Goal: Task Accomplishment & Management: Manage account settings

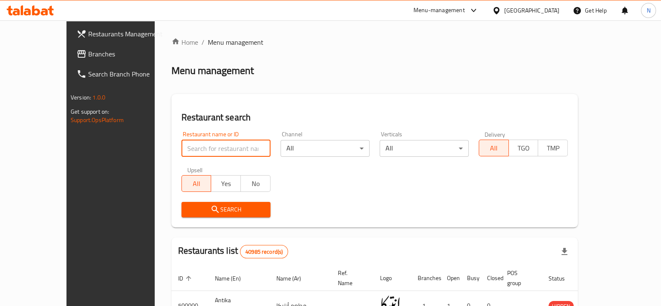
click at [238, 151] on input "search" at bounding box center [225, 148] width 89 height 17
paste input "630857"
type input "630857"
click button "Search" at bounding box center [225, 209] width 89 height 15
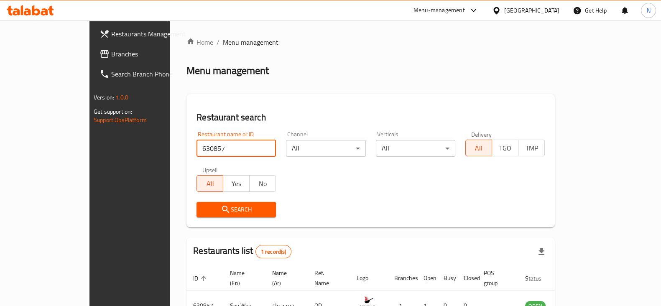
scroll to position [50, 0]
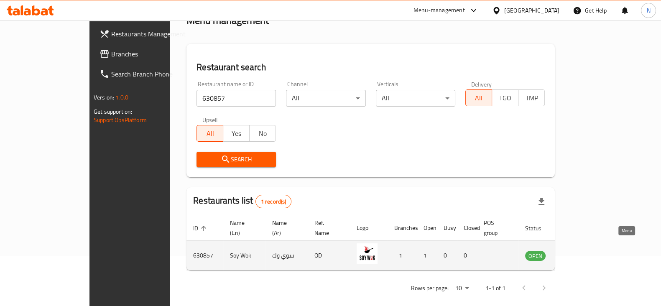
click at [579, 253] on icon "enhanced table" at bounding box center [573, 256] width 9 height 7
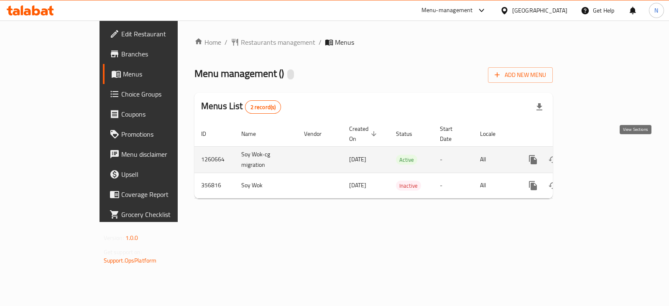
click at [597, 156] on icon "enhanced table" at bounding box center [594, 160] width 8 height 8
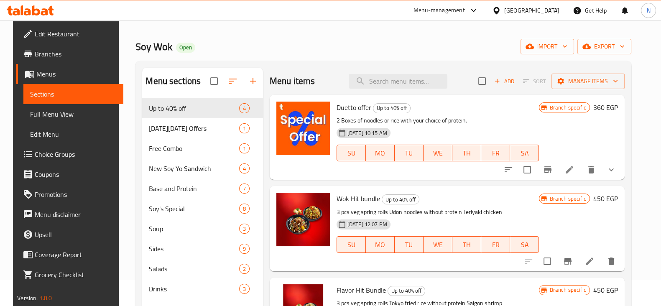
scroll to position [31, 0]
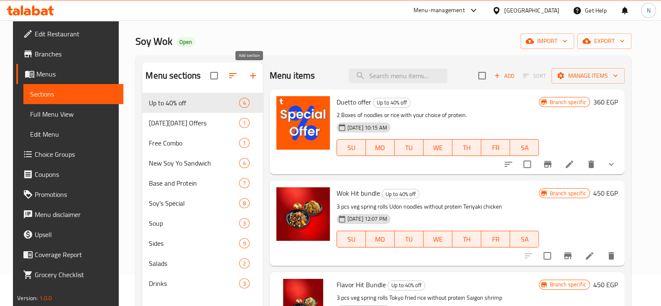
click at [248, 74] on icon "button" at bounding box center [253, 76] width 10 height 10
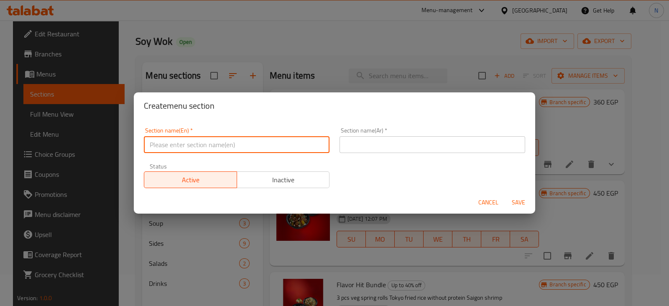
click at [226, 148] on input "text" at bounding box center [237, 144] width 186 height 17
type input "New Offers"
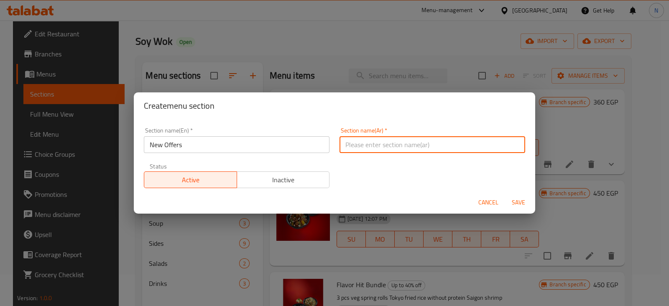
click at [384, 142] on input "text" at bounding box center [433, 144] width 186 height 17
type input "عروض"
click at [517, 202] on span "Save" at bounding box center [518, 202] width 20 height 10
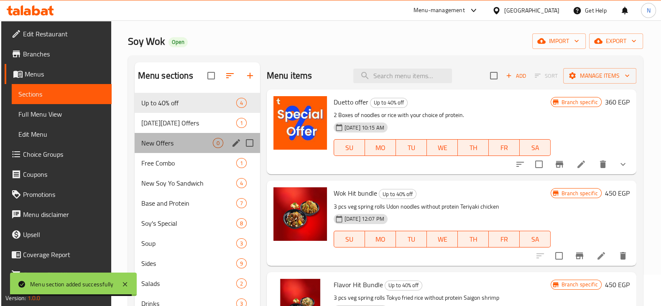
click at [179, 151] on div "New Offers 0" at bounding box center [197, 143] width 125 height 20
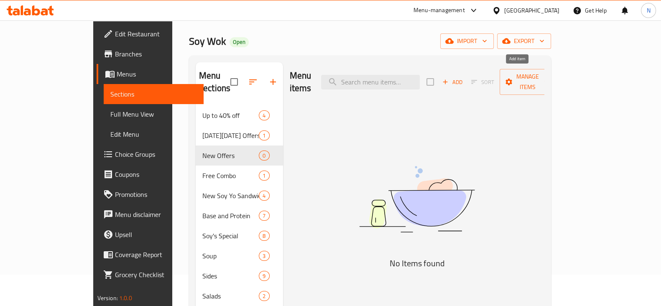
click at [464, 80] on span "Add" at bounding box center [452, 82] width 23 height 10
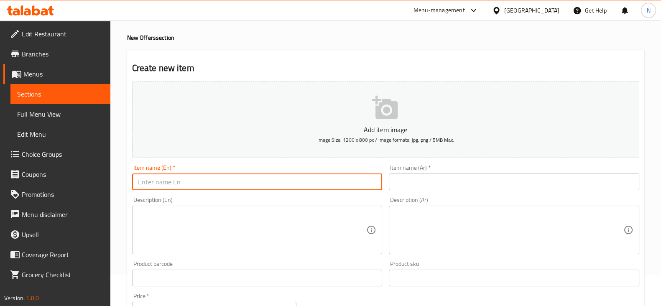
click at [342, 179] on input "text" at bounding box center [257, 182] width 250 height 17
paste input "Zest"
type input "Zest"
click at [406, 183] on input "text" at bounding box center [514, 182] width 250 height 17
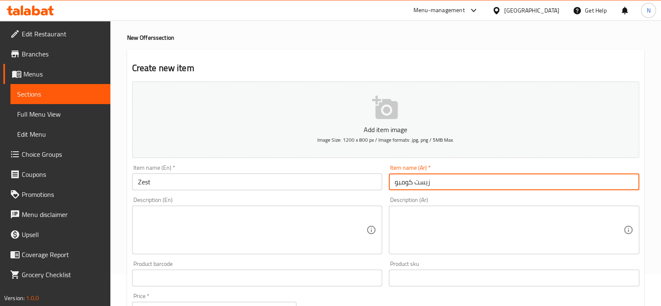
type input "زيست كومبو"
click at [279, 185] on input "Zest" at bounding box center [257, 182] width 250 height 17
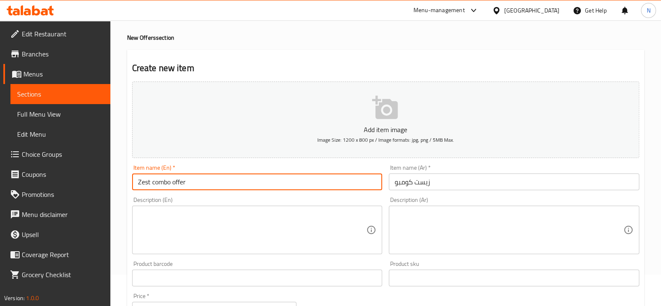
type input "Zest combo offer"
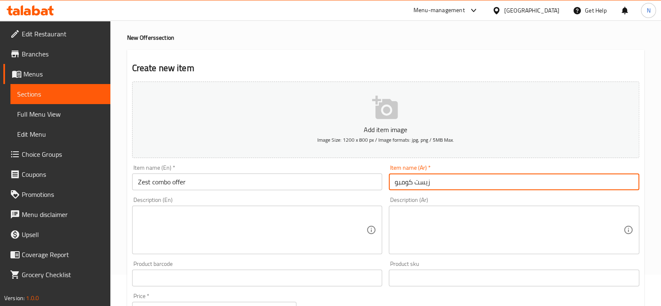
click at [444, 178] on input "زيست كومبو" at bounding box center [514, 182] width 250 height 17
type input "زيست كومبو عرض"
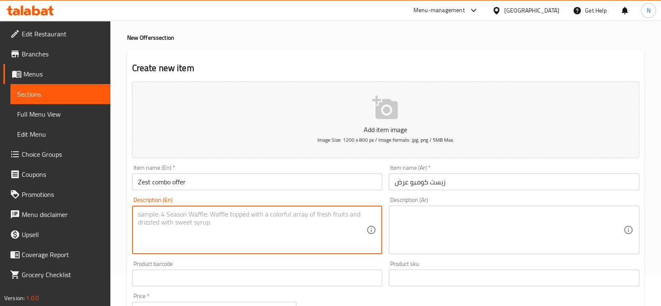
click at [248, 229] on textarea at bounding box center [252, 230] width 229 height 40
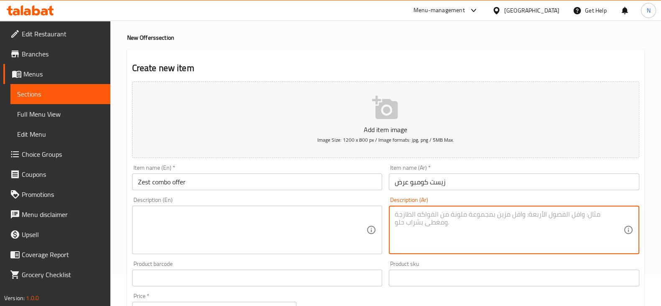
click at [439, 242] on textarea at bounding box center [509, 230] width 229 height 40
paste textarea "دجاج سويت آند ساور �� سادة مع نودلزصي �� و2 سربينج رول خضار"
drag, startPoint x: 422, startPoint y: 213, endPoint x: 414, endPoint y: 214, distance: 8.9
click at [414, 214] on textarea "دجاج سويت آند ساور �� سادة مع نودلزصي �� و2 سربينج رول خضار" at bounding box center [509, 230] width 229 height 40
drag, startPoint x: 462, startPoint y: 222, endPoint x: 451, endPoint y: 222, distance: 11.3
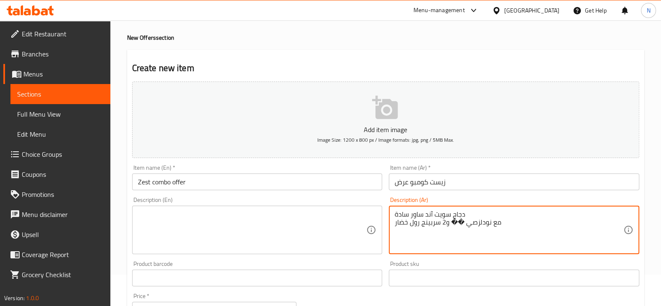
click at [451, 222] on textarea "دجاج سويت آند ساور سادة مع نودلزصي �� و2 سربينج رول خضار" at bounding box center [509, 230] width 229 height 40
type textarea "دجاج سويت آند ساور سادة مع نودلزصي و2 سربينج رول خضار"
drag, startPoint x: 469, startPoint y: 212, endPoint x: 409, endPoint y: 214, distance: 60.3
click at [408, 214] on textarea "دجاج سويت آند ساور سادة مع نودلزصي و2 سربينج رول خضار" at bounding box center [509, 230] width 229 height 40
click at [410, 213] on textarea "دجاج سويت آند ساور سادة مع نودلزصي و2 سربينج رول خضار" at bounding box center [509, 230] width 229 height 40
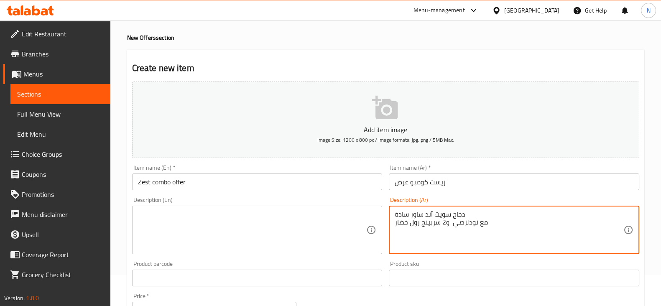
click at [410, 213] on textarea "دجاج سويت آند ساور سادة مع نودلزصي و2 سربينج رول خضار" at bounding box center [509, 230] width 229 height 40
drag, startPoint x: 410, startPoint y: 213, endPoint x: 449, endPoint y: 220, distance: 39.5
click at [449, 220] on textarea "دجاج سويت آند ساور سادة مع نودلزصي و2 سربينج رول خضار" at bounding box center [509, 230] width 229 height 40
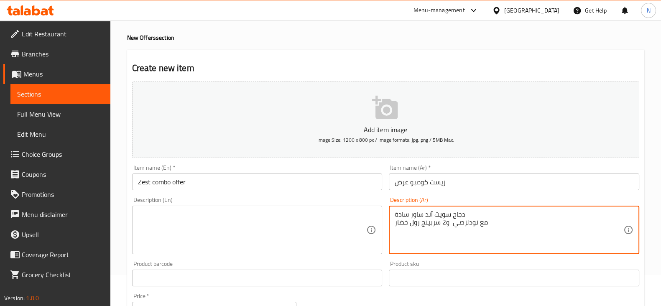
click at [449, 220] on textarea "دجاج سويت آند ساور سادة مع نودلزصي و2 سربينج رول خضار" at bounding box center [509, 230] width 229 height 40
click at [451, 212] on textarea "دجاج سويت آند ساور سادة مع نودلزصي و2 سربينج رول خضار" at bounding box center [509, 230] width 229 height 40
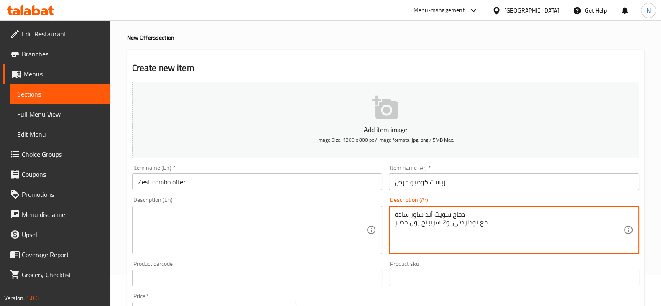
click at [477, 231] on textarea "دجاج سويت آند ساور سادة مع نودلزصي و2 سربينج رول خضار" at bounding box center [509, 230] width 229 height 40
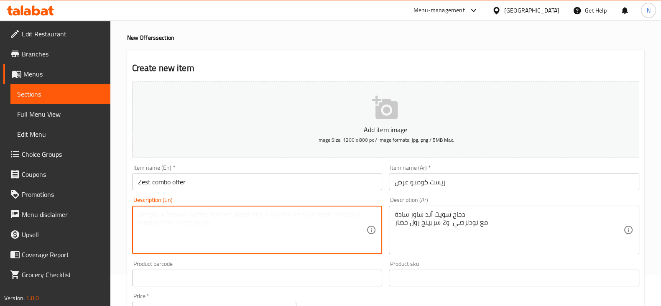
click at [219, 221] on textarea at bounding box center [252, 230] width 229 height 40
paste textarea "Sweet & Sour Chicken Plain with Chinese Noodles and 2 Vegetable Spring Rolls"
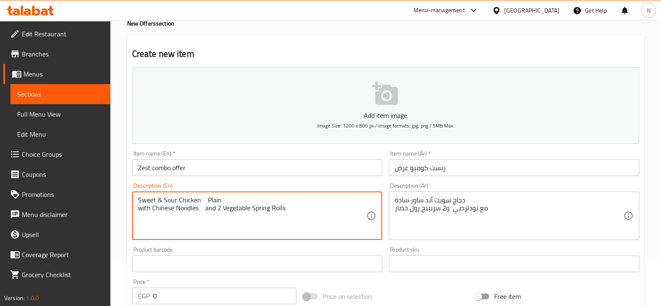
scroll to position [50, 0]
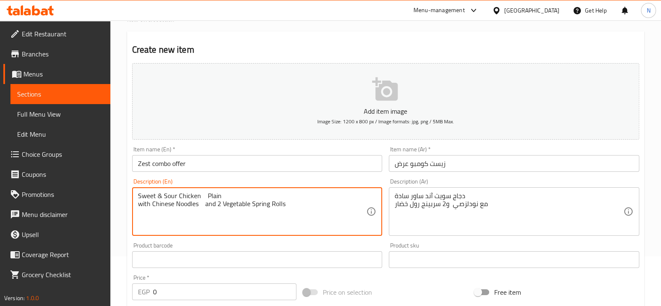
click at [203, 194] on textarea "Sweet & Sour Chicken Plain with Chinese Noodles and 2 Vegetable Spring Rolls" at bounding box center [252, 212] width 229 height 40
click at [204, 206] on textarea "Sweet & Sour Chicken Plain with Chinese Noodles and 2 Vegetable Spring Rolls" at bounding box center [252, 212] width 229 height 40
click at [202, 195] on textarea "Sweet & Sour Chicken Plain with Chinese Noodles and 2 Vegetable Spring Rolls" at bounding box center [252, 212] width 229 height 40
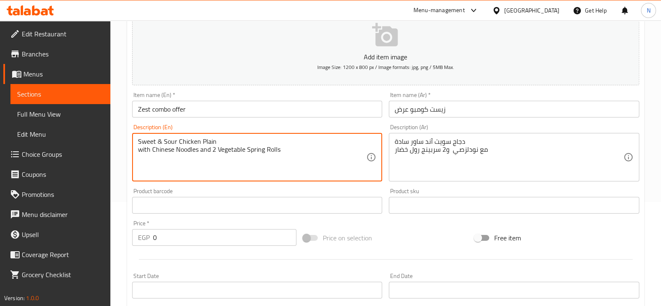
scroll to position [105, 0]
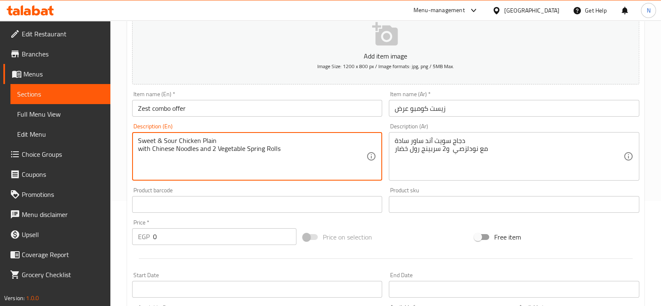
type textarea "Sweet & Sour Chicken Plain with Chinese Noodles and 2 Vegetable Spring Rolls"
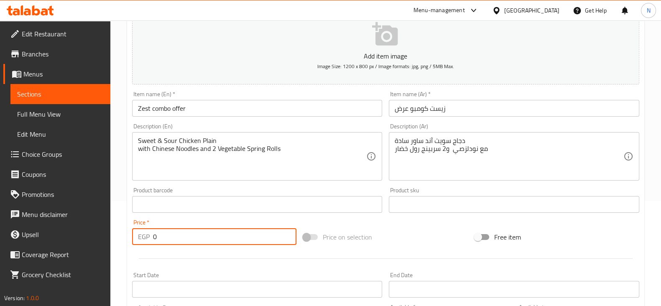
click at [201, 232] on input "0" at bounding box center [225, 236] width 144 height 17
type input "189"
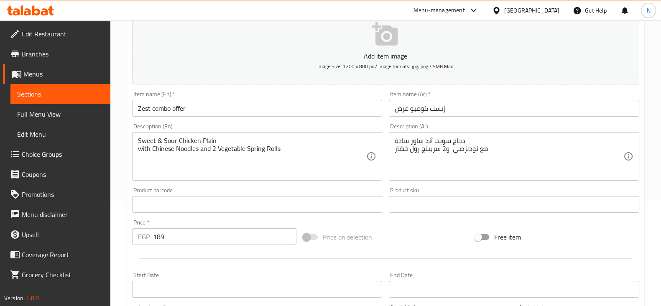
click at [245, 265] on div at bounding box center [386, 258] width 514 height 20
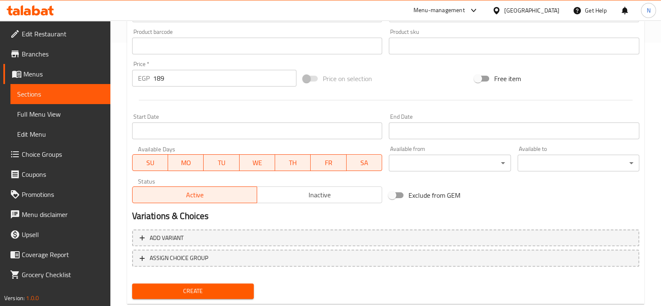
scroll to position [265, 0]
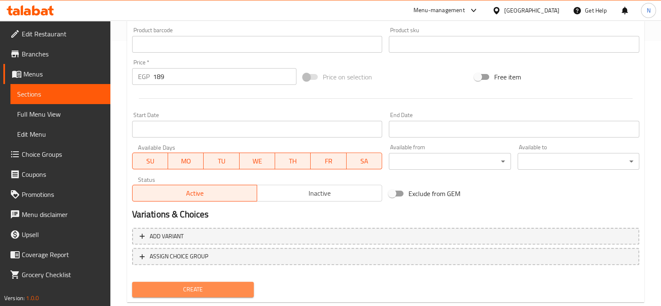
click at [225, 289] on span "Create" at bounding box center [193, 289] width 108 height 10
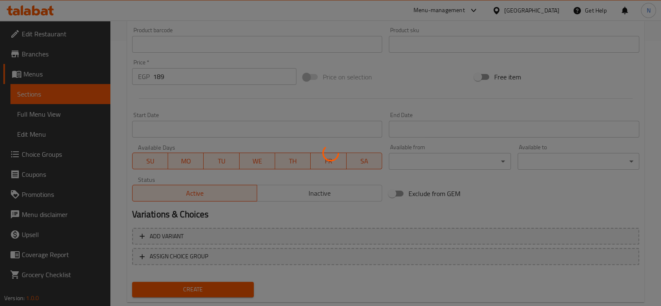
type input "0"
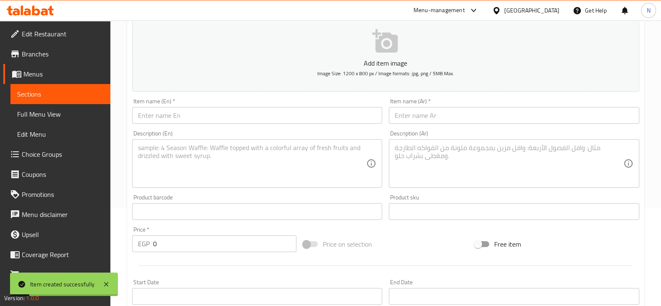
scroll to position [98, 0]
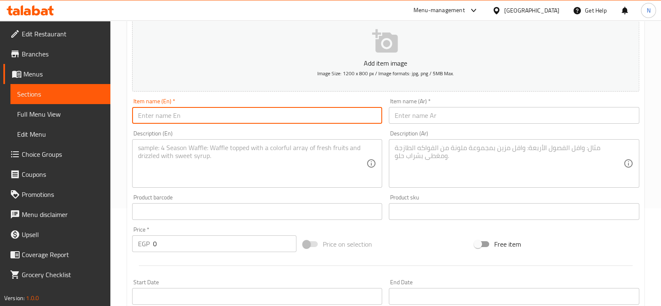
click at [306, 118] on input "text" at bounding box center [257, 115] width 250 height 17
paste input "Umami"
drag, startPoint x: 207, startPoint y: 112, endPoint x: 118, endPoint y: 112, distance: 89.1
click at [119, 112] on div "Home / Restaurants management / Menus / Sections / item / create New Offers sec…" at bounding box center [385, 208] width 551 height 570
type input "Umami combo offer"
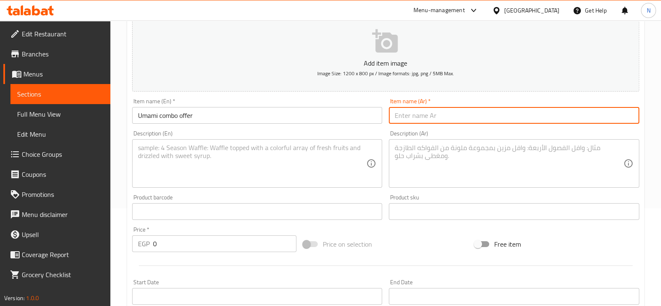
click at [408, 120] on input "text" at bounding box center [514, 115] width 250 height 17
paste input "عرض أومامي كومبو"
type input "عرض أومامي كومبو"
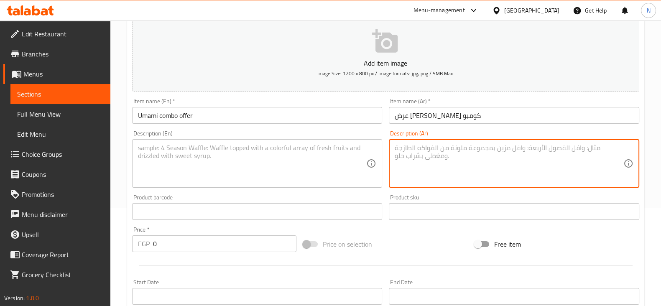
click at [439, 163] on textarea at bounding box center [509, 164] width 229 height 40
paste textarea "كومبو Umami منWok Soy ، يل لحم بيف تريا �� سادة + أرزشانغهاي مق �� + 2 سربينج ر…"
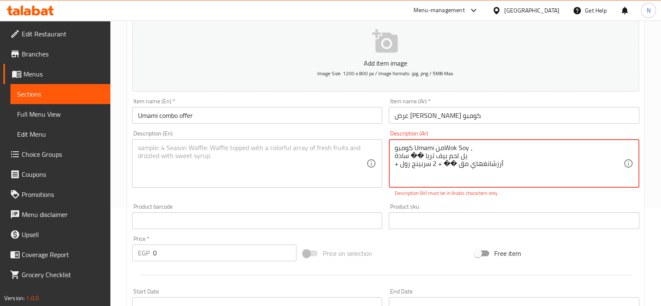
drag, startPoint x: 505, startPoint y: 165, endPoint x: 410, endPoint y: 145, distance: 97.0
click at [410, 145] on textarea "كومبو Umami منWok Soy ، يل لحم بيف تريا �� سادة + أرزشانغهاي مق �� + 2 سربينج ر…" at bounding box center [509, 164] width 229 height 40
type textarea "ك"
drag, startPoint x: 410, startPoint y: 145, endPoint x: 395, endPoint y: 145, distance: 14.6
click at [395, 145] on textarea "ك" at bounding box center [509, 164] width 229 height 40
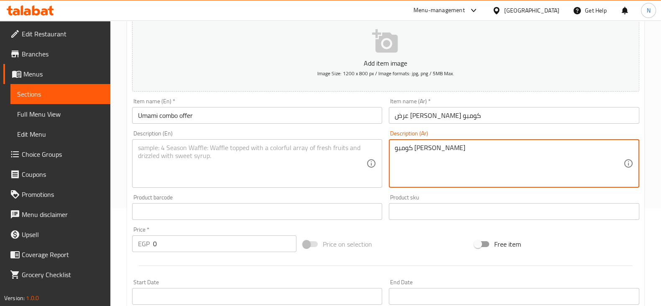
paste textarea "لحم بيف تري"
paste textarea "+ أرزشانغهاي"
paste textarea "+ 2 سربينج رول خضار"
click at [512, 146] on textarea "كومبو اومامي لحم بيف ترياكي + أرزشانغهاي مقلي ساده + 2 سربينج رول خضار" at bounding box center [509, 164] width 229 height 40
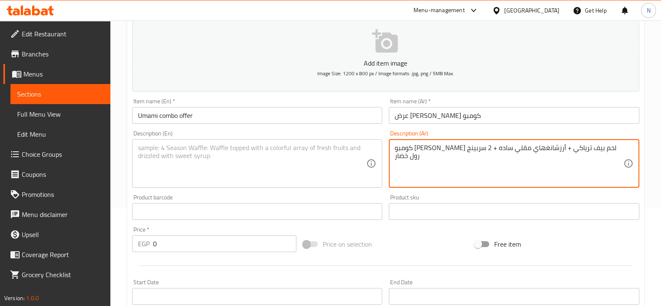
click at [512, 146] on textarea "كومبو اومامي لحم بيف ترياكي + أرزشانغهاي مقلي ساده + 2 سربينج رول خضار" at bounding box center [509, 164] width 229 height 40
type textarea "كومبو اومامي لحم بيف ترياكي + أرزشانغهاي مقلي ساده + 2 سربينج رول خضار"
click at [245, 158] on textarea at bounding box center [252, 164] width 229 height 40
paste textarea "Umami Combo Beef Teriyaki + Plain Shanghai Fried Rice + 2 Vegetable Spring Rolls"
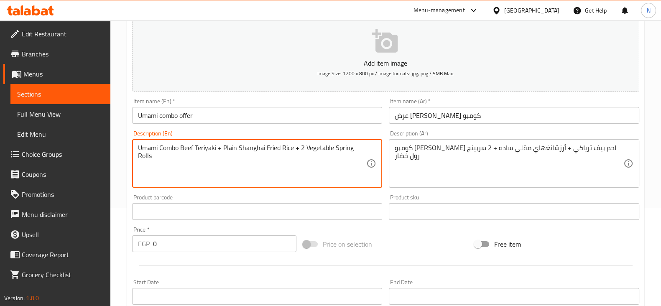
type textarea "Umami Combo Beef Teriyaki + Plain Shanghai Fried Rice + 2 Vegetable Spring Rolls"
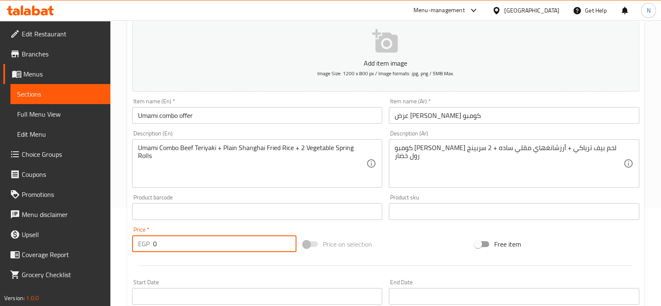
click at [212, 246] on input "0" at bounding box center [225, 243] width 144 height 17
type input "189"
click at [225, 260] on div at bounding box center [386, 265] width 514 height 20
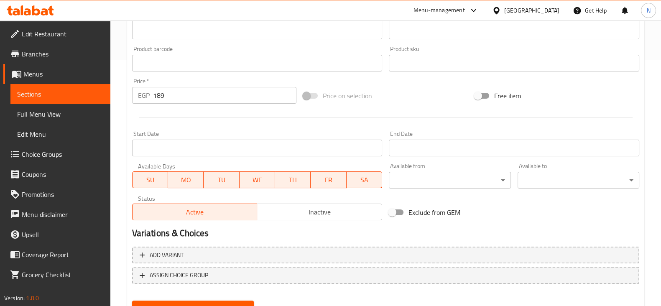
scroll to position [284, 0]
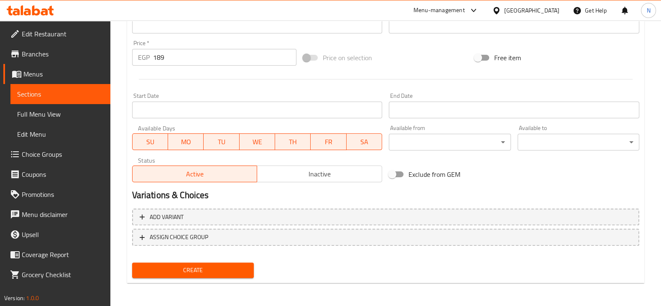
click at [217, 266] on span "Create" at bounding box center [193, 270] width 108 height 10
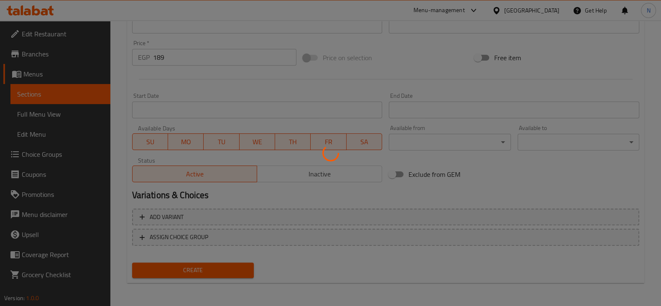
type input "0"
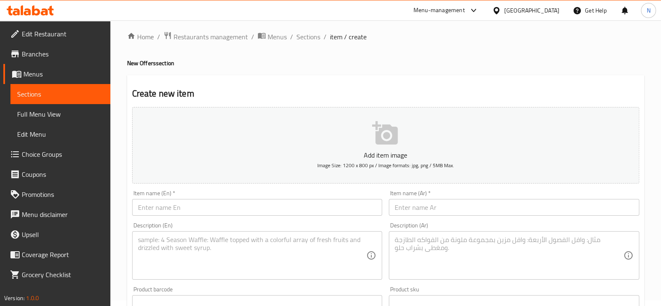
scroll to position [0, 0]
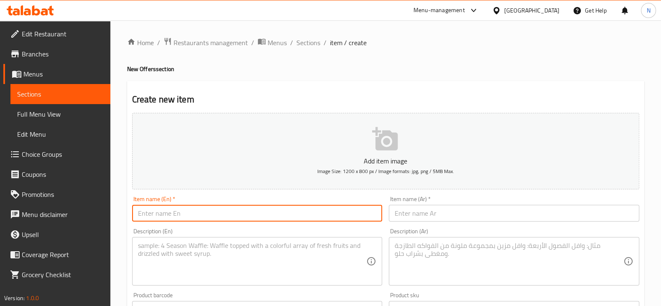
click at [207, 214] on input "text" at bounding box center [257, 213] width 250 height 17
paste input "Inferno"
drag, startPoint x: 137, startPoint y: 214, endPoint x: 224, endPoint y: 219, distance: 87.1
click at [224, 219] on input "Inferno combo offer" at bounding box center [257, 213] width 250 height 17
type input "Inferno combo offer"
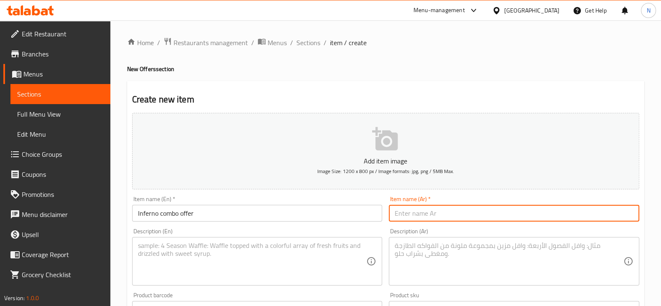
click at [424, 213] on input "text" at bounding box center [514, 213] width 250 height 17
click at [394, 214] on input "انفرنو كومبو" at bounding box center [514, 213] width 250 height 17
type input "عرض انفرنو كومبو"
click at [286, 255] on textarea at bounding box center [252, 262] width 229 height 40
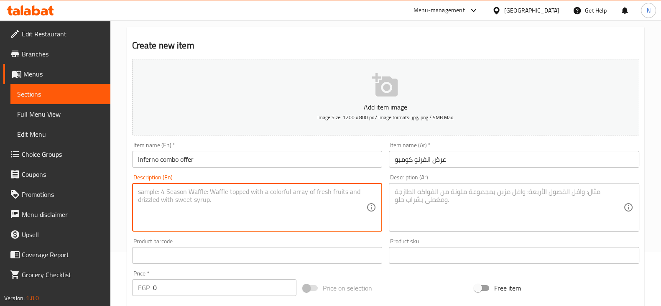
scroll to position [54, 0]
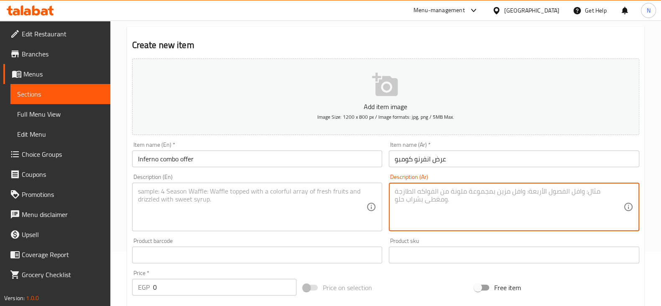
click at [417, 226] on textarea at bounding box center [509, 207] width 229 height 40
paste textarea "اختار دجاج آسيوي حار �� مق سي مع أرزكيمت �� و2 سربينج رول خضار"
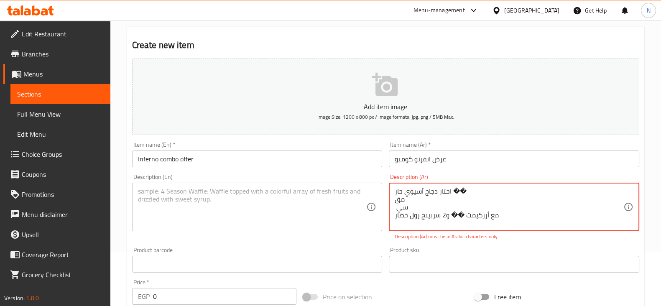
drag, startPoint x: 463, startPoint y: 192, endPoint x: 454, endPoint y: 190, distance: 9.5
click at [454, 190] on textarea "اختار دجاج آسيوي حار �� مق سي مع أرزكيمت �� و2 سربينج رول خضار" at bounding box center [509, 207] width 229 height 40
drag, startPoint x: 460, startPoint y: 217, endPoint x: 451, endPoint y: 215, distance: 8.9
click at [451, 215] on textarea "اختار دجاج آسيوي حار مق سي مع أرزكيمت �� و2 سربينج رول خضار" at bounding box center [509, 207] width 229 height 40
type textarea "اختار دجاج آسيوي حار مق سي مع أرزكيمت و2 سربينج رول خضار"
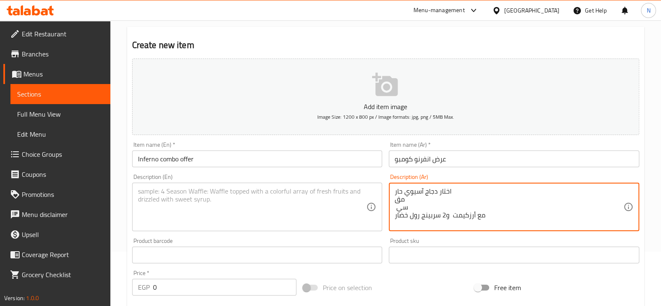
drag, startPoint x: 490, startPoint y: 216, endPoint x: 390, endPoint y: 183, distance: 105.2
click at [390, 183] on div "اختار دجاج آسيوي حار مق سي مع أرزكيمت و2 سربينج رول خضار Description (Ar)" at bounding box center [514, 207] width 250 height 49
paste textarea "دجاج آسيوي حار"
paste textarea "مع أرزكيمت"
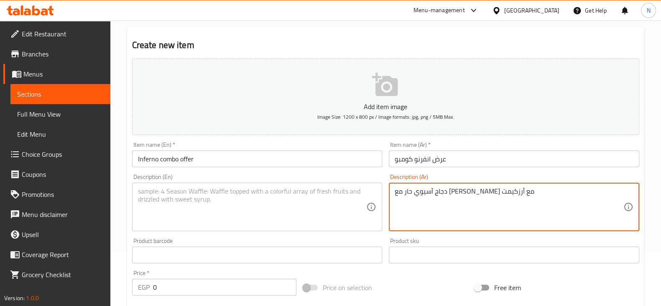
type textarea "دجاج آسيوي حار مع أرزكيمتشي مقلي مع أرزكيمت"
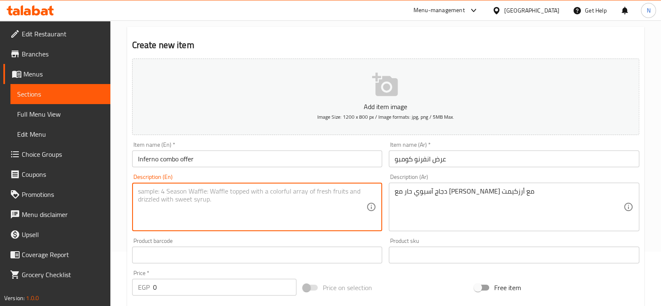
click at [240, 195] on textarea at bounding box center [252, 207] width 229 height 40
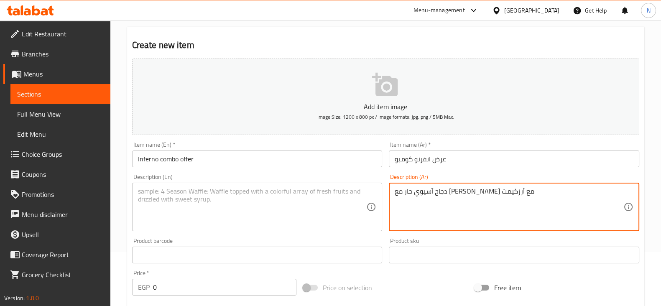
click at [437, 197] on textarea "دجاج آسيوي حار مع أرزكيمتشي مقلي مع أرزكيمت" at bounding box center [509, 207] width 229 height 40
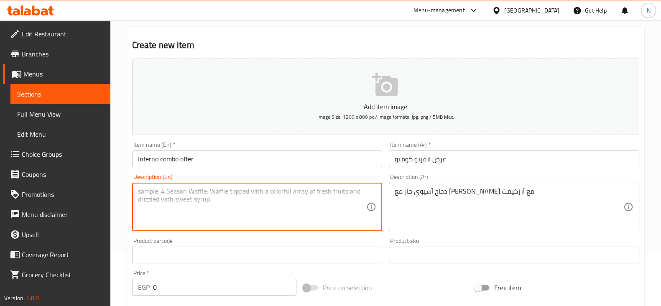
click at [245, 195] on textarea at bounding box center [252, 207] width 229 height 40
paste textarea "Spicy Asian Chicken with Fried Rice Kimchi with Rice"
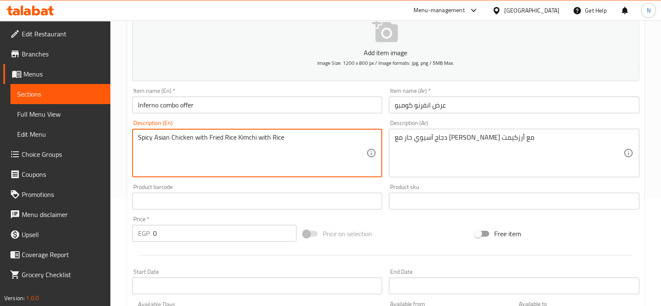
scroll to position [111, 0]
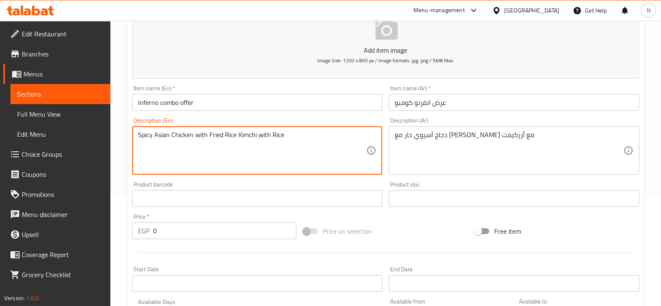
type textarea "Spicy Asian Chicken with Fried Rice Kimchi with Rice"
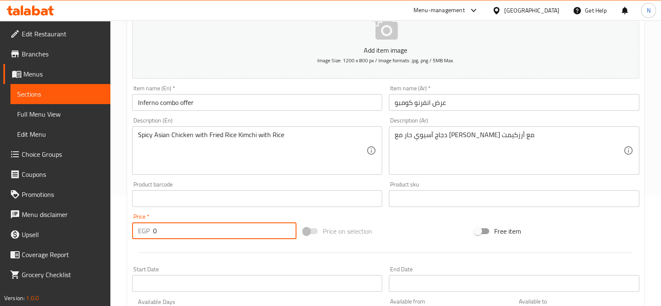
click at [213, 227] on input "0" at bounding box center [225, 230] width 144 height 17
type input "189"
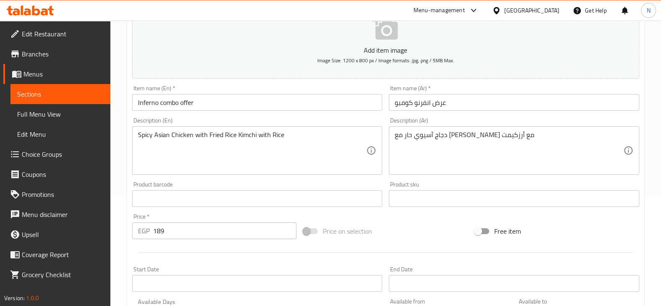
click at [232, 258] on div at bounding box center [386, 253] width 514 height 20
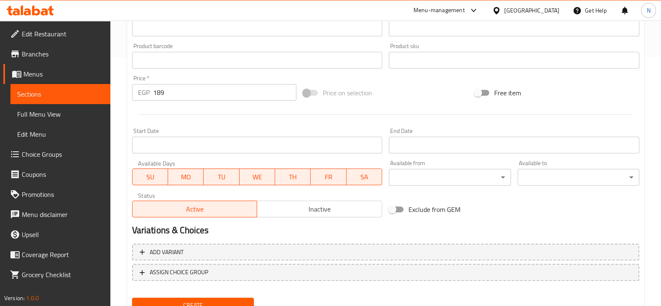
scroll to position [250, 0]
click at [230, 297] on button "Create" at bounding box center [193, 304] width 122 height 15
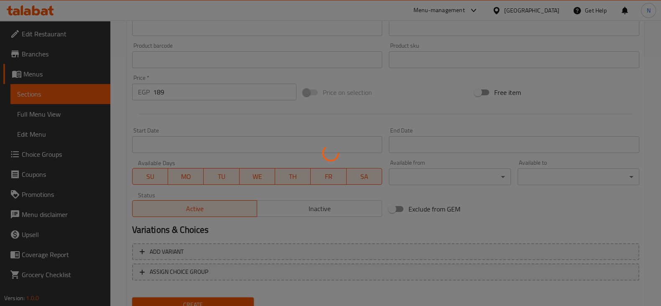
type input "0"
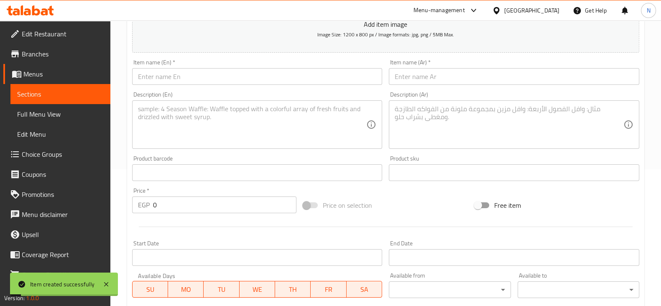
scroll to position [133, 0]
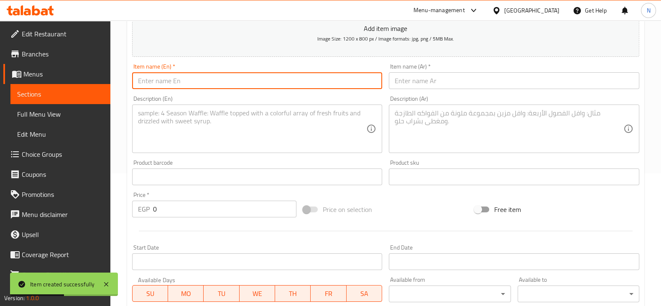
click at [360, 76] on input "text" at bounding box center [257, 80] width 250 height 17
paste input "Bento"
type input "Bento"
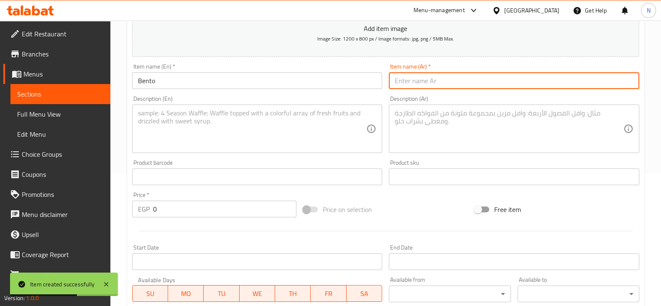
click at [422, 86] on input "text" at bounding box center [514, 80] width 250 height 17
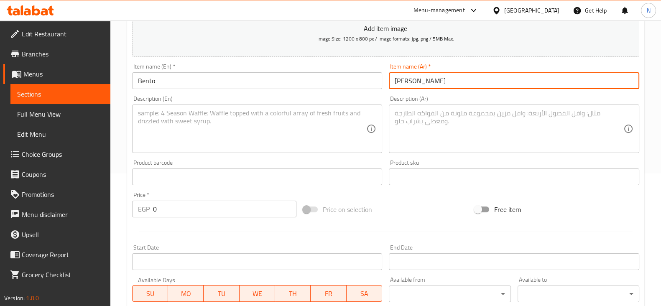
click at [398, 79] on input "بينتو كومبو" at bounding box center [514, 80] width 250 height 17
click at [393, 80] on input "بينتو كومبو" at bounding box center [514, 80] width 250 height 17
type input "عرض بينتو كومبو"
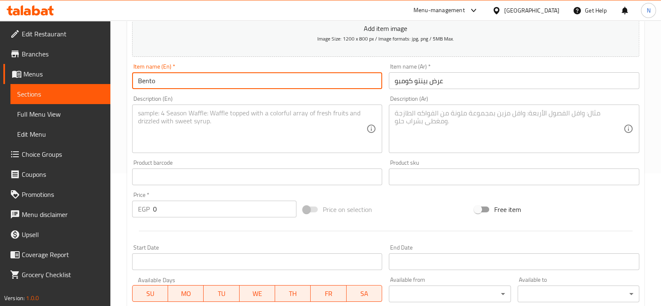
click at [350, 87] on input "Bento" at bounding box center [257, 80] width 250 height 17
type input "Bento combo offer"
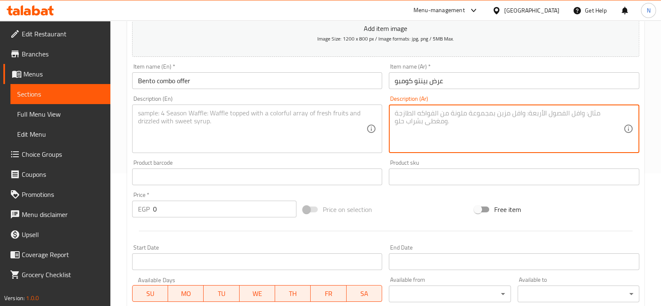
click at [424, 125] on textarea at bounding box center [509, 129] width 229 height 40
paste textarea "دجاج سويت آند ساور + بيف تربي"
click at [398, 112] on textarea "دجاج سويت آند ساور + بيف تربي" at bounding box center [509, 129] width 229 height 40
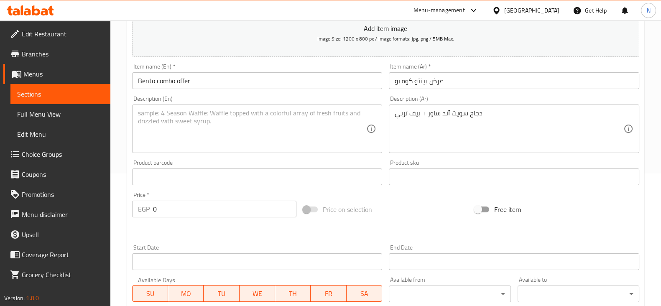
drag, startPoint x: 394, startPoint y: 114, endPoint x: 399, endPoint y: 114, distance: 5.5
click at [399, 114] on div "دجاج سويت آند ساور + بيف تربي Description (Ar)" at bounding box center [514, 129] width 250 height 49
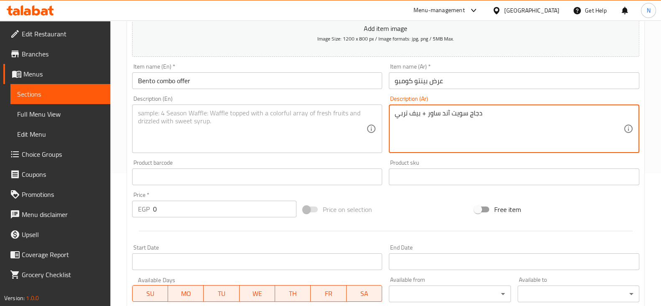
drag, startPoint x: 397, startPoint y: 114, endPoint x: 402, endPoint y: 114, distance: 4.6
click at [402, 114] on textarea "دجاج سويت آند ساور + بيف تربي" at bounding box center [509, 129] width 229 height 40
paste textarea "+ رز مط يه"
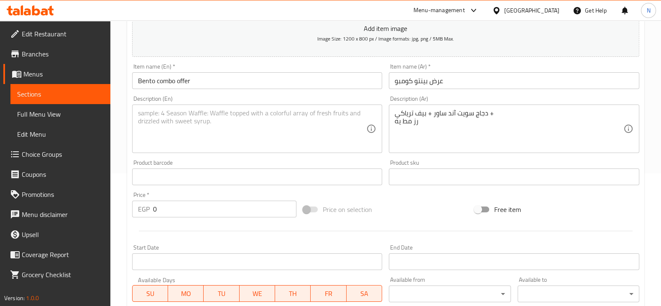
drag, startPoint x: 396, startPoint y: 120, endPoint x: 400, endPoint y: 120, distance: 4.6
click at [400, 120] on div "دجاج سويت آند ساور + بيف ترياكي + رز مط يه Description (Ar)" at bounding box center [514, 129] width 250 height 49
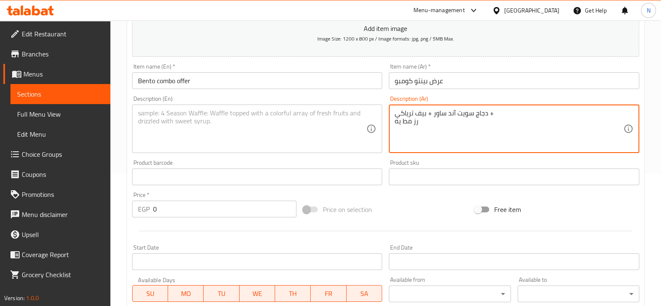
drag, startPoint x: 411, startPoint y: 124, endPoint x: 391, endPoint y: 121, distance: 20.7
click at [391, 121] on div "دجاج سويت آند ساور + بيف ترياكي + رز مط يه Description (Ar)" at bounding box center [514, 129] width 250 height 49
paste textarea "4 سربنج رول خضار"
click at [456, 110] on textarea "دجاج سويت آند ساور + بيف ترياكي + ارز مطهي علي البخار 4 سربنج رول خضار" at bounding box center [509, 129] width 229 height 40
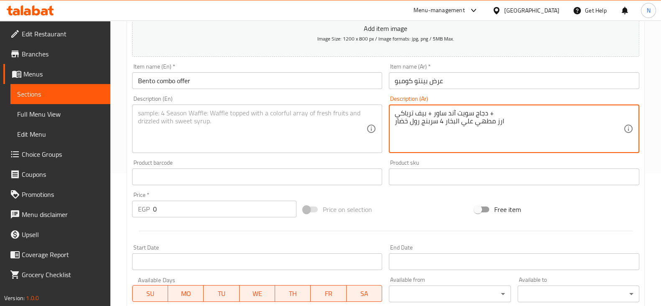
click at [456, 110] on textarea "دجاج سويت آند ساور + بيف ترياكي + ارز مطهي علي البخار 4 سربنج رول خضار" at bounding box center [509, 129] width 229 height 40
click at [457, 118] on textarea "دجاج سويت آند ساور + بيف ترياكي + ارز مطهي علي البخار 4 سربنج رول خضار" at bounding box center [509, 129] width 229 height 40
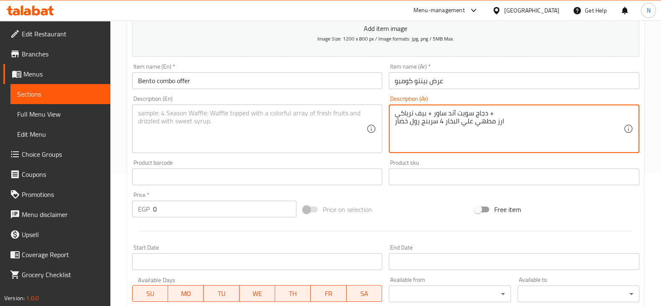
click at [457, 118] on textarea "دجاج سويت آند ساور + بيف ترياكي + ارز مطهي علي البخار 4 سربنج رول خضار" at bounding box center [509, 129] width 229 height 40
type textarea "دجاج سويت آند ساور + بيف ترياكي + ارز مطهي علي البخار 4 سربنج رول خضار"
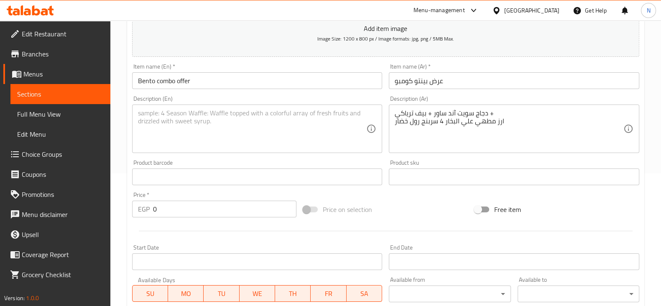
click at [459, 107] on div "دجاج سويت آند ساور + بيف ترياكي + ارز مطهي علي البخار 4 سربنج رول خضار Descript…" at bounding box center [514, 129] width 250 height 49
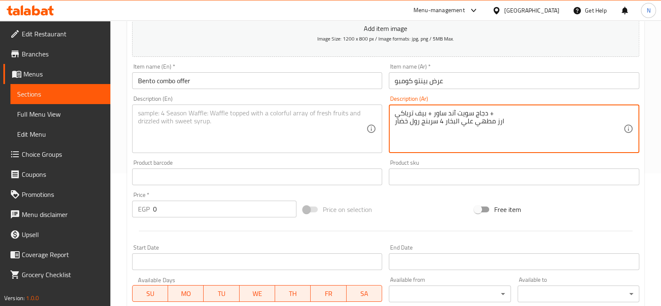
click at [466, 110] on textarea "دجاج سويت آند ساور + بيف ترياكي + ارز مطهي علي البخار 4 سربنج رول خضار" at bounding box center [509, 129] width 229 height 40
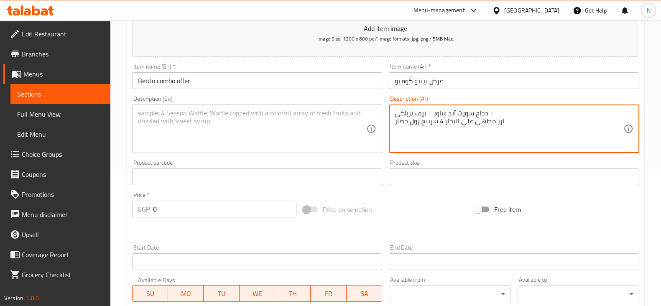
click at [500, 116] on textarea "دجاج سويت آند ساور + بيف ترياكي + ارز مطهي علي البخار 4 سربنج رول خضار" at bounding box center [509, 129] width 229 height 40
drag, startPoint x: 497, startPoint y: 110, endPoint x: 395, endPoint y: 117, distance: 102.7
click at [395, 117] on textarea "دجاج سويت آند ساور + بيف ترياكي + ارز مطهي علي البخار 4 سربنج رول خضار" at bounding box center [509, 129] width 229 height 40
click at [466, 130] on textarea "دجاج سويت آند ساور + بيف ترياكي + ارز مطهي علي البخار 4 سربنج رول خضار" at bounding box center [509, 129] width 229 height 40
click at [451, 129] on textarea "دجاج سويت آند ساور + بيف ترياكي + ارز مطهي علي البخار 4 سربنج رول خضار" at bounding box center [509, 129] width 229 height 40
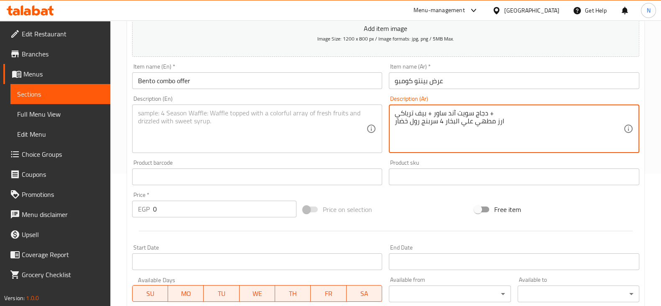
click at [451, 129] on textarea "دجاج سويت آند ساور + بيف ترياكي + ارز مطهي علي البخار 4 سربنج رول خضار" at bounding box center [509, 129] width 229 height 40
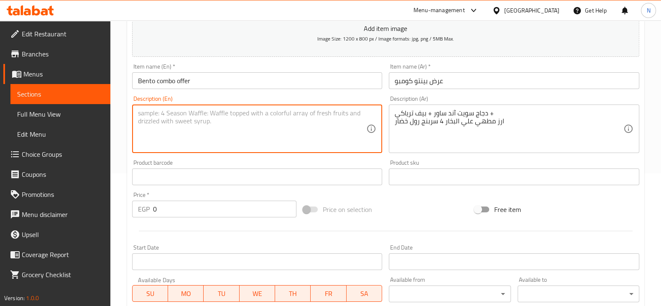
click at [310, 112] on textarea at bounding box center [252, 129] width 229 height 40
drag, startPoint x: 209, startPoint y: 115, endPoint x: 131, endPoint y: 116, distance: 78.2
click at [131, 116] on div "Description (En) chicken sweet&sour+ Description (En)" at bounding box center [257, 124] width 257 height 64
paste textarea "Chicken Sweet & Sour + Beef Teriyaki + steamed rice+ 4 Veggie Spring Rolls"
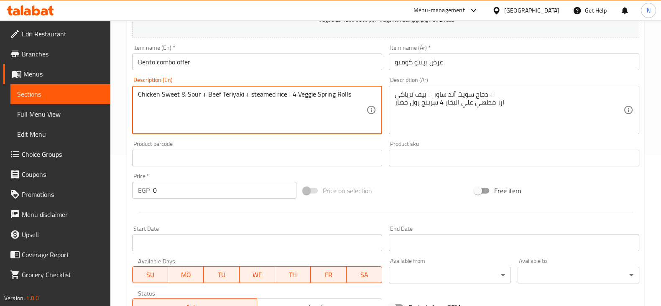
scroll to position [155, 0]
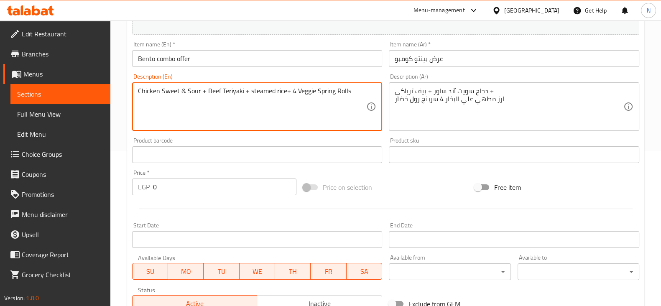
type textarea "Chicken Sweet & Sour + Beef Teriyaki + steamed rice+ 4 Veggie Spring Rolls"
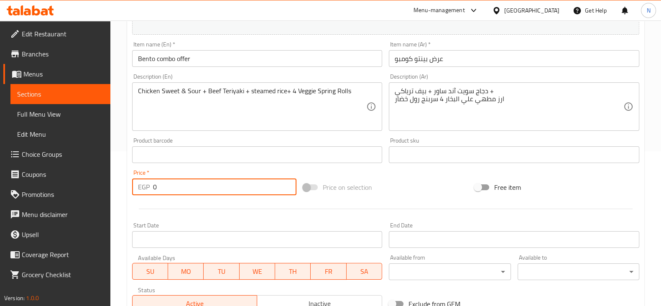
click at [200, 188] on input "0" at bounding box center [225, 187] width 144 height 17
type input "289"
click at [445, 197] on div "Price on selection" at bounding box center [385, 187] width 171 height 23
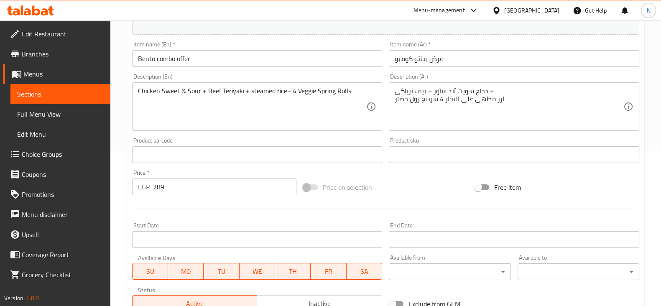
scroll to position [284, 0]
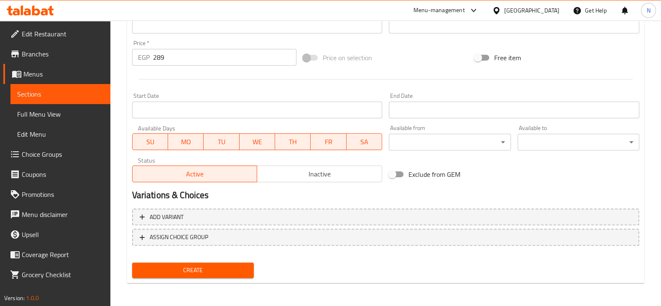
click at [226, 263] on button "Create" at bounding box center [193, 270] width 122 height 15
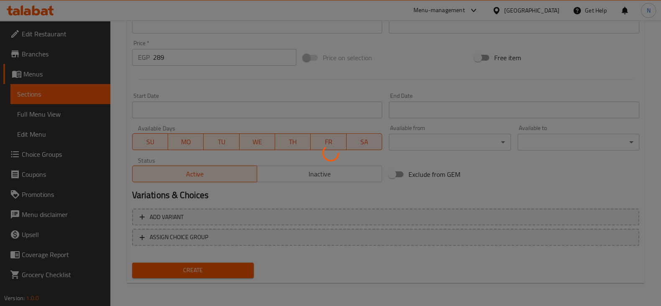
type input "0"
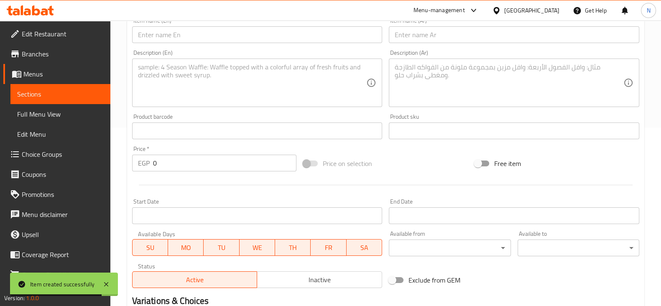
scroll to position [0, 0]
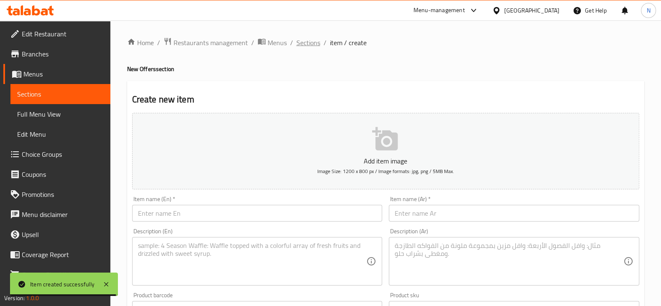
click at [302, 45] on span "Sections" at bounding box center [308, 43] width 24 height 10
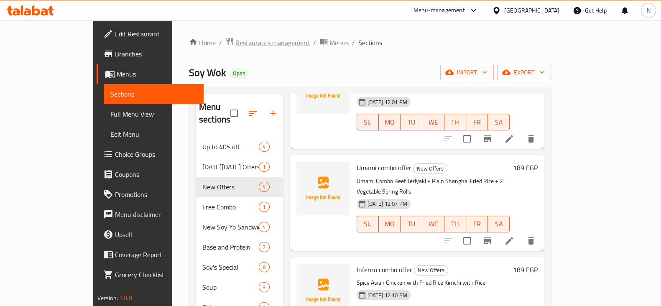
click at [235, 46] on span "Restaurants management" at bounding box center [272, 43] width 74 height 10
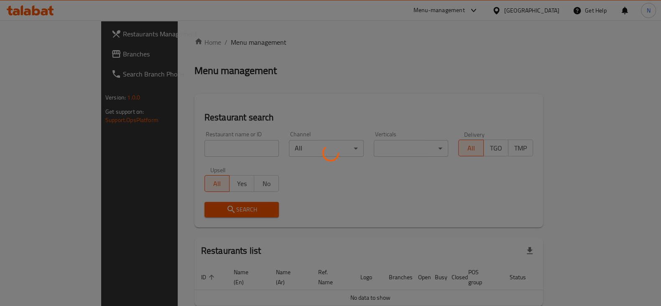
click at [201, 144] on div at bounding box center [330, 153] width 661 height 306
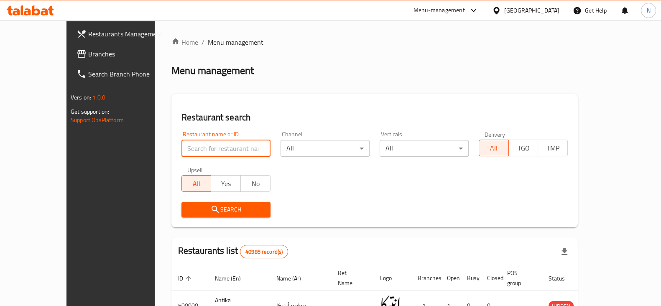
click at [201, 144] on input "search" at bounding box center [225, 148] width 89 height 17
paste input "699098"
type input "699098"
click button "Search" at bounding box center [225, 209] width 89 height 15
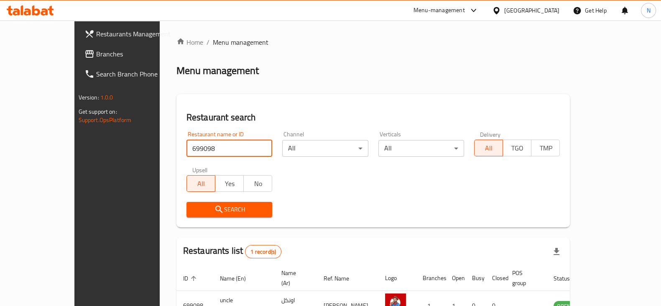
scroll to position [50, 0]
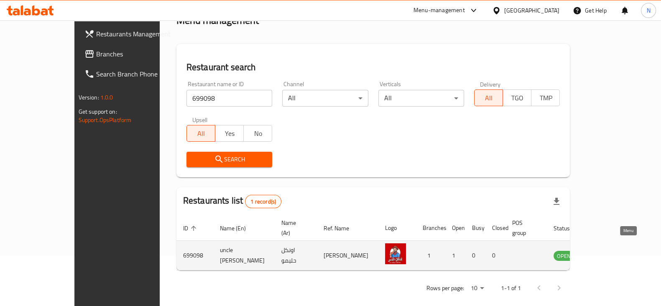
click at [607, 253] on icon "enhanced table" at bounding box center [602, 256] width 9 height 7
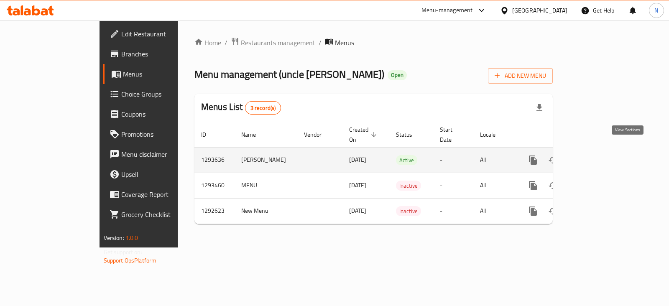
click at [603, 150] on link "enhanced table" at bounding box center [593, 160] width 20 height 20
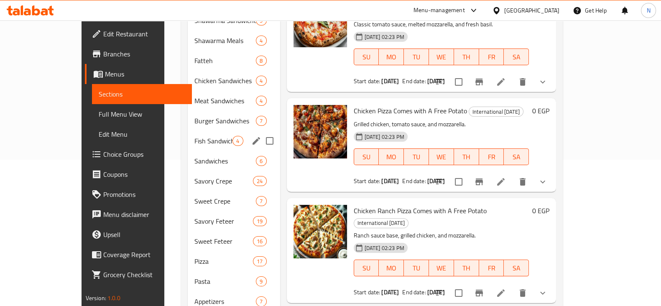
scroll to position [147, 0]
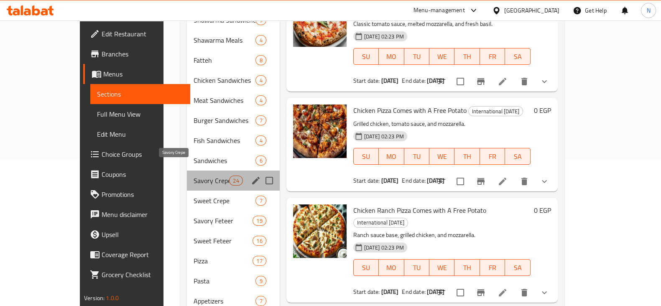
click at [194, 176] on span "Savory Crepe" at bounding box center [212, 181] width 36 height 10
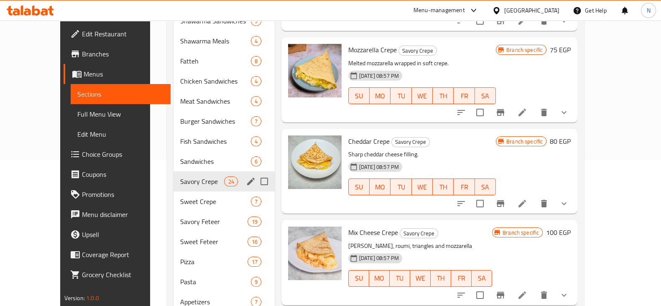
scroll to position [146, 0]
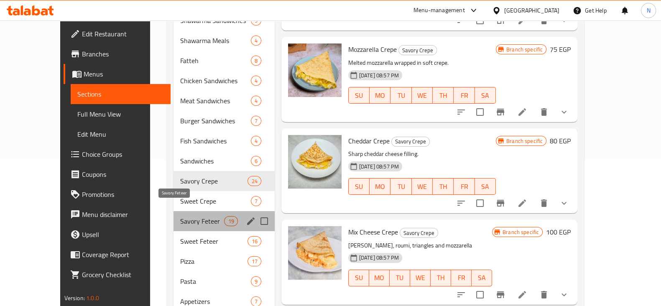
click at [180, 216] on span "Savory Feteer" at bounding box center [202, 221] width 44 height 10
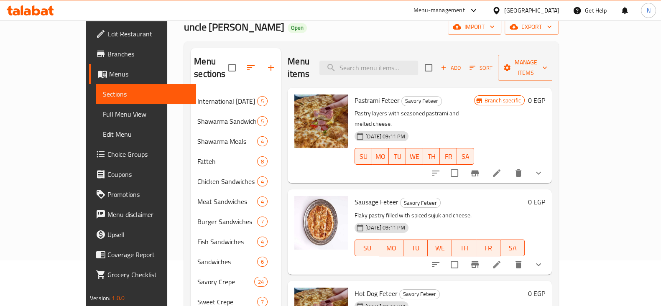
scroll to position [45, 0]
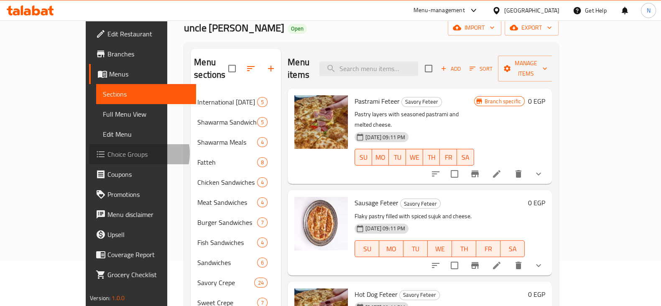
click at [107, 153] on span "Choice Groups" at bounding box center [148, 154] width 82 height 10
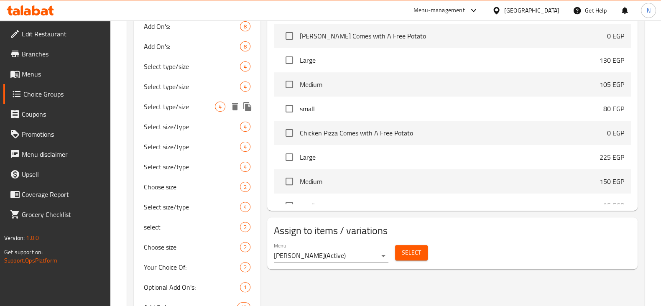
scroll to position [313, 0]
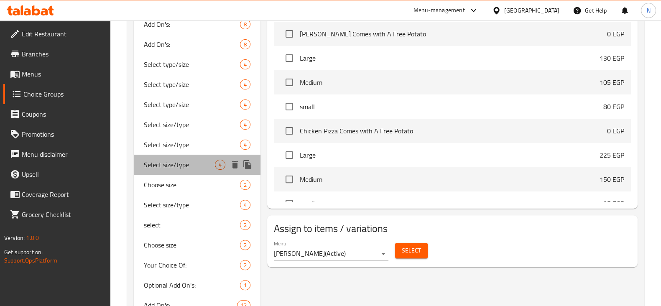
click at [186, 162] on span "Select size/type" at bounding box center [179, 165] width 71 height 10
type input "Select size/type"
type input "اختر الحجم/النوع"
type input "2"
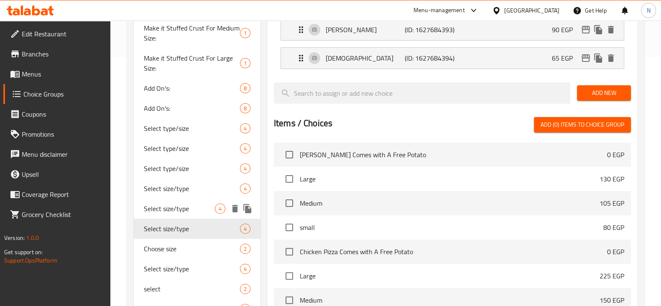
scroll to position [369, 0]
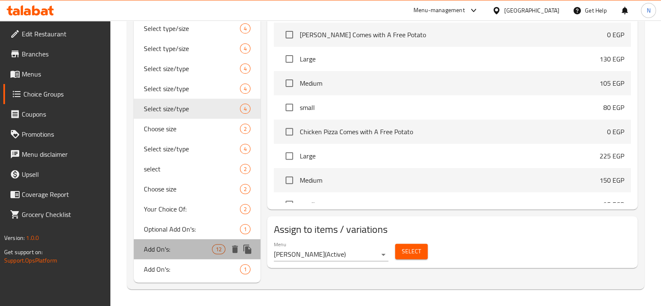
click at [166, 249] on span "Add On's:" at bounding box center [178, 249] width 68 height 10
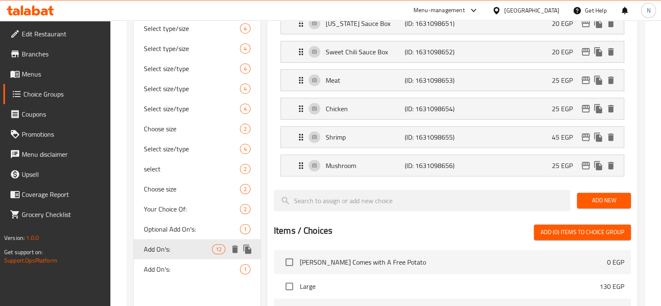
type input "Add On's:"
type input "الإضافات:"
type input "0"
type input "12"
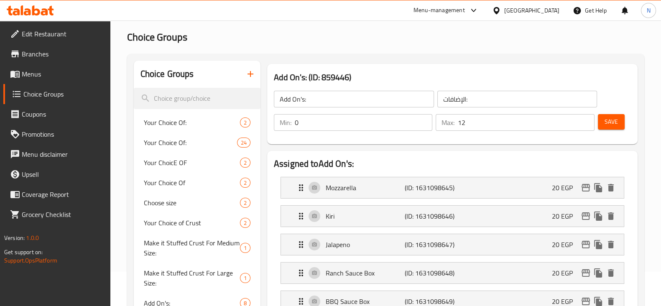
scroll to position [33, 0]
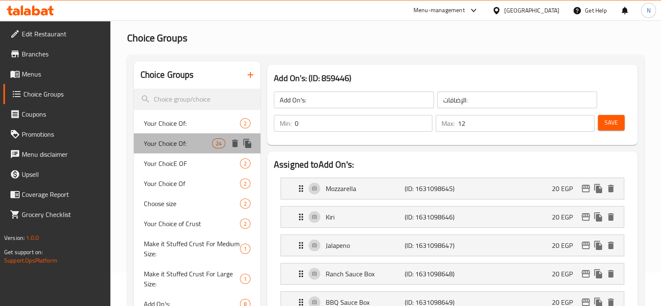
click at [186, 151] on div "Your Choice Of: 24" at bounding box center [197, 143] width 127 height 20
type input "Your Choice Of:"
type input "إختيارك من:"
type input "0"
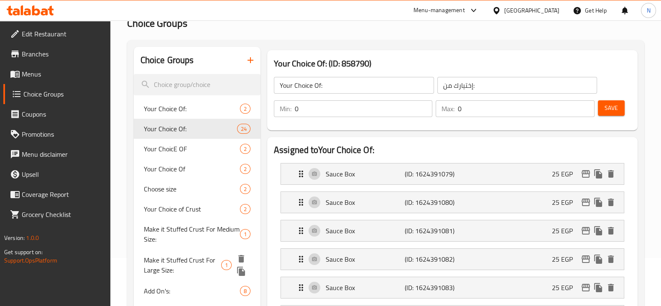
scroll to position [0, 0]
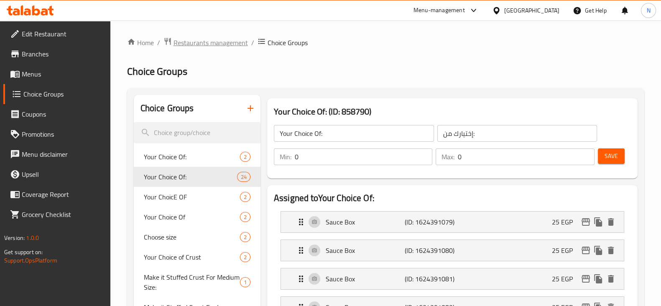
click at [202, 41] on span "Restaurants management" at bounding box center [211, 43] width 74 height 10
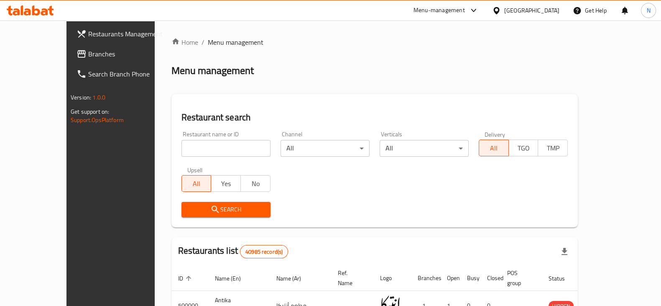
click at [200, 151] on input "search" at bounding box center [225, 148] width 89 height 17
paste input "699098"
type input "699098"
click button "Search" at bounding box center [225, 209] width 89 height 15
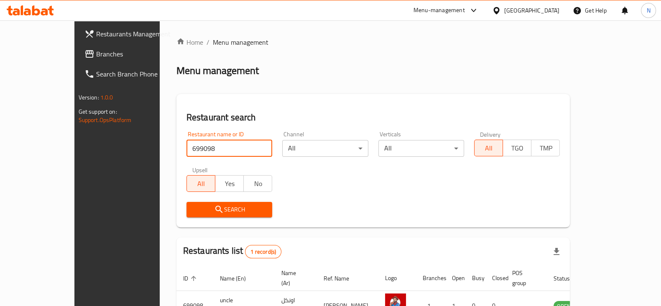
scroll to position [50, 0]
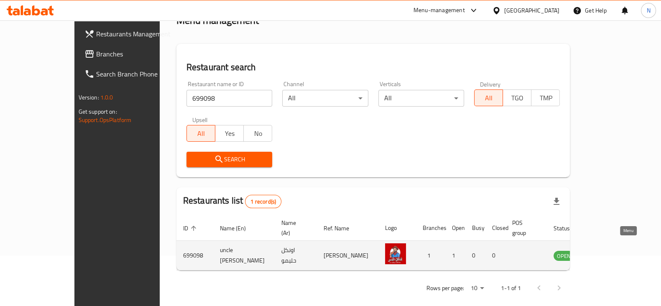
click at [607, 253] on icon "enhanced table" at bounding box center [602, 256] width 9 height 7
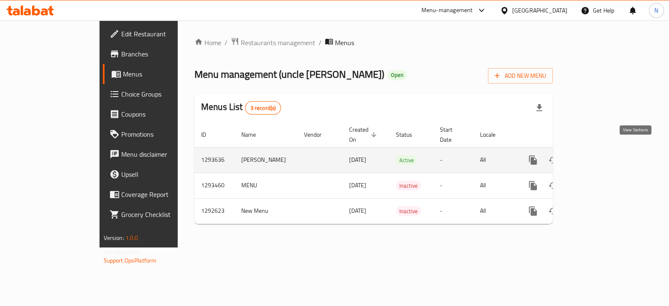
click at [598, 155] on icon "enhanced table" at bounding box center [593, 160] width 10 height 10
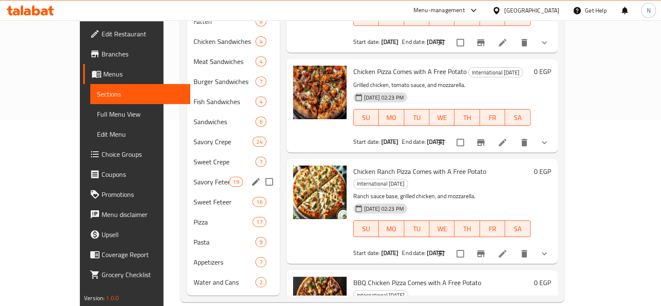
scroll to position [146, 0]
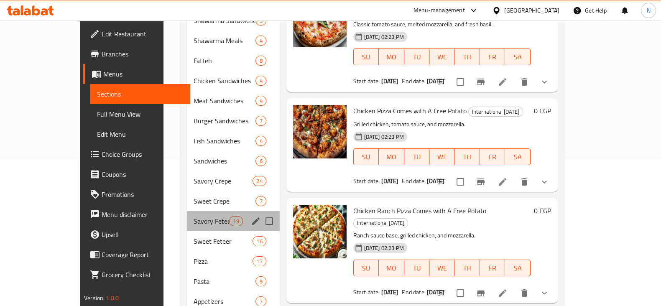
click at [187, 211] on div "Savory Feteer 19" at bounding box center [233, 221] width 93 height 20
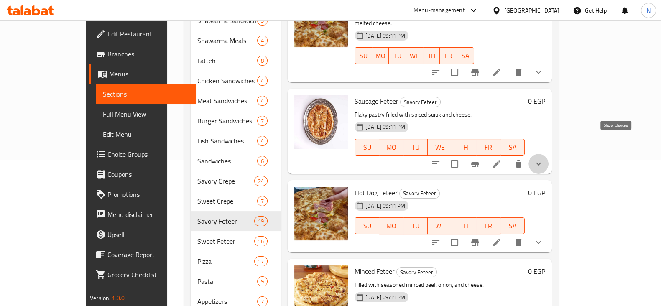
click at [544, 159] on icon "show more" at bounding box center [539, 164] width 10 height 10
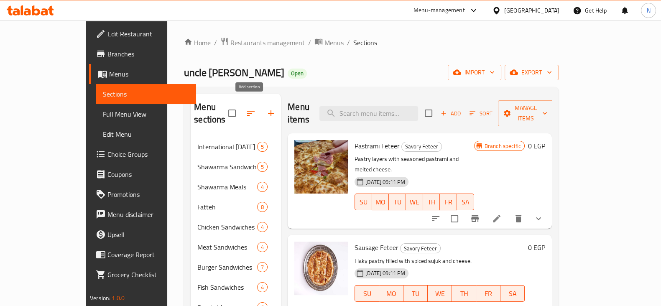
click at [266, 109] on icon "button" at bounding box center [271, 113] width 10 height 10
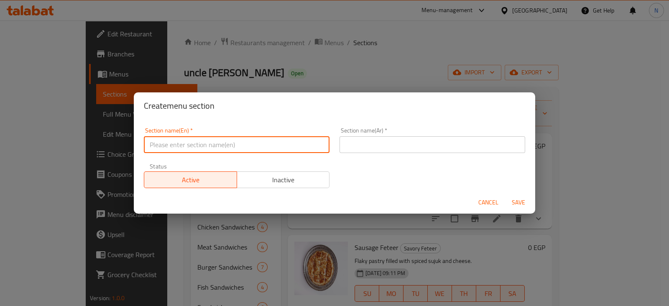
click at [245, 146] on input "text" at bounding box center [237, 144] width 186 height 17
type input "New Offers"
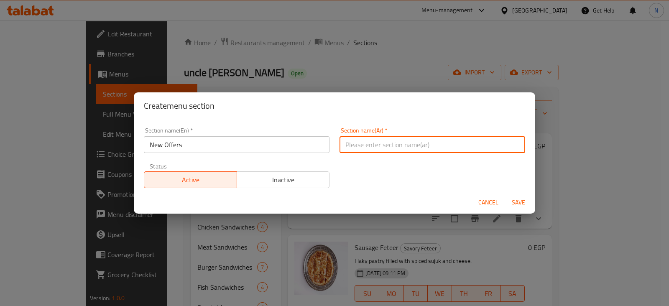
click at [391, 146] on input "text" at bounding box center [433, 144] width 186 height 17
type input "عروض"
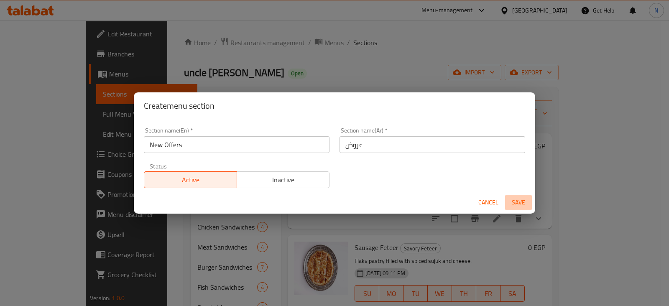
click at [520, 202] on span "Save" at bounding box center [518, 202] width 20 height 10
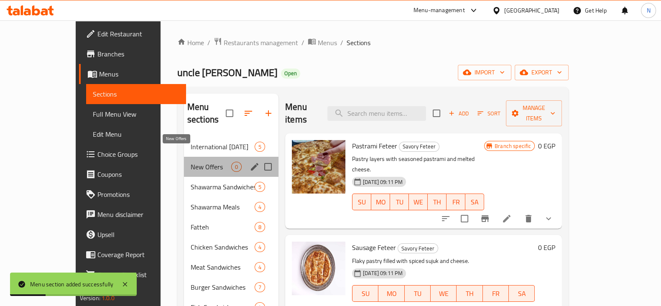
click at [191, 162] on span "New Offers" at bounding box center [211, 167] width 41 height 10
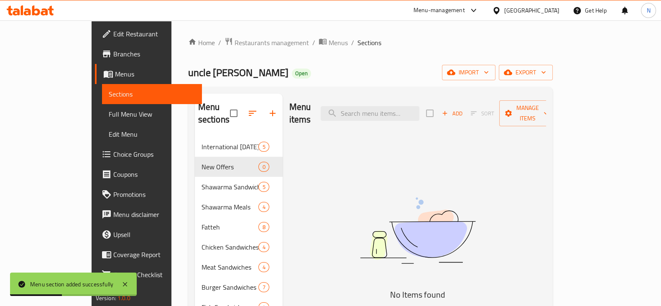
click at [518, 100] on div "Add Sort Manage items" at bounding box center [490, 113] width 129 height 26
click at [463, 109] on span "Add" at bounding box center [452, 114] width 23 height 10
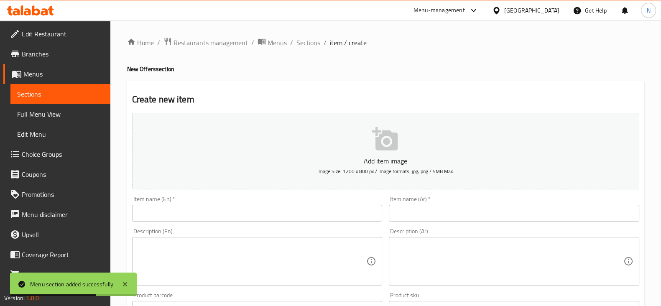
click at [250, 206] on div "Item name (En)   * Item name (En) *" at bounding box center [257, 209] width 250 height 26
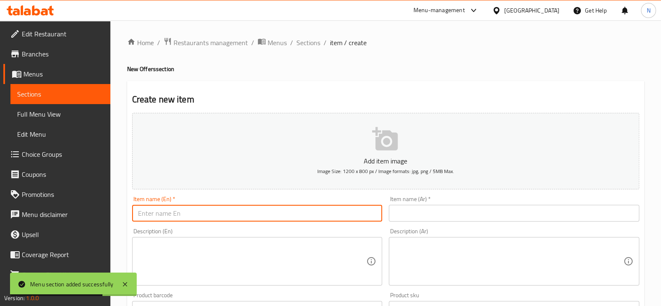
click at [250, 206] on input "text" at bounding box center [257, 213] width 250 height 17
type input "Offer 1"
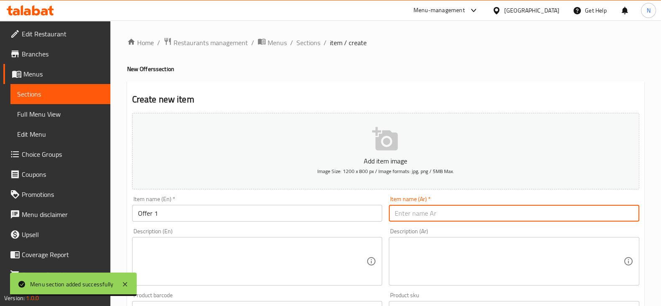
click at [404, 218] on input "text" at bounding box center [514, 213] width 250 height 17
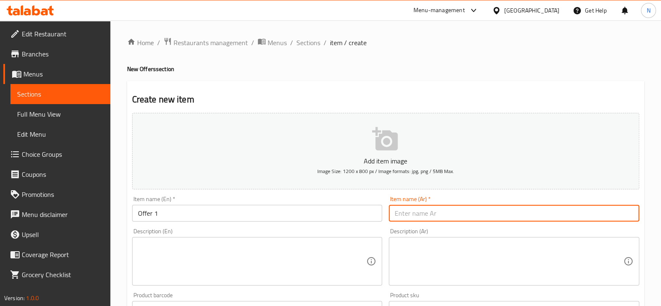
type input "عرض 1"
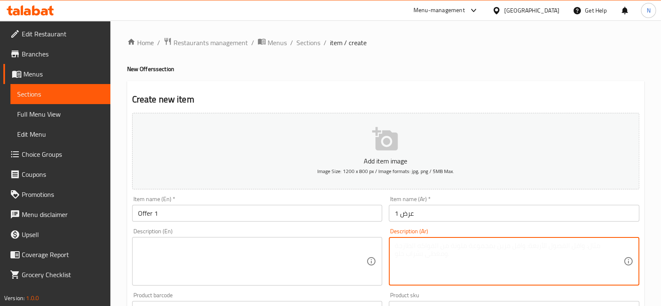
paste textarea "اي اتنين فطير حادق من اختيارك معهم فطيره حلو هديه"
type textarea "اي اتنين فطير حادق من اختيارك معهم فطيره حلو هديه"
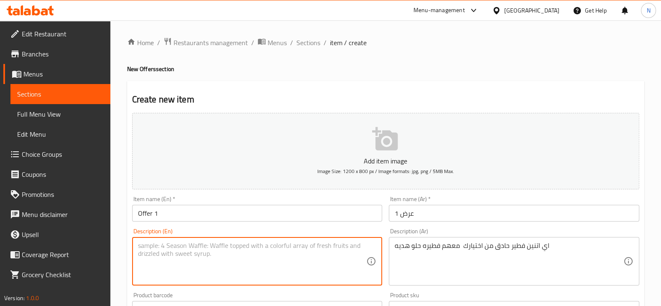
click at [284, 242] on textarea at bounding box center [252, 262] width 229 height 40
paste textarea "Any two savory pies of your choice will get you a free sweet pie."
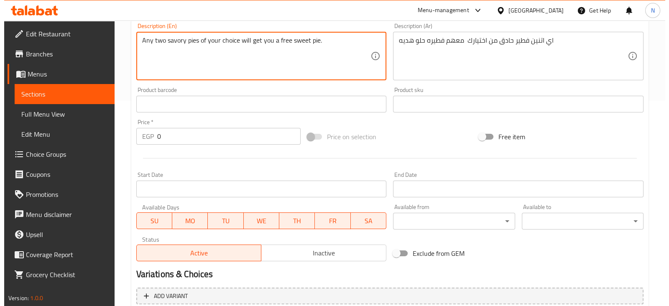
scroll to position [284, 0]
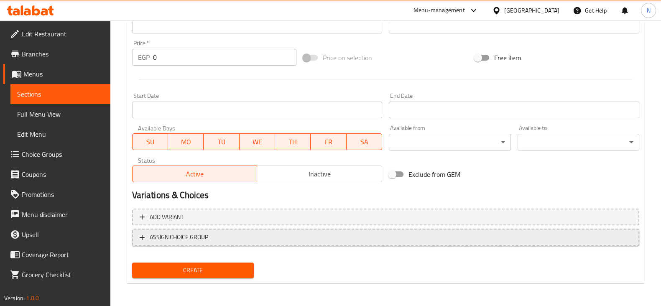
type textarea "Any two savory pies of your choice will get you a free sweet pie."
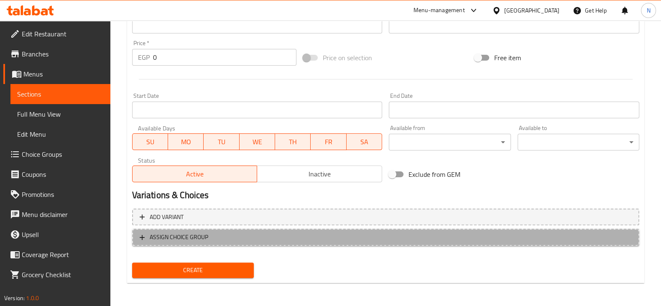
click at [268, 235] on span "ASSIGN CHOICE GROUP" at bounding box center [386, 237] width 492 height 10
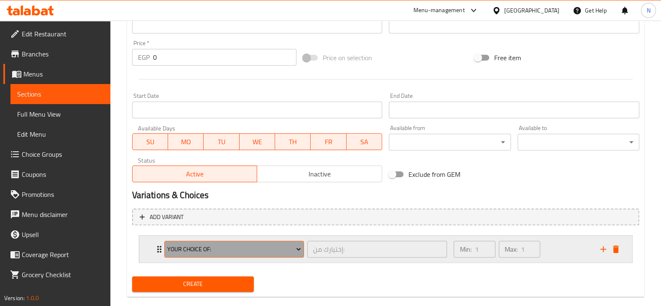
click at [258, 249] on span "Your Choice Of:" at bounding box center [234, 249] width 134 height 10
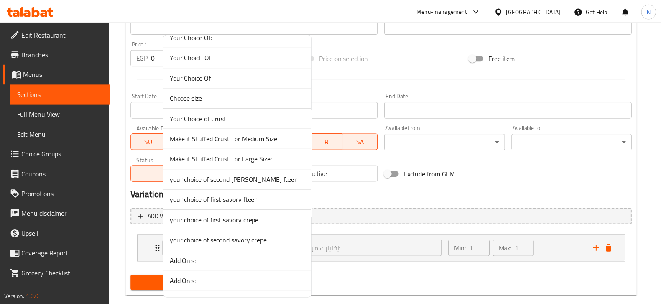
scroll to position [32, 0]
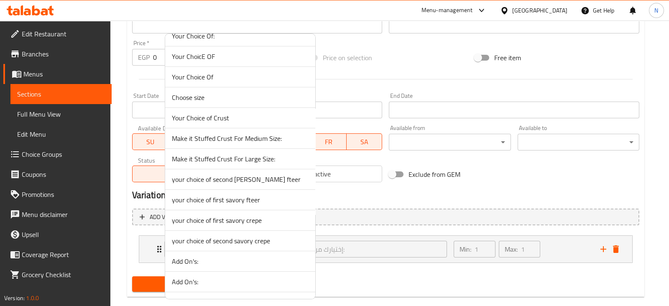
click at [236, 199] on span "your choice of first savory fteer" at bounding box center [240, 200] width 137 height 10
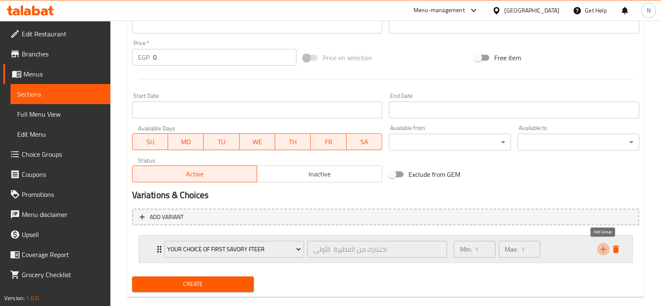
click at [605, 253] on icon "add" at bounding box center [603, 249] width 10 height 10
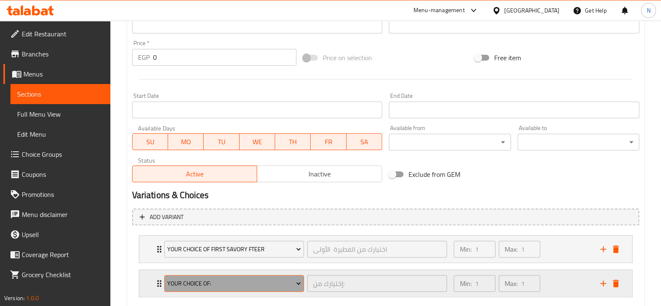
click at [265, 284] on span "Your Choice Of:" at bounding box center [234, 283] width 134 height 10
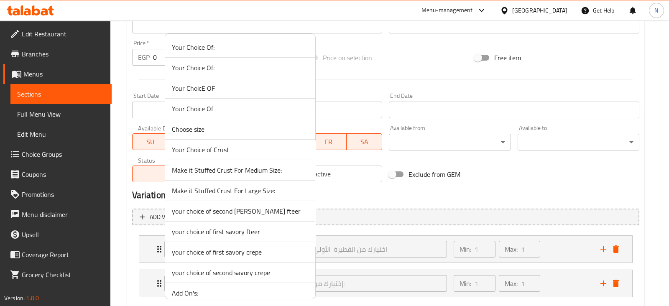
click at [232, 211] on span "your choice of second [PERSON_NAME] fteer" at bounding box center [240, 211] width 137 height 10
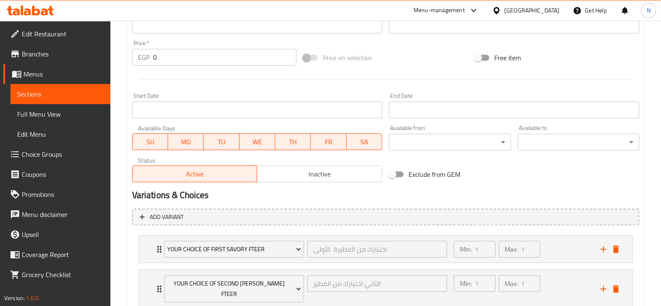
scroll to position [332, 0]
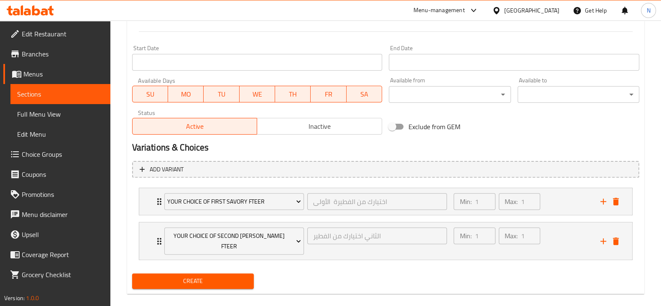
click at [245, 276] on span "Create" at bounding box center [193, 281] width 108 height 10
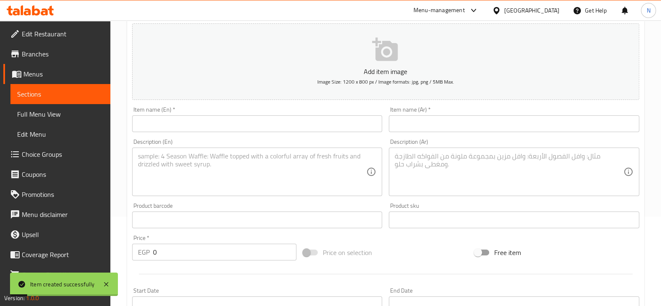
scroll to position [91, 0]
drag, startPoint x: 303, startPoint y: 135, endPoint x: 307, endPoint y: 128, distance: 8.2
click at [307, 128] on div "Add item image Image Size: 1200 x 800 px / Image formats: jpg, png / 5MB Max. I…" at bounding box center [386, 199] width 514 height 360
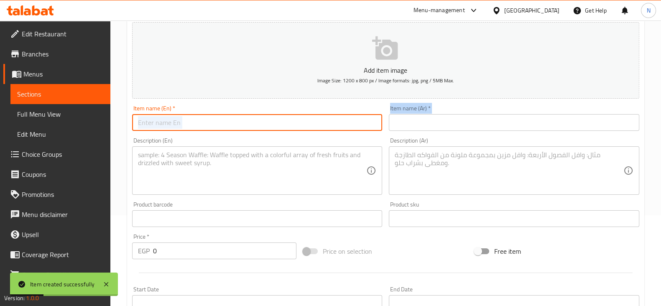
click at [307, 128] on input "text" at bounding box center [257, 122] width 250 height 17
type input "Offer 2"
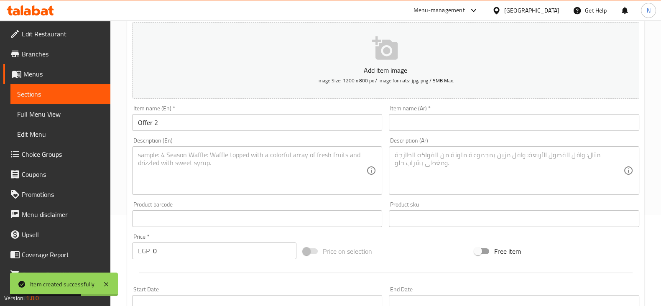
drag, startPoint x: 403, startPoint y: 133, endPoint x: 408, endPoint y: 126, distance: 7.8
click at [408, 126] on div "Item name (Ar)   * Item name (Ar) *" at bounding box center [514, 118] width 257 height 32
click at [408, 126] on input "text" at bounding box center [514, 122] width 250 height 17
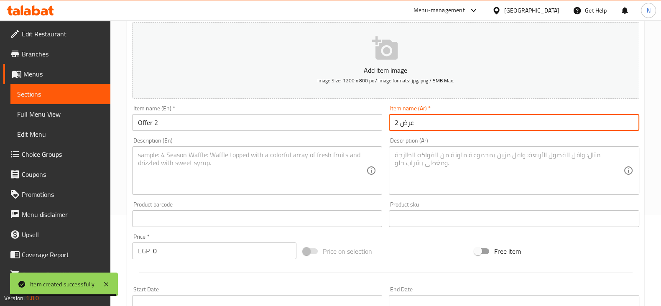
type input "عرض 2"
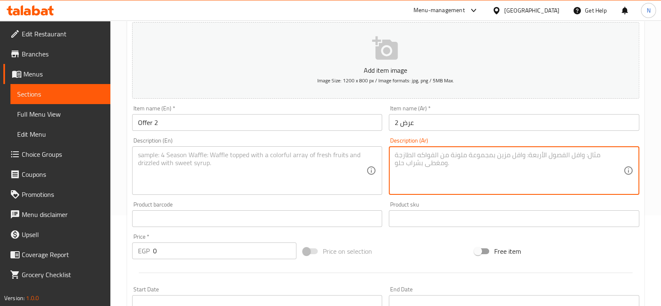
click at [452, 159] on textarea at bounding box center [509, 171] width 229 height 40
paste textarea "اي اتنين كريب معاهم كريب شكولاته هديه"
type textarea "اي اتنين كريب معاهم كريب شكولاته هديه"
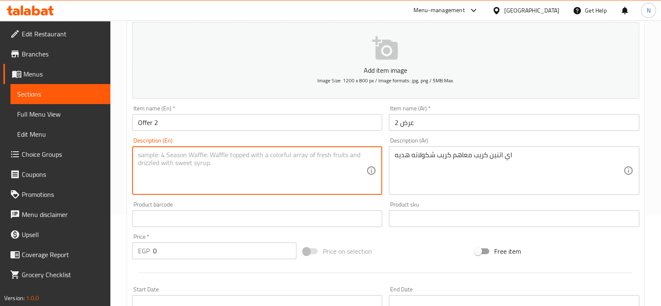
click at [276, 172] on textarea at bounding box center [252, 171] width 229 height 40
paste textarea "Two crepes will be accompanied by a free chocolate crepe."
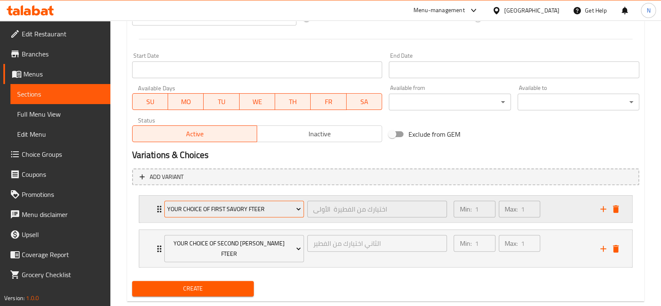
scroll to position [332, 0]
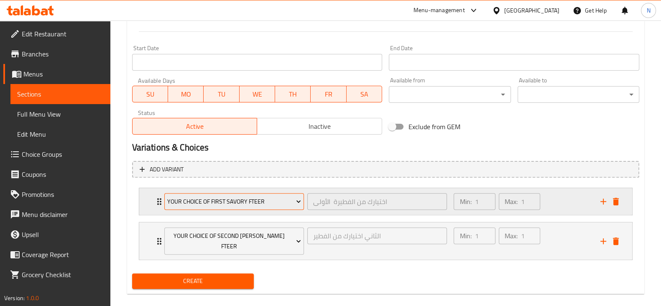
type textarea "Two crepes will be accompanied by a free chocolate crepe."
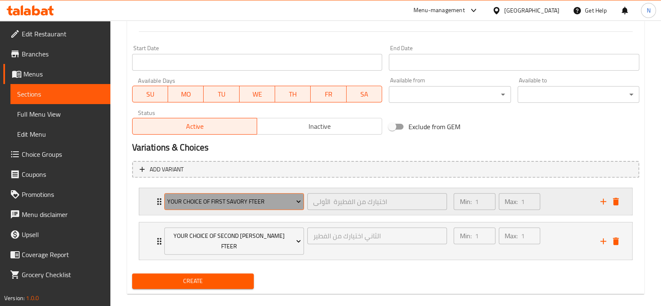
click at [245, 198] on span "your choice of first savory fteer" at bounding box center [234, 202] width 134 height 10
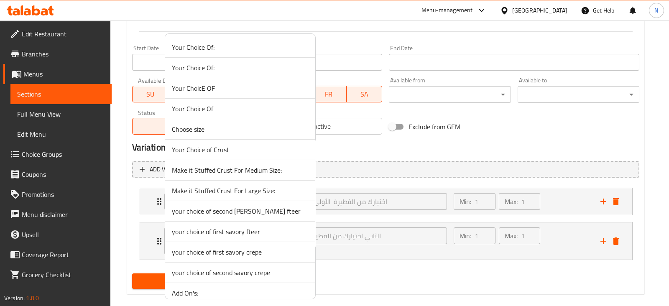
click at [226, 254] on span "your choice of first savory crepe" at bounding box center [240, 252] width 137 height 10
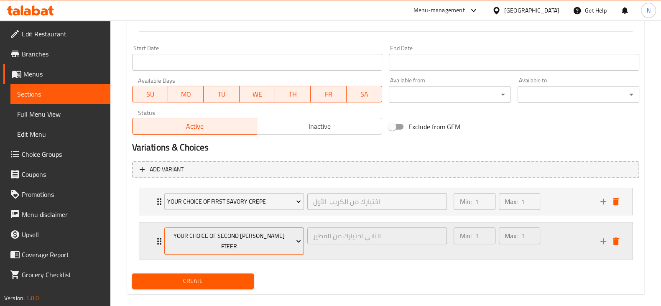
click at [239, 227] on button "your choice of second [PERSON_NAME] fteer" at bounding box center [234, 240] width 140 height 27
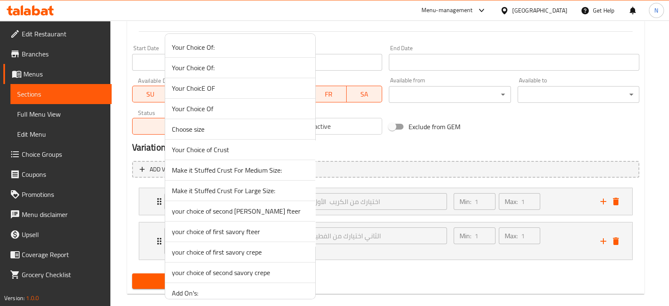
click at [240, 268] on span "your choice of second savory crepe" at bounding box center [240, 273] width 137 height 10
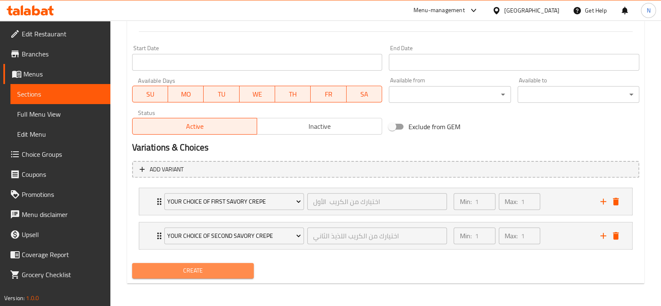
click at [240, 268] on span "Create" at bounding box center [193, 271] width 108 height 10
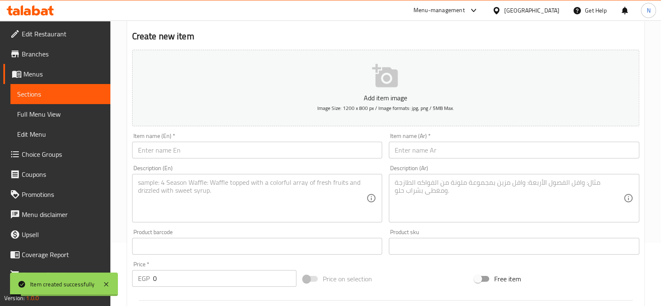
scroll to position [0, 0]
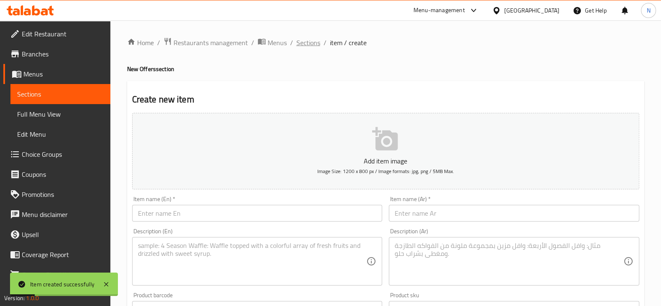
click at [306, 48] on span "Sections" at bounding box center [308, 43] width 24 height 10
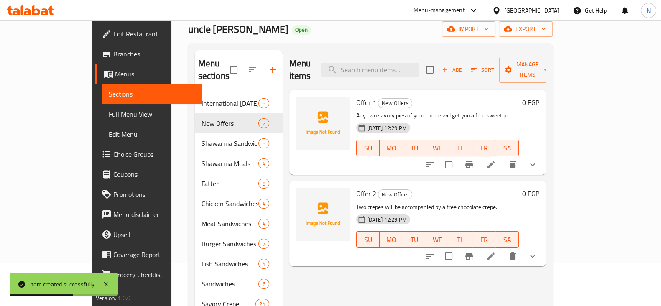
scroll to position [43, 0]
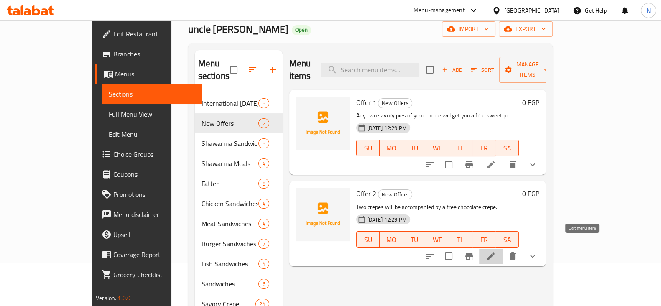
click at [496, 251] on icon at bounding box center [491, 256] width 10 height 10
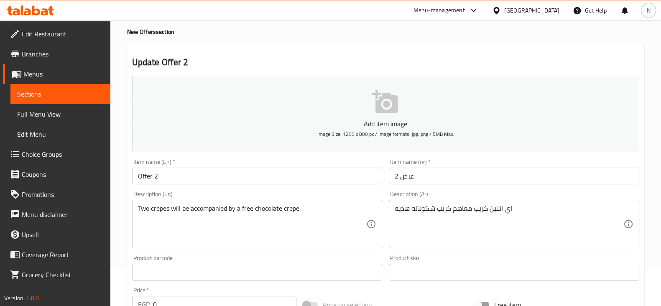
scroll to position [38, 0]
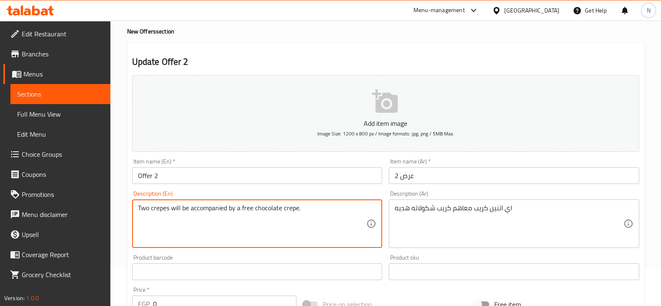
drag, startPoint x: 173, startPoint y: 206, endPoint x: 240, endPoint y: 208, distance: 67.4
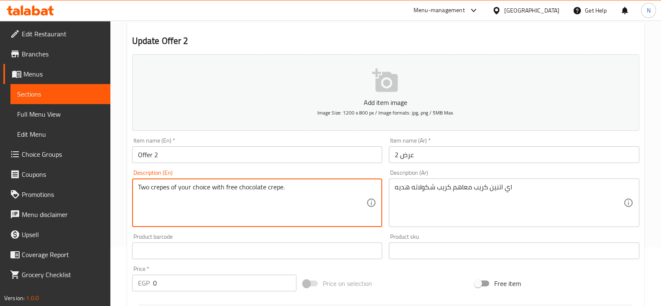
scroll to position [332, 0]
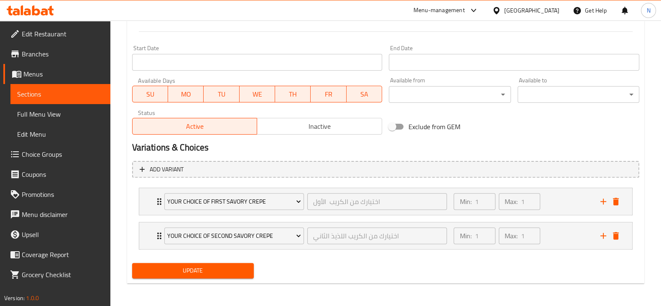
type textarea "Two crepes of your choice with free chocolate crepe."
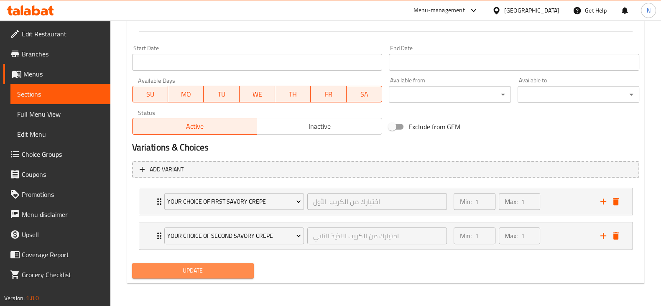
click at [218, 272] on span "Update" at bounding box center [193, 271] width 108 height 10
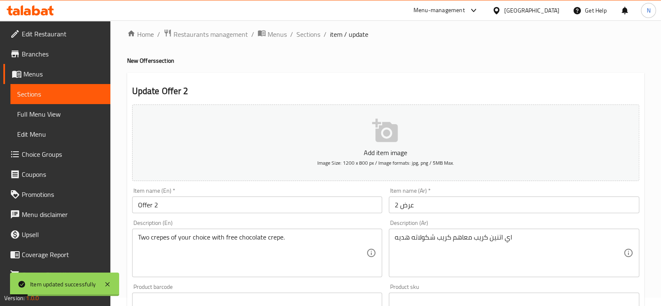
scroll to position [0, 0]
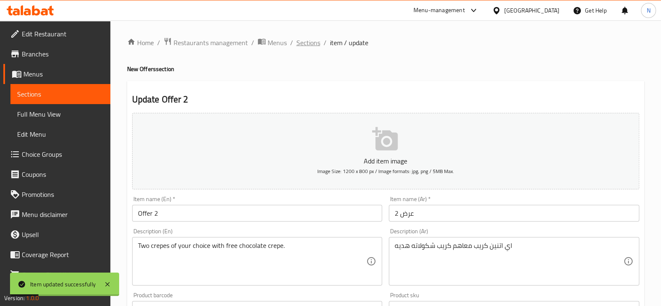
click at [306, 41] on span "Sections" at bounding box center [308, 43] width 24 height 10
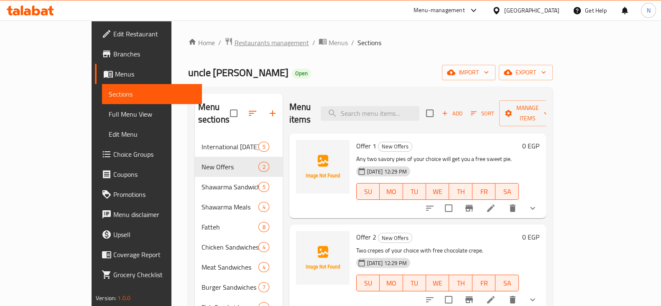
click at [235, 46] on span "Restaurants management" at bounding box center [272, 43] width 74 height 10
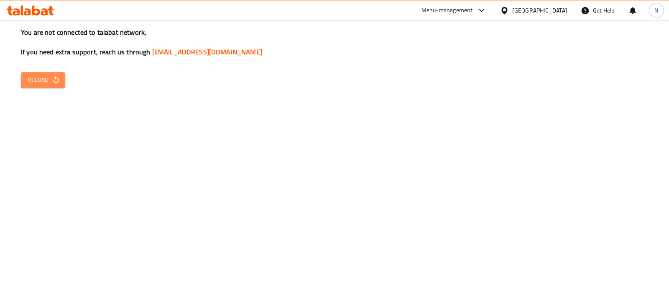
click at [53, 79] on icon "button" at bounding box center [56, 80] width 8 height 8
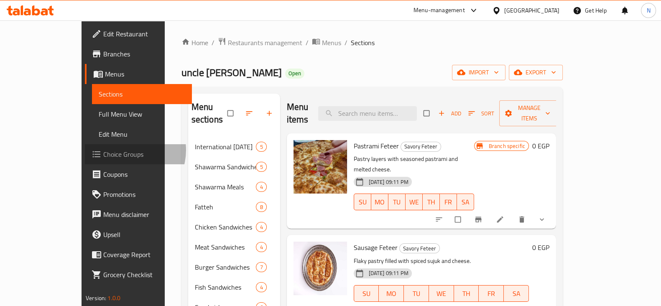
click at [103, 150] on span "Choice Groups" at bounding box center [144, 154] width 82 height 10
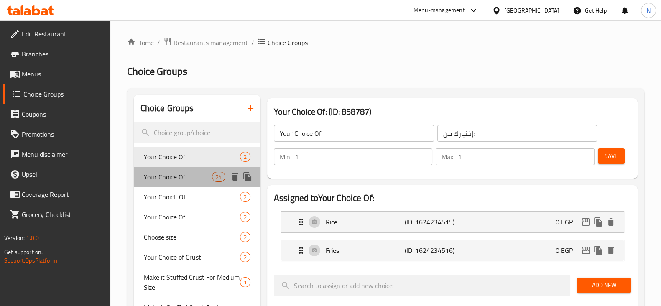
click at [198, 176] on span "Your Choice Of:" at bounding box center [178, 177] width 68 height 10
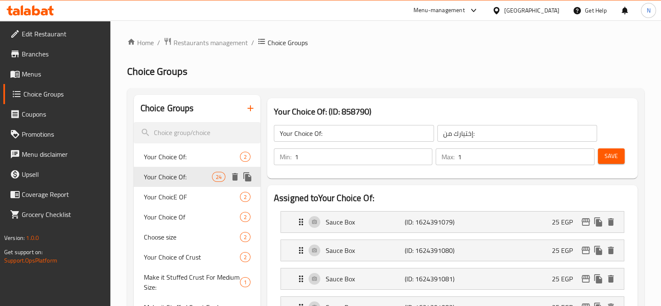
type input "0"
click at [252, 103] on icon "button" at bounding box center [250, 108] width 10 height 10
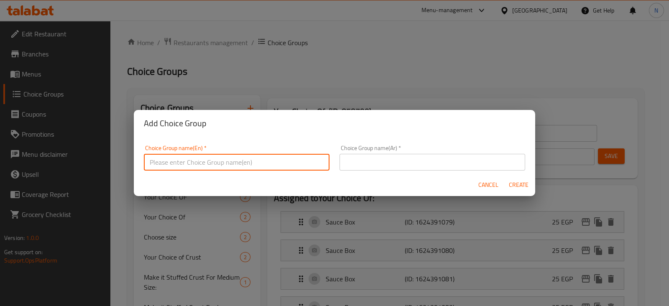
click at [256, 158] on input "text" at bounding box center [237, 162] width 186 height 17
drag, startPoint x: 239, startPoint y: 165, endPoint x: 130, endPoint y: 162, distance: 108.3
click at [130, 162] on div "Add Choice Group Choice Group name(En)   * your choice of savory fteer Choice G…" at bounding box center [334, 153] width 669 height 306
type input "your choice of [PERSON_NAME] fteer"
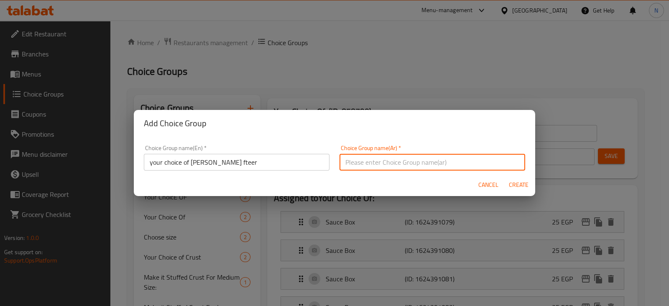
click at [401, 163] on input "text" at bounding box center [433, 162] width 186 height 17
paste input "اختيارك من الفطير اللذيذ"
drag, startPoint x: 340, startPoint y: 161, endPoint x: 356, endPoint y: 161, distance: 15.9
click at [356, 161] on input "اختيارك من الفطير اللذيذ" at bounding box center [433, 162] width 186 height 17
type input "اختيارك من الفطير"
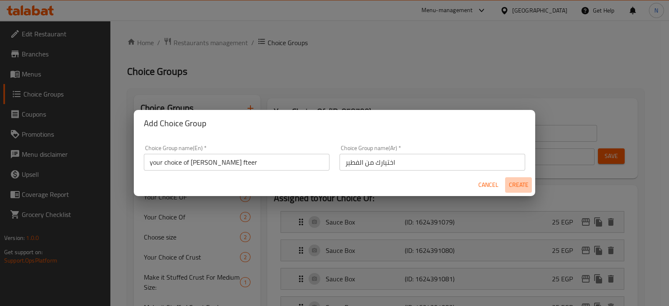
click at [524, 184] on span "Create" at bounding box center [518, 185] width 20 height 10
type input "your choice of [PERSON_NAME] fteer"
type input "اختيارك من الفطير"
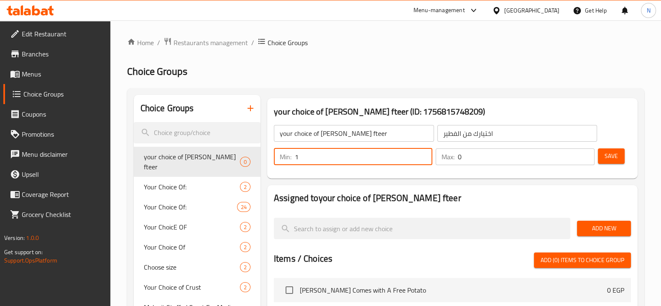
type input "1"
click at [424, 153] on input "1" at bounding box center [364, 156] width 138 height 17
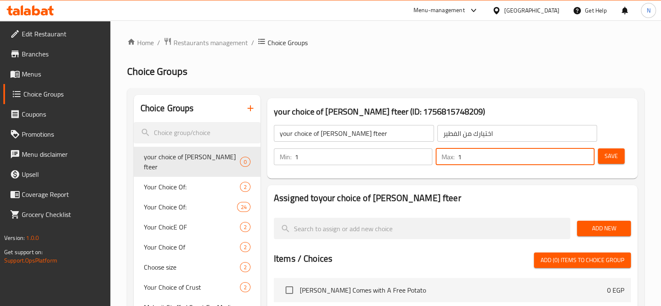
click at [583, 153] on input "1" at bounding box center [526, 156] width 136 height 17
click at [583, 153] on input "2" at bounding box center [526, 156] width 136 height 17
type input "1"
click at [583, 160] on input "1" at bounding box center [526, 156] width 136 height 17
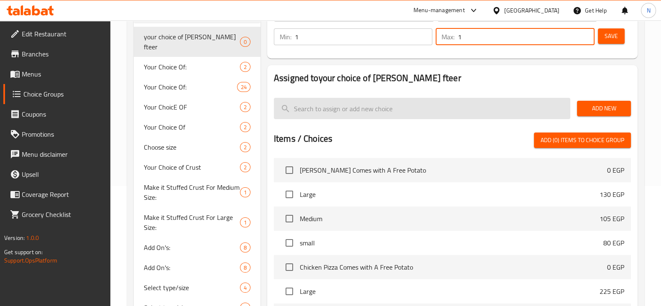
scroll to position [123, 0]
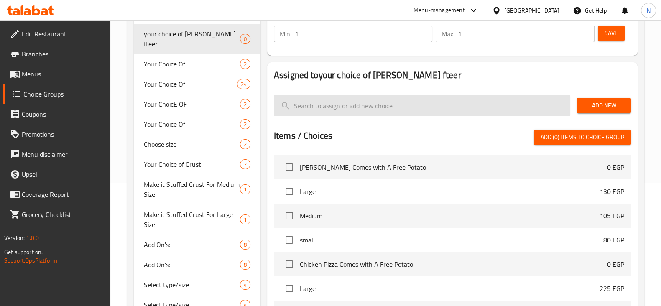
click at [411, 112] on input "search" at bounding box center [422, 105] width 296 height 21
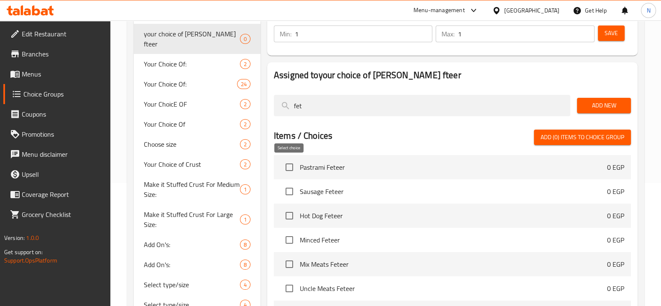
type input "fet"
click at [283, 167] on input "checkbox" at bounding box center [290, 167] width 18 height 18
checkbox input "true"
click at [289, 189] on input "checkbox" at bounding box center [290, 192] width 18 height 18
checkbox input "true"
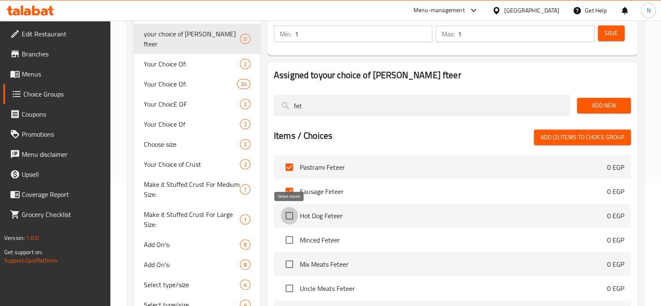
click at [289, 212] on input "checkbox" at bounding box center [290, 216] width 18 height 18
checkbox input "true"
click at [289, 239] on input "checkbox" at bounding box center [290, 240] width 18 height 18
checkbox input "true"
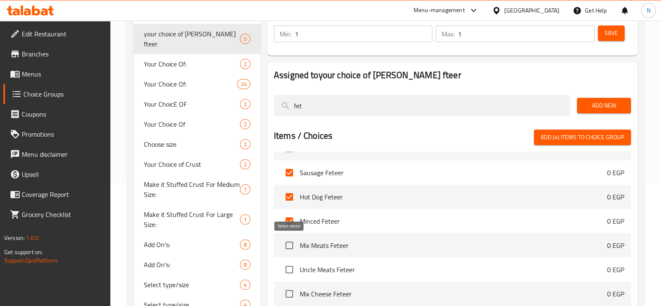
scroll to position [23, 0]
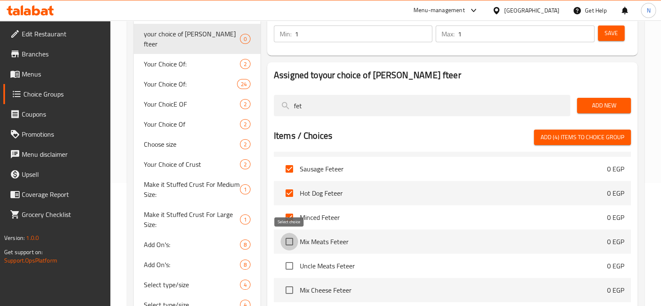
click at [289, 239] on input "checkbox" at bounding box center [290, 242] width 18 height 18
checkbox input "true"
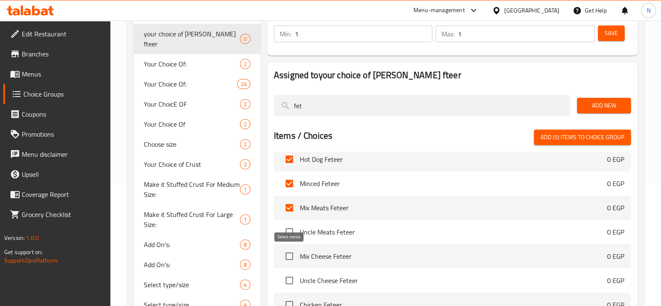
scroll to position [72, 0]
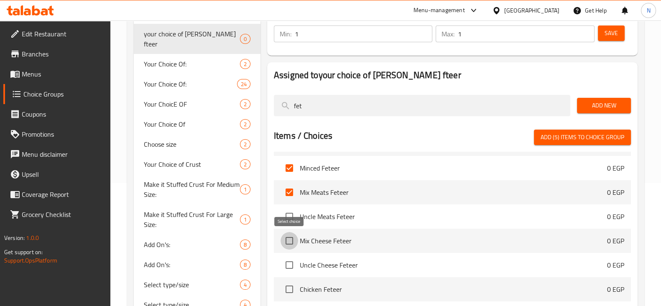
click at [289, 244] on input "checkbox" at bounding box center [290, 241] width 18 height 18
checkbox input "true"
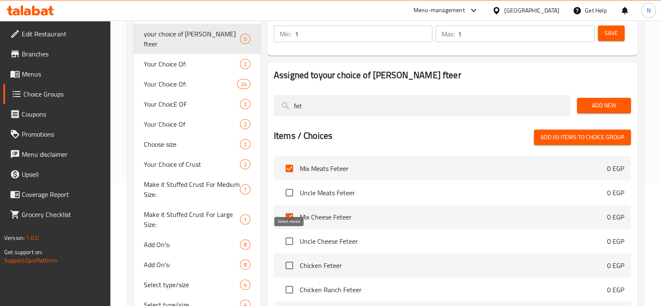
scroll to position [97, 0]
click at [284, 192] on input "checkbox" at bounding box center [290, 192] width 18 height 18
checkbox input "true"
click at [296, 243] on input "checkbox" at bounding box center [290, 241] width 18 height 18
checkbox input "true"
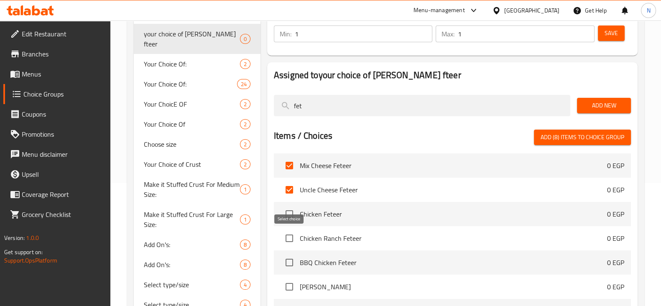
scroll to position [148, 0]
click at [283, 214] on input "checkbox" at bounding box center [290, 213] width 18 height 18
checkbox input "true"
click at [290, 236] on input "checkbox" at bounding box center [290, 238] width 18 height 18
checkbox input "true"
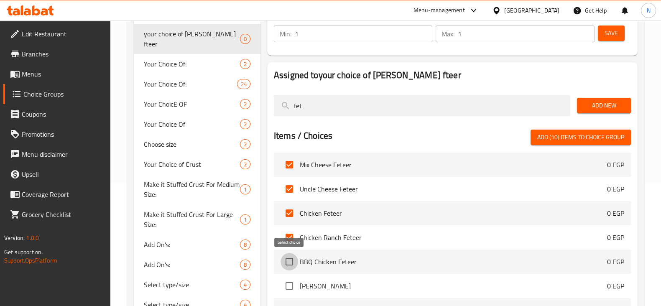
click at [289, 263] on input "checkbox" at bounding box center [290, 262] width 18 height 18
checkbox input "true"
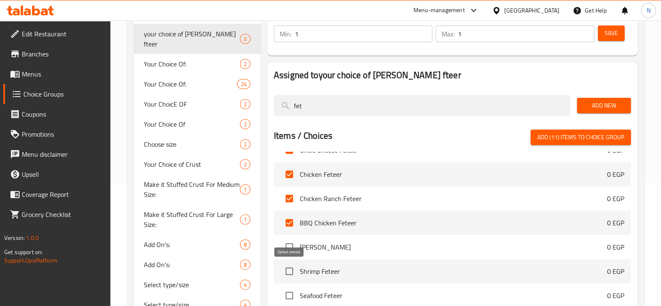
scroll to position [188, 0]
click at [287, 250] on input "checkbox" at bounding box center [290, 246] width 18 height 18
checkbox input "true"
click at [289, 269] on input "checkbox" at bounding box center [290, 271] width 18 height 18
checkbox input "true"
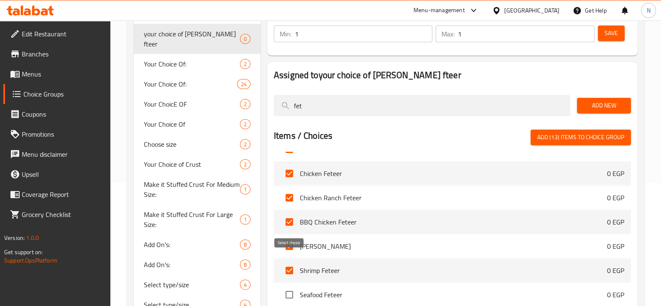
scroll to position [223, 0]
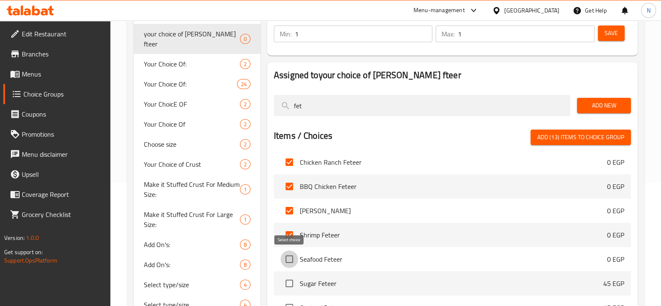
click at [286, 258] on input "checkbox" at bounding box center [290, 259] width 18 height 18
checkbox input "true"
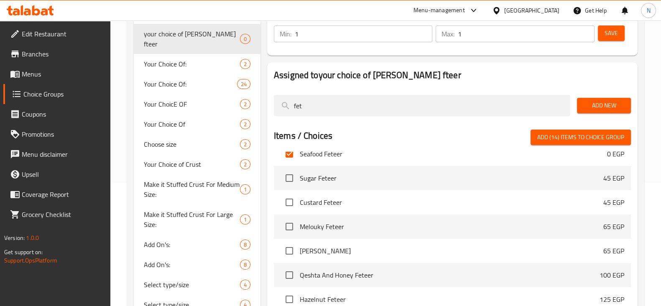
scroll to position [328, 0]
click at [570, 139] on span "Add (14) items to choice group" at bounding box center [580, 137] width 87 height 10
checkbox input "false"
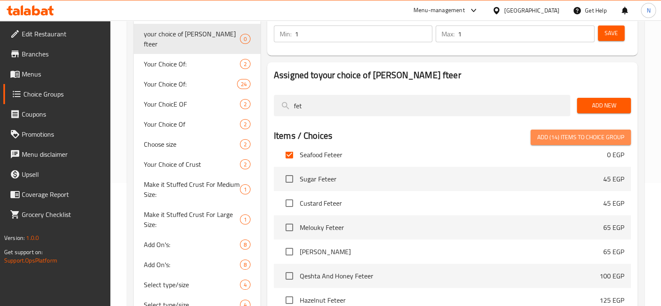
checkbox input "false"
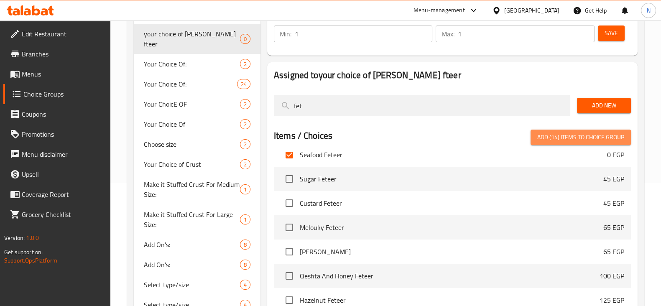
checkbox input "false"
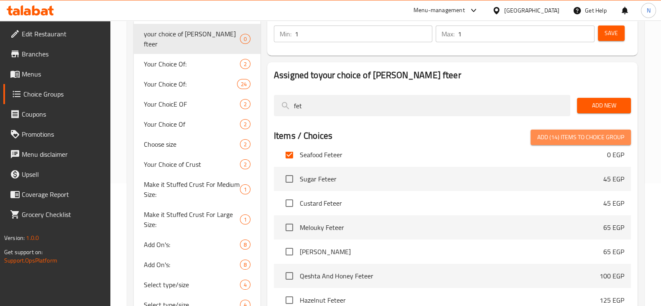
checkbox input "false"
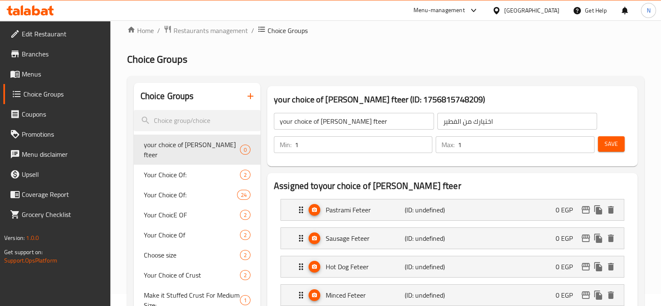
scroll to position [0, 0]
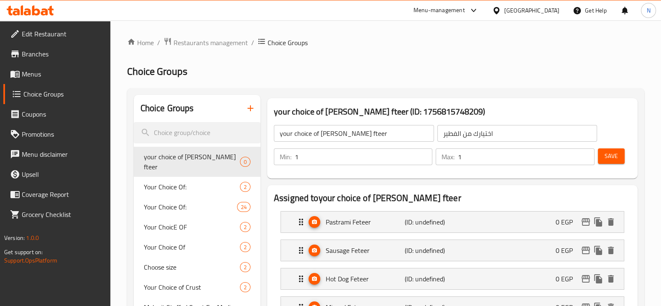
click at [612, 152] on span "Save" at bounding box center [611, 156] width 13 height 10
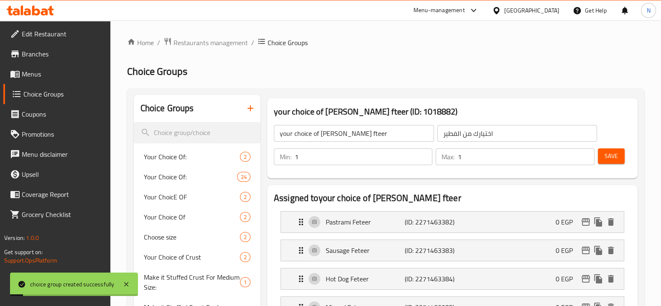
scroll to position [71, 0]
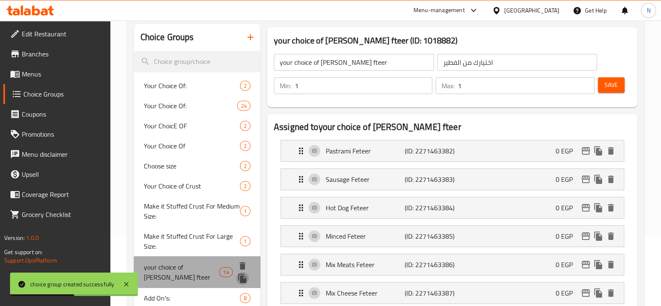
click at [238, 276] on icon "duplicate" at bounding box center [242, 278] width 8 height 9
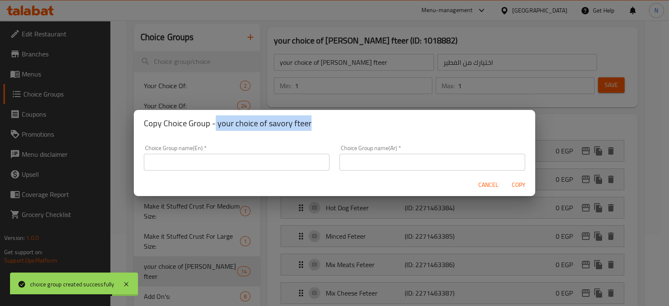
drag, startPoint x: 314, startPoint y: 120, endPoint x: 215, endPoint y: 123, distance: 98.7
click at [215, 123] on h2 "Copy Choice Group - your choice of savory fteer" at bounding box center [334, 123] width 381 height 13
copy h2 "your choice of [PERSON_NAME] fteer"
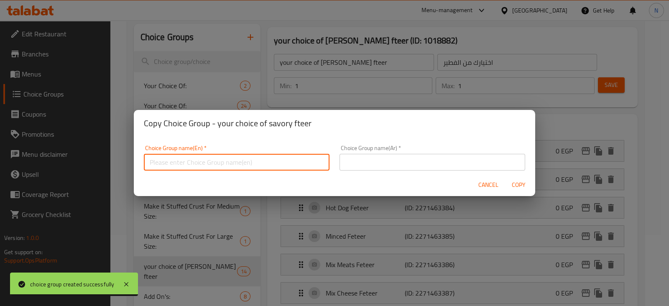
click at [217, 162] on input "text" at bounding box center [237, 162] width 186 height 17
paste input "your choice of [PERSON_NAME] fteer"
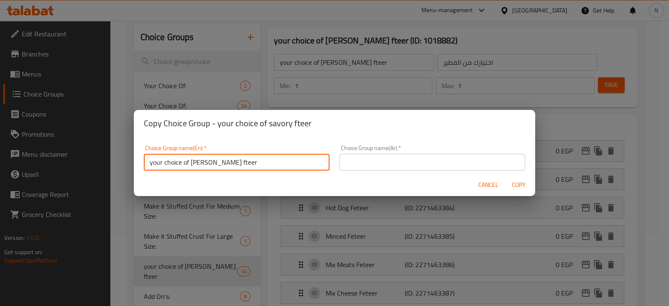
click at [193, 162] on input "your choice of [PERSON_NAME] fteer" at bounding box center [237, 162] width 186 height 17
drag, startPoint x: 247, startPoint y: 161, endPoint x: 122, endPoint y: 160, distance: 125.0
click at [122, 160] on div "Copy Choice Group - your choice of savory fteer Choice Group name(En)   * your …" at bounding box center [334, 153] width 669 height 306
type input "your choice of first savory fteer"
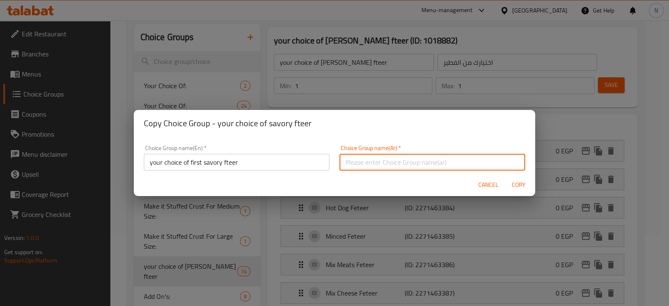
click at [366, 169] on input "text" at bounding box center [433, 162] width 186 height 17
paste input "اختيارك من الفطيرة اللذيذة الأولى"
drag, startPoint x: 378, startPoint y: 161, endPoint x: 360, endPoint y: 161, distance: 18.4
click at [360, 161] on input "اختيارك من الفطيرة اللذيذة الأولى" at bounding box center [433, 162] width 186 height 17
type input "اختيارك من الفطيرة الأولى"
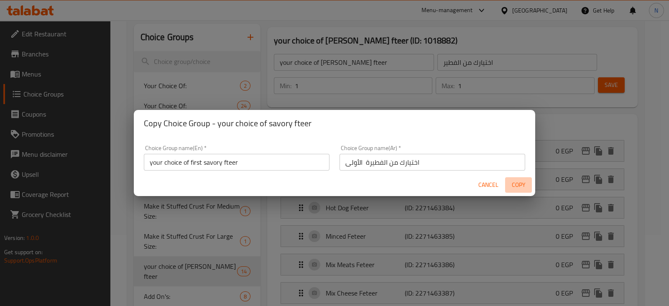
click at [523, 182] on span "Copy" at bounding box center [518, 185] width 20 height 10
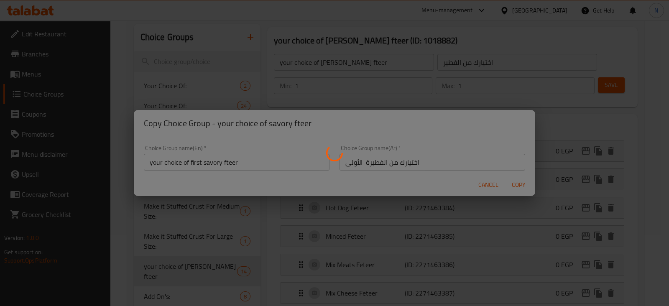
type input "your choice of first savory fteer"
type input "اختيارك من الفطيرة الأولى"
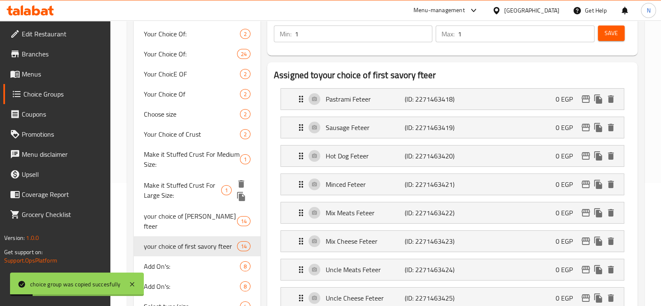
scroll to position [123, 0]
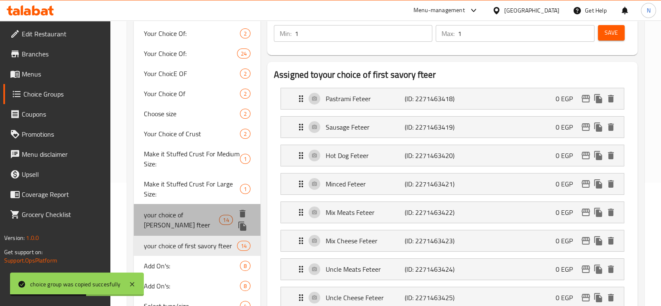
click at [184, 220] on span "your choice of [PERSON_NAME] fteer" at bounding box center [182, 220] width 76 height 20
type input "your choice of [PERSON_NAME] fteer"
type input "اختيارك من الفطير"
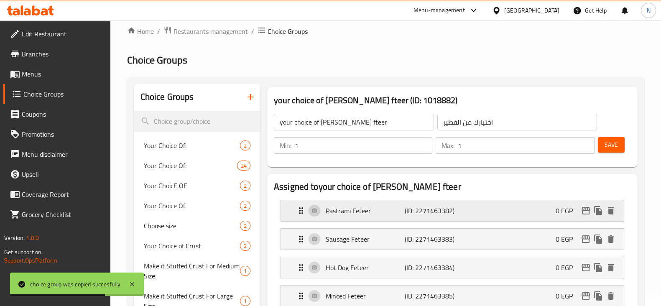
scroll to position [9, 0]
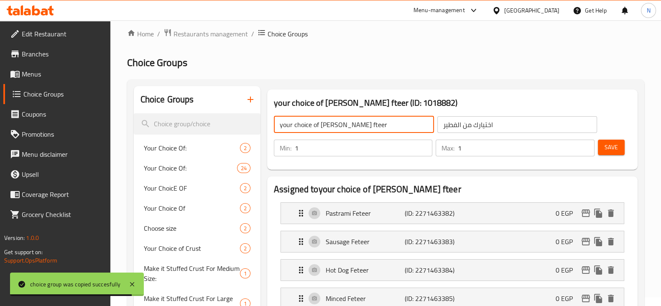
click at [319, 123] on input "your choice of [PERSON_NAME] fteer" at bounding box center [354, 124] width 160 height 17
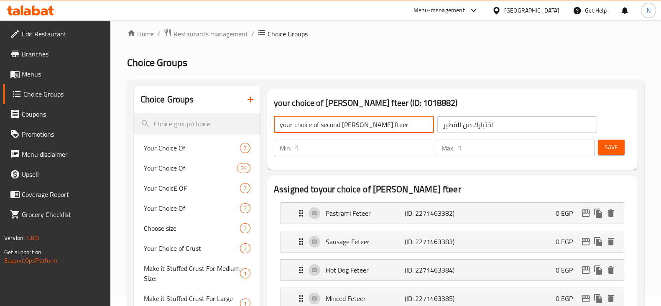
type input "your choice of second [PERSON_NAME] fteer"
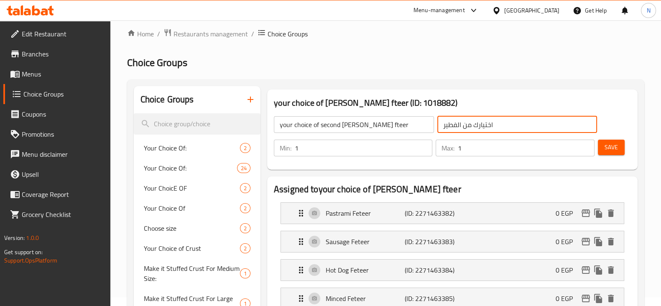
click at [441, 123] on input "اختيارك من الفطير" at bounding box center [517, 124] width 160 height 17
type input "الثاني اختيارك من الفطير"
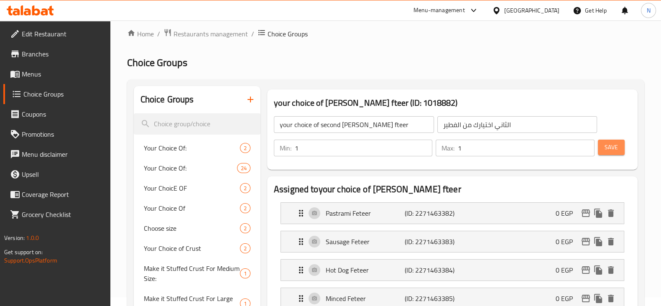
click at [617, 142] on span "Save" at bounding box center [611, 147] width 13 height 10
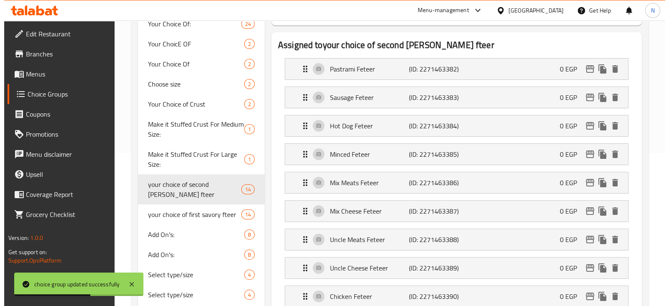
scroll to position [0, 0]
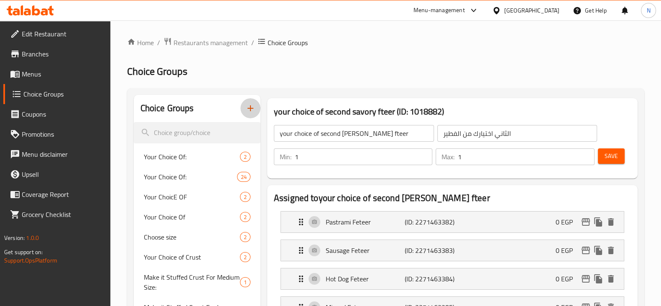
click at [252, 105] on icon "button" at bounding box center [250, 108] width 10 height 10
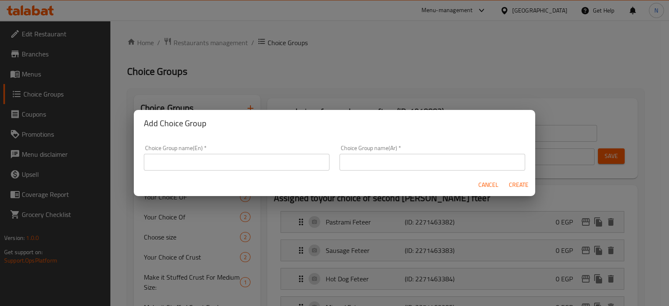
click at [264, 156] on input "text" at bounding box center [237, 162] width 186 height 17
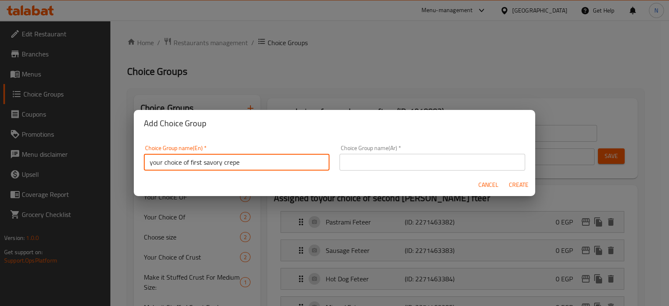
drag, startPoint x: 242, startPoint y: 165, endPoint x: 146, endPoint y: 160, distance: 95.5
click at [146, 160] on input "your choice of first savory crepe" at bounding box center [237, 162] width 186 height 17
type input "your choice of first savory crepe"
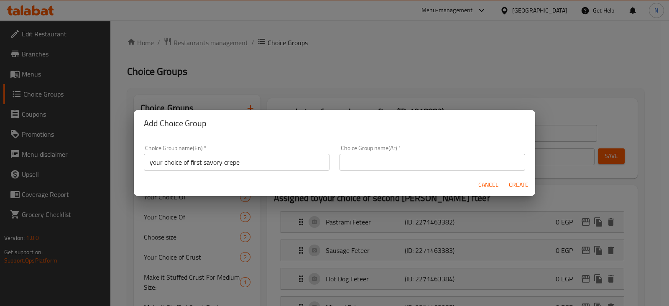
drag, startPoint x: 424, startPoint y: 178, endPoint x: 428, endPoint y: 167, distance: 11.4
click at [428, 167] on form "Choice Group name(En)   * your choice of first savory crepe Choice Group name(E…" at bounding box center [334, 166] width 401 height 59
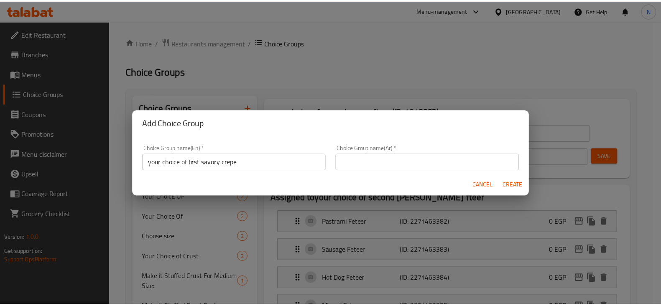
scroll to position [2, 0]
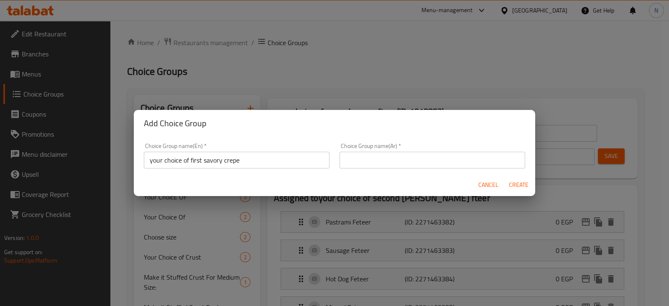
click at [428, 167] on input "text" at bounding box center [433, 160] width 186 height 17
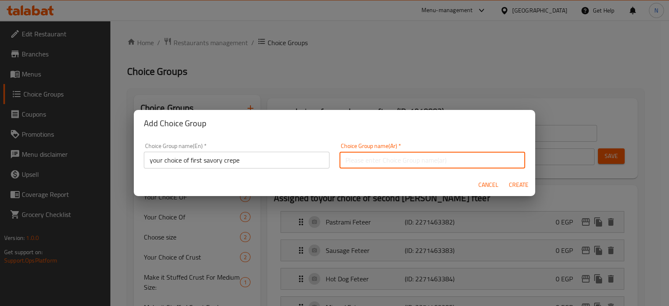
paste input "اختيارك من الكريب اللذيذ الأول"
drag, startPoint x: 371, startPoint y: 160, endPoint x: 357, endPoint y: 160, distance: 13.4
click at [357, 160] on input "اختيارك من الكريب اللذيذ الأول" at bounding box center [433, 160] width 186 height 17
type input "اختيارك من الكريب الأول"
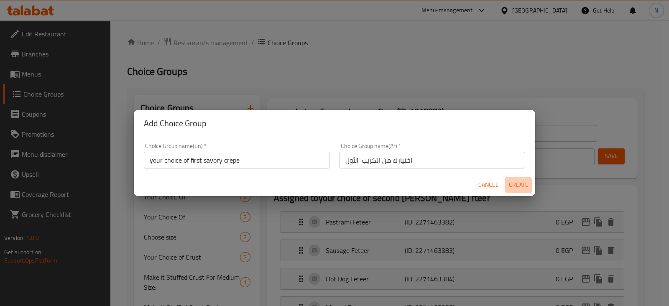
click at [514, 183] on span "Create" at bounding box center [518, 185] width 20 height 10
type input "your choice of first savory crepe"
type input "اختيارك من الكريب الأول"
type input "0"
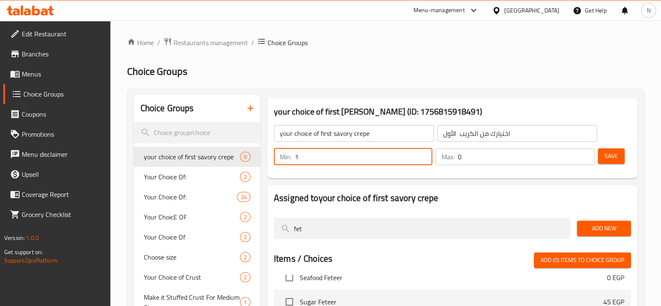
type input "1"
click at [423, 153] on input "1" at bounding box center [364, 156] width 138 height 17
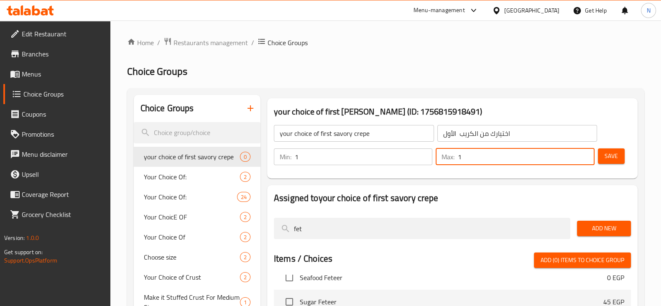
type input "1"
click at [585, 152] on input "1" at bounding box center [526, 156] width 136 height 17
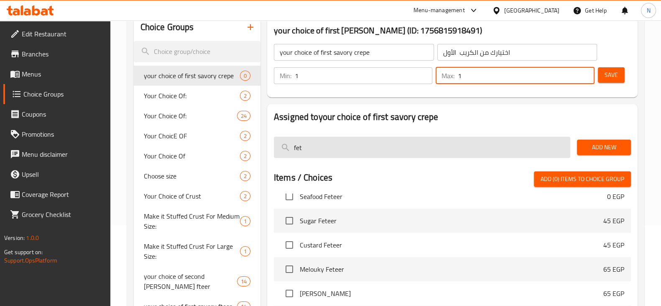
scroll to position [81, 0]
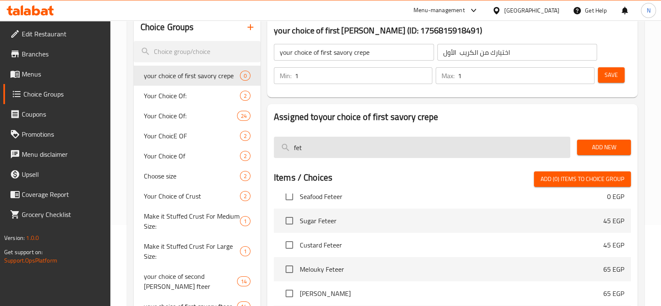
click at [417, 148] on input "fet" at bounding box center [422, 147] width 296 height 21
type input "f"
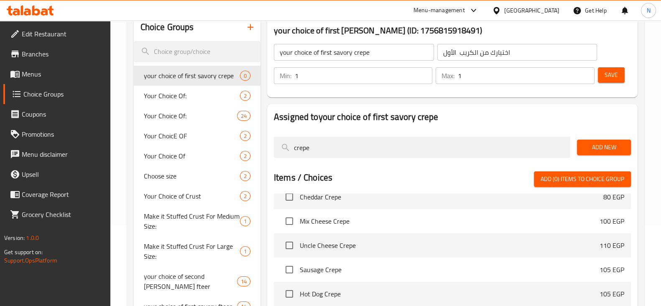
scroll to position [0, 0]
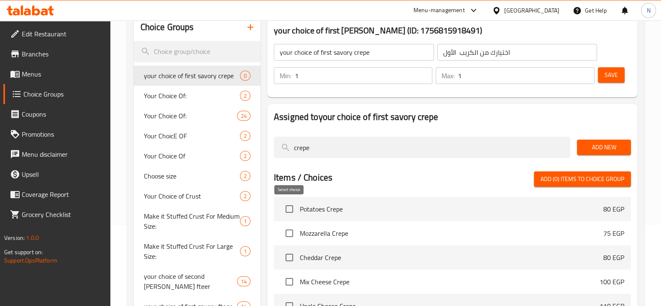
type input "crepe"
click at [287, 213] on input "checkbox" at bounding box center [290, 209] width 18 height 18
checkbox input "true"
click at [289, 227] on input "checkbox" at bounding box center [290, 234] width 18 height 18
checkbox input "true"
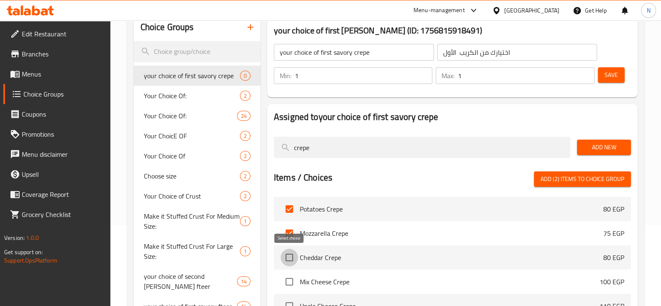
click at [293, 258] on input "checkbox" at bounding box center [290, 258] width 18 height 18
checkbox input "true"
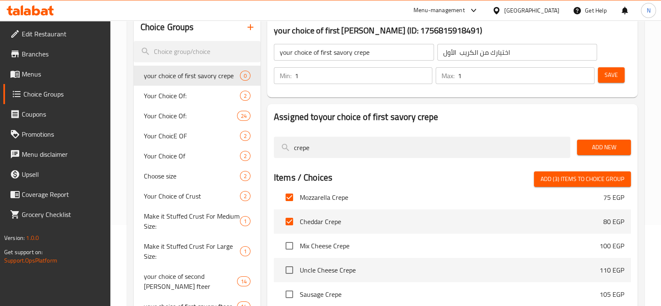
scroll to position [36, 0]
click at [290, 247] on input "checkbox" at bounding box center [290, 246] width 18 height 18
checkbox input "true"
click at [289, 263] on input "checkbox" at bounding box center [290, 270] width 18 height 18
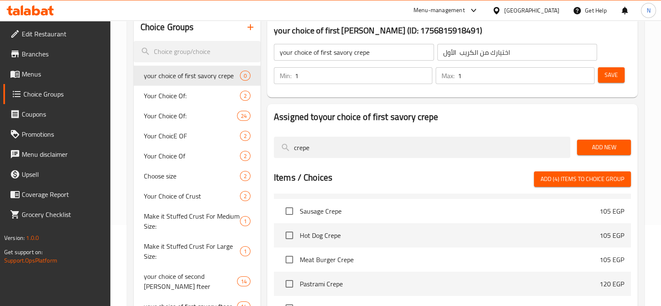
scroll to position [76, 0]
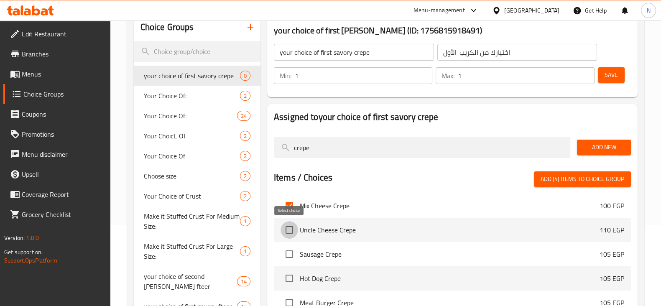
click at [286, 229] on input "checkbox" at bounding box center [290, 230] width 18 height 18
checkbox input "true"
click at [288, 258] on input "checkbox" at bounding box center [290, 254] width 18 height 18
checkbox input "true"
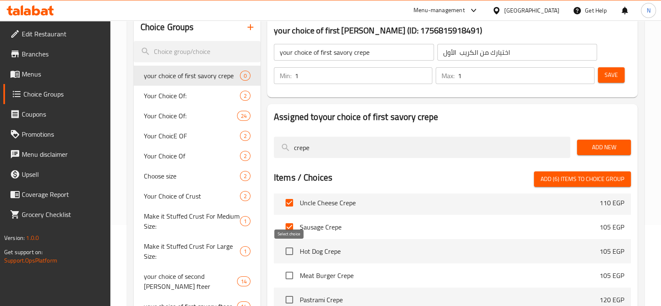
scroll to position [108, 0]
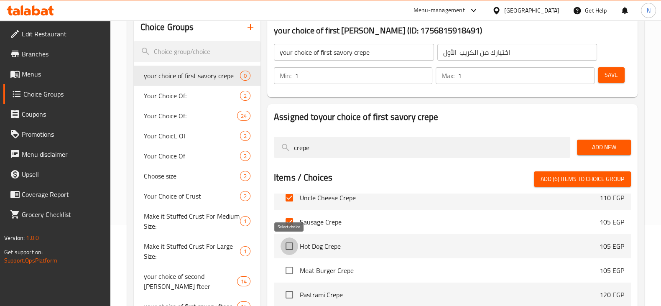
click at [289, 250] on input "checkbox" at bounding box center [290, 246] width 18 height 18
checkbox input "true"
click at [286, 275] on input "checkbox" at bounding box center [290, 271] width 18 height 18
checkbox input "true"
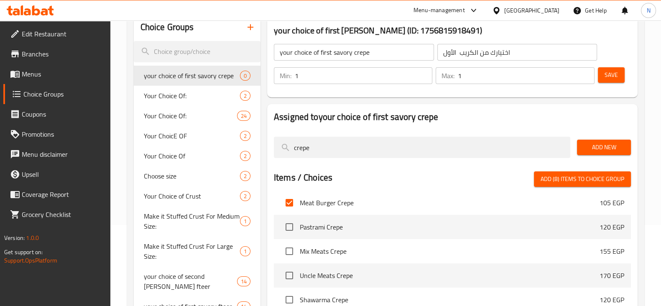
scroll to position [178, 0]
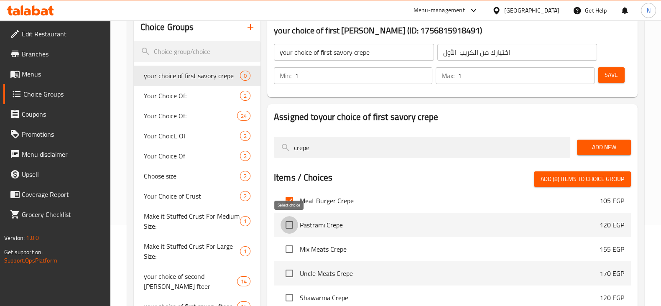
click at [291, 233] on input "checkbox" at bounding box center [290, 225] width 18 height 18
checkbox input "true"
click at [286, 248] on input "checkbox" at bounding box center [290, 249] width 18 height 18
checkbox input "true"
drag, startPoint x: 290, startPoint y: 268, endPoint x: 334, endPoint y: 262, distance: 44.3
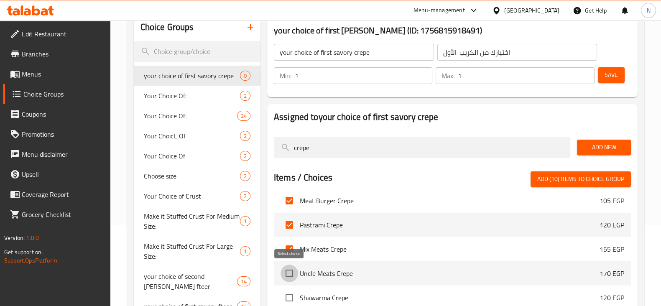
click at [334, 262] on li "Uncle Meats Crepe 170 EGP" at bounding box center [452, 273] width 357 height 24
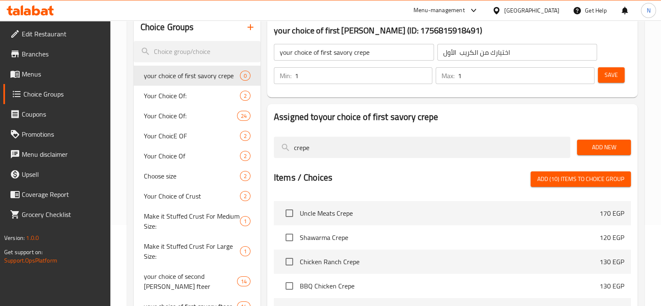
scroll to position [239, 0]
click at [290, 217] on input "checkbox" at bounding box center [290, 213] width 18 height 18
checkbox input "true"
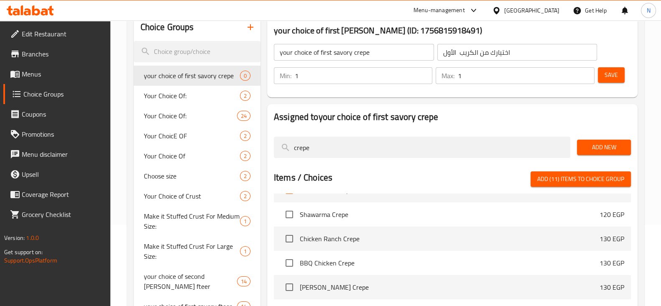
scroll to position [253, 0]
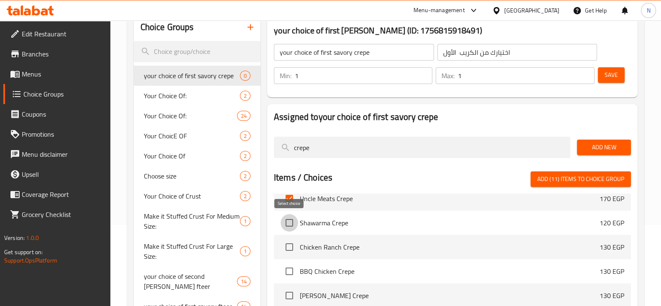
click at [287, 225] on input "checkbox" at bounding box center [290, 223] width 18 height 18
checkbox input "true"
click at [288, 247] on input "checkbox" at bounding box center [290, 247] width 18 height 18
checkbox input "true"
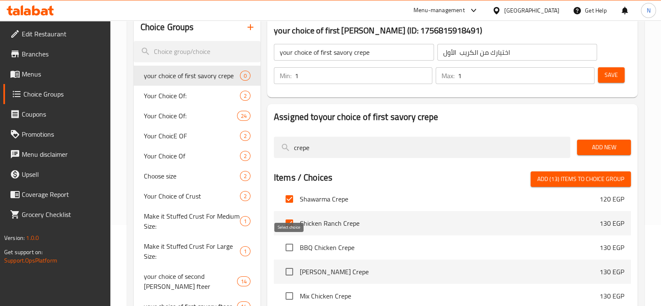
scroll to position [278, 0]
click at [288, 271] on input "checkbox" at bounding box center [290, 271] width 18 height 18
checkbox input "true"
click at [289, 253] on input "checkbox" at bounding box center [290, 247] width 18 height 18
checkbox input "true"
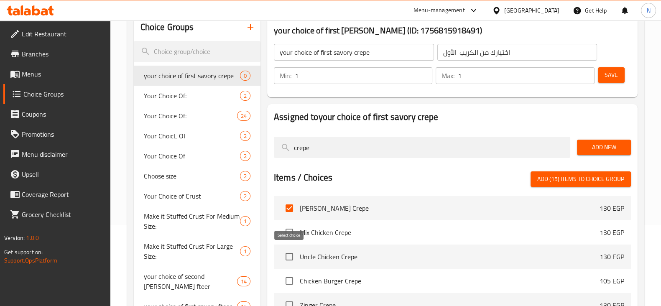
scroll to position [342, 0]
click at [292, 230] on input "checkbox" at bounding box center [290, 231] width 18 height 18
checkbox input "true"
click at [291, 252] on input "checkbox" at bounding box center [290, 255] width 18 height 18
checkbox input "true"
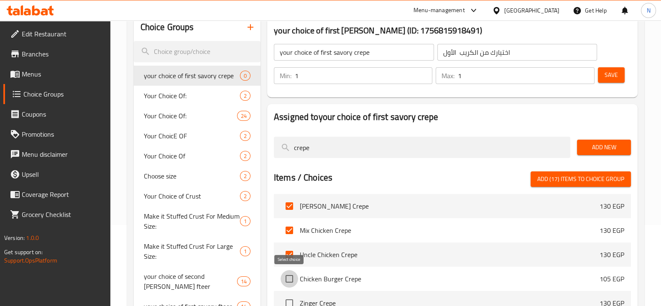
click at [291, 276] on input "checkbox" at bounding box center [290, 279] width 18 height 18
checkbox input "true"
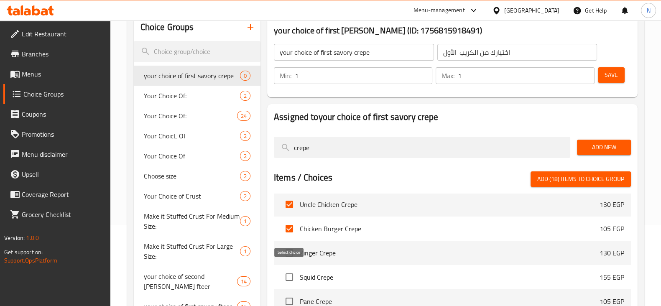
scroll to position [398, 0]
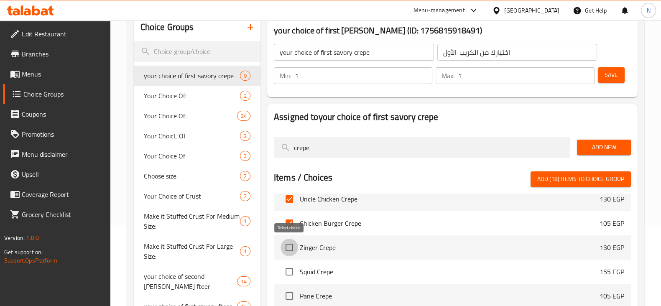
click at [287, 248] on input "checkbox" at bounding box center [290, 248] width 18 height 18
checkbox input "true"
click at [291, 271] on input "checkbox" at bounding box center [290, 272] width 18 height 18
checkbox input "true"
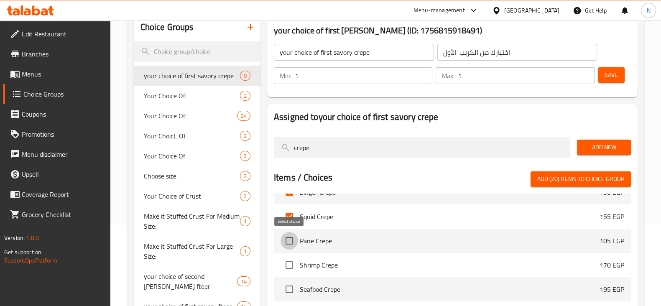
click at [290, 237] on input "checkbox" at bounding box center [290, 241] width 18 height 18
checkbox input "true"
click at [290, 259] on input "checkbox" at bounding box center [290, 265] width 18 height 18
checkbox input "true"
click at [291, 281] on input "checkbox" at bounding box center [290, 290] width 18 height 18
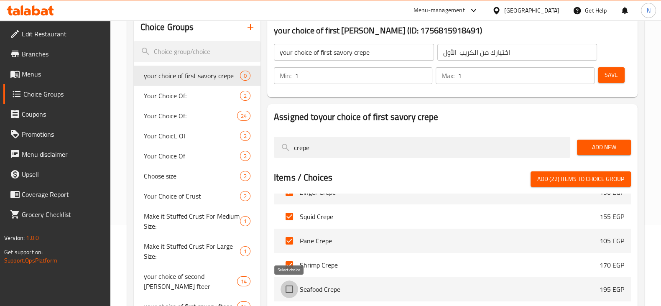
checkbox input "true"
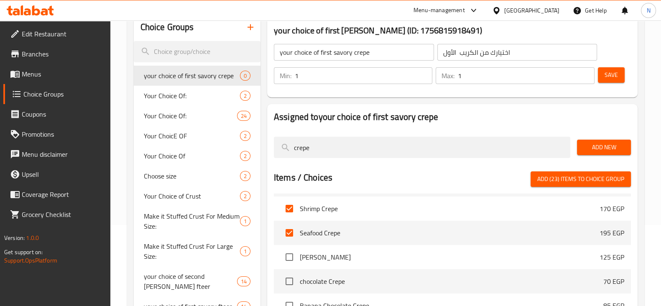
scroll to position [508, 0]
click at [289, 257] on input "checkbox" at bounding box center [290, 259] width 18 height 18
checkbox input "true"
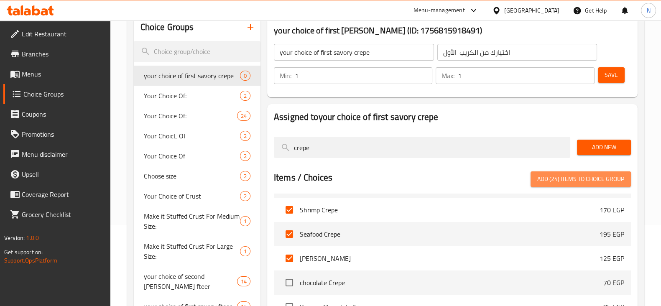
click at [578, 177] on span "Add (24) items to choice group" at bounding box center [580, 179] width 87 height 10
checkbox input "false"
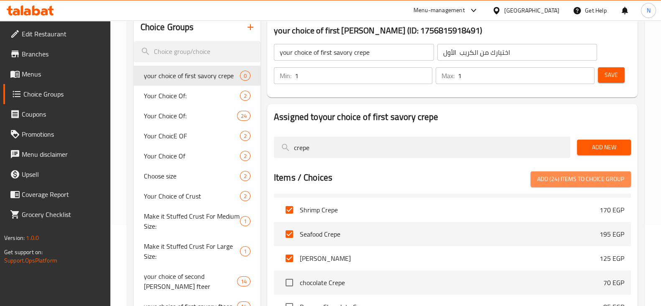
checkbox input "false"
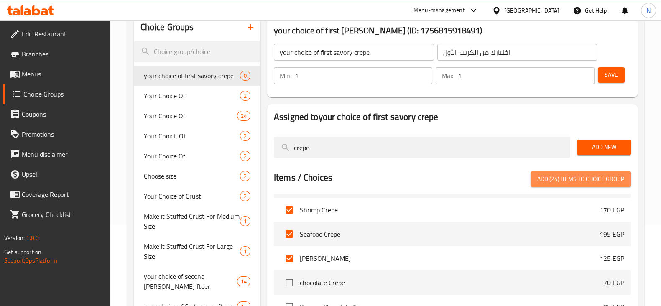
checkbox input "false"
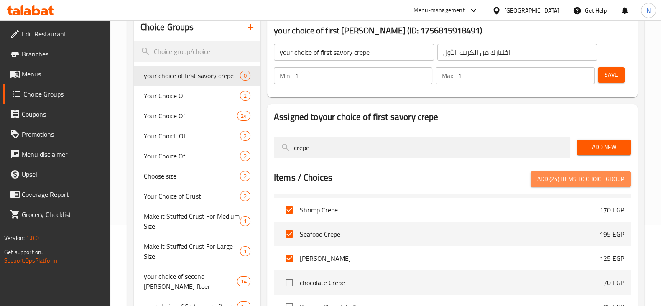
checkbox input "false"
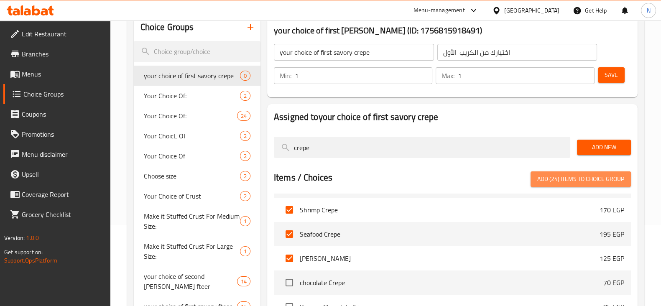
checkbox input "false"
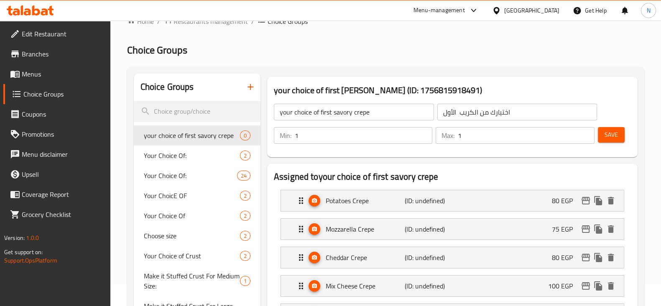
scroll to position [20, 0]
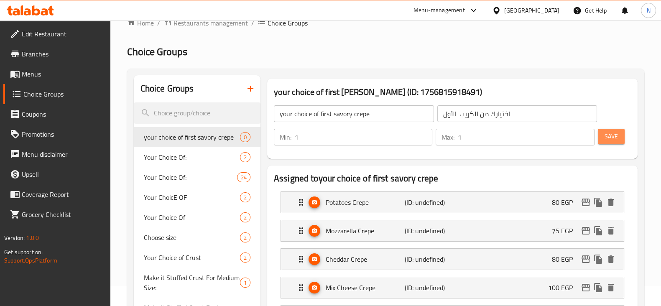
click at [615, 133] on span "Save" at bounding box center [611, 136] width 13 height 10
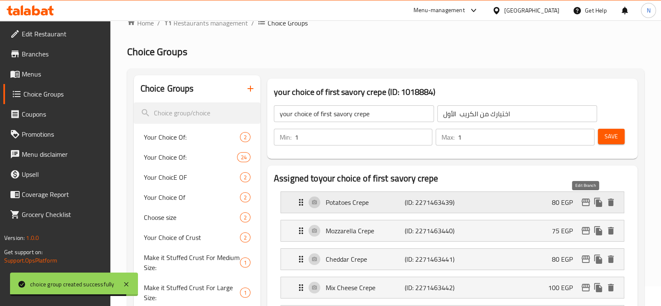
click at [584, 204] on icon "edit" at bounding box center [586, 202] width 10 height 10
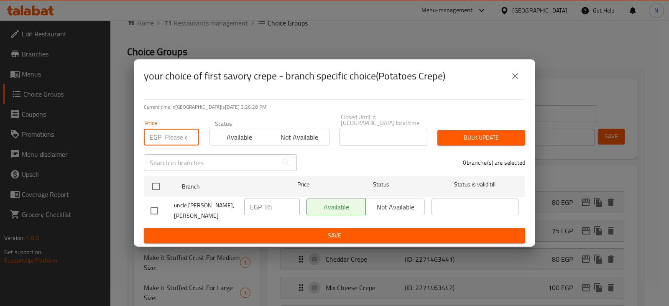
click at [179, 140] on input "number" at bounding box center [182, 137] width 34 height 17
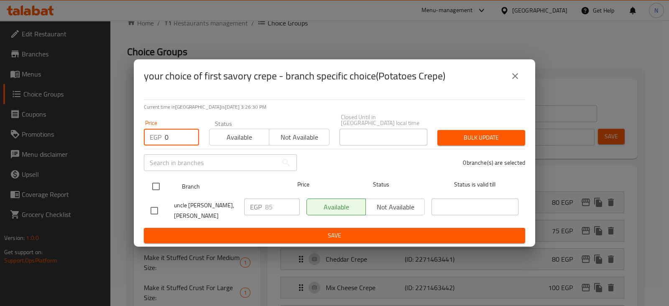
type input "0"
click at [161, 187] on input "checkbox" at bounding box center [156, 187] width 18 height 18
checkbox input "true"
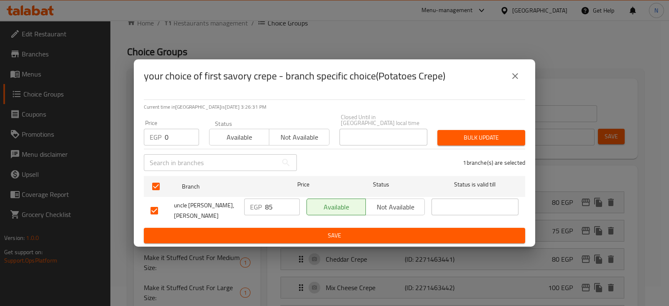
click at [483, 133] on span "Bulk update" at bounding box center [481, 138] width 74 height 10
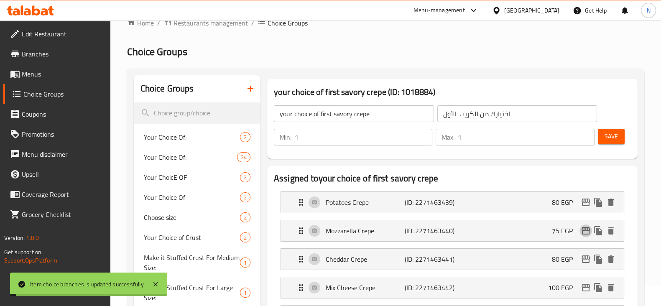
click at [587, 232] on icon "edit" at bounding box center [586, 231] width 10 height 10
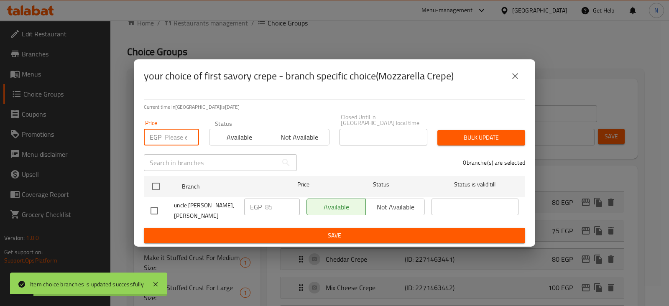
click at [175, 130] on input "number" at bounding box center [182, 137] width 34 height 17
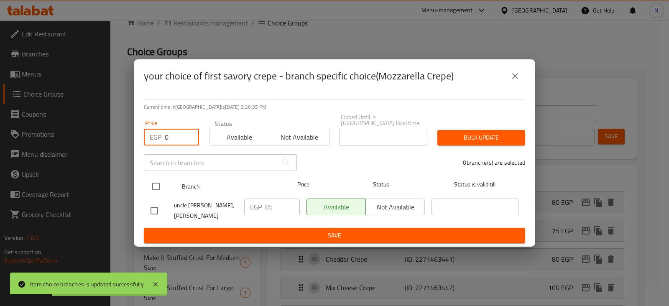
type input "0"
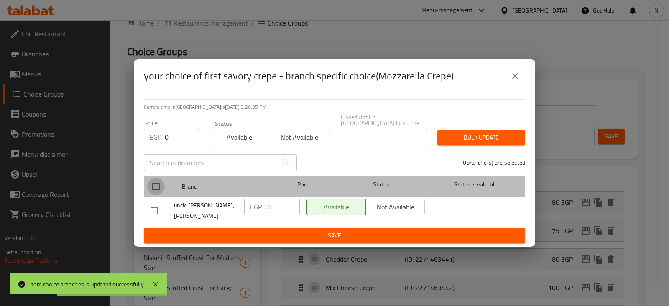
click at [161, 180] on input "checkbox" at bounding box center [156, 187] width 18 height 18
checkbox input "true"
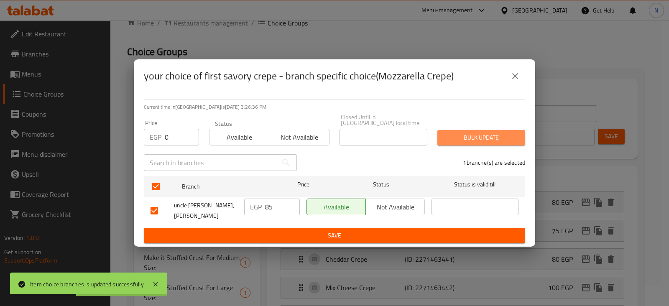
click at [475, 130] on button "Bulk update" at bounding box center [481, 137] width 88 height 15
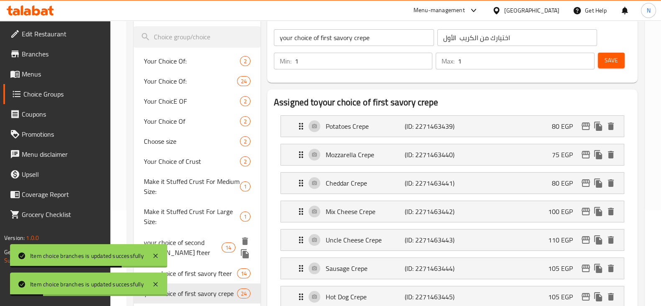
scroll to position [99, 0]
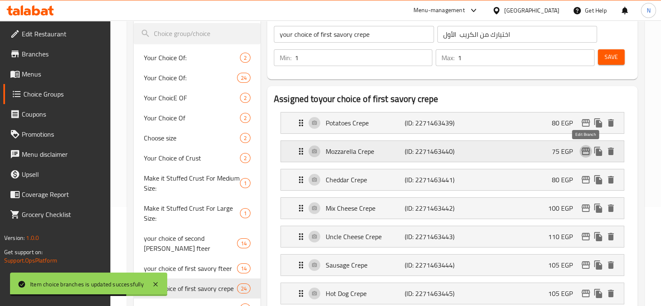
click at [585, 154] on icon "edit" at bounding box center [586, 152] width 8 height 8
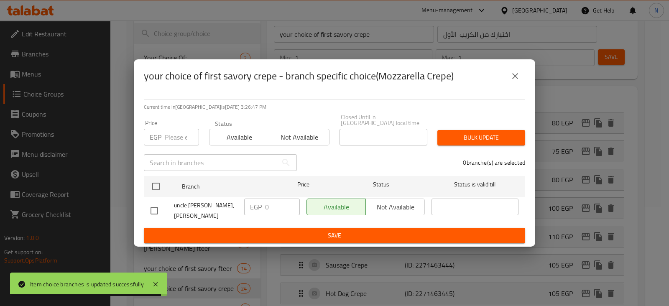
click at [514, 78] on icon "close" at bounding box center [515, 76] width 6 height 6
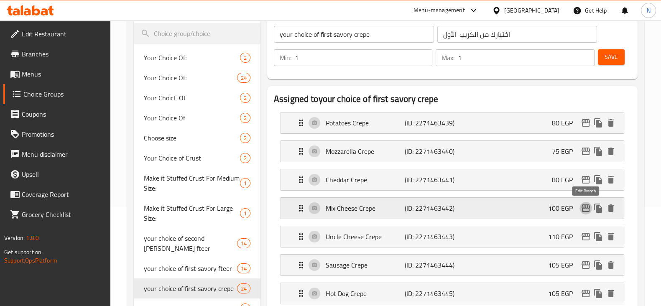
click at [588, 203] on icon "edit" at bounding box center [586, 208] width 10 height 10
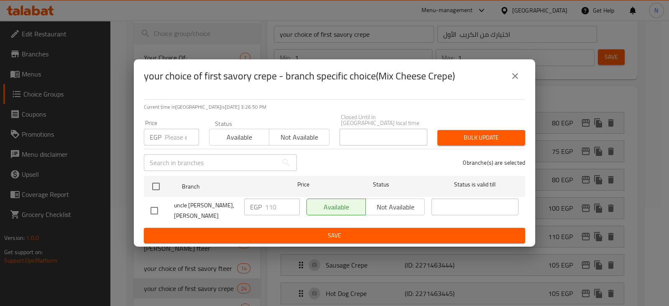
click at [168, 130] on input "number" at bounding box center [182, 137] width 34 height 17
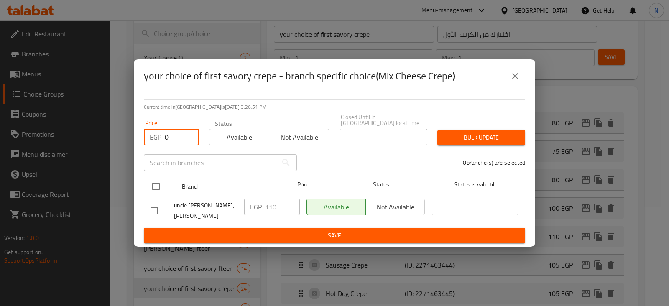
type input "0"
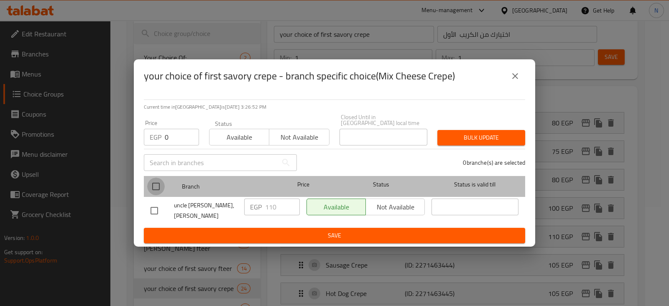
click at [157, 186] on input "checkbox" at bounding box center [156, 187] width 18 height 18
checkbox input "true"
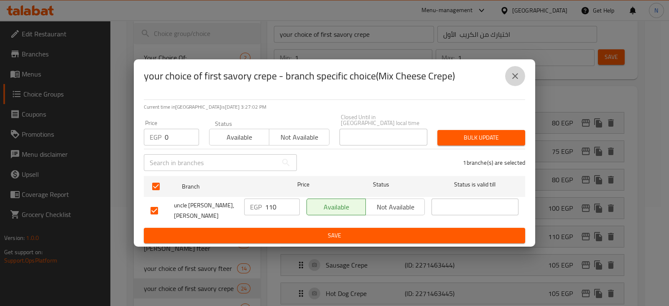
click at [518, 78] on icon "close" at bounding box center [515, 76] width 10 height 10
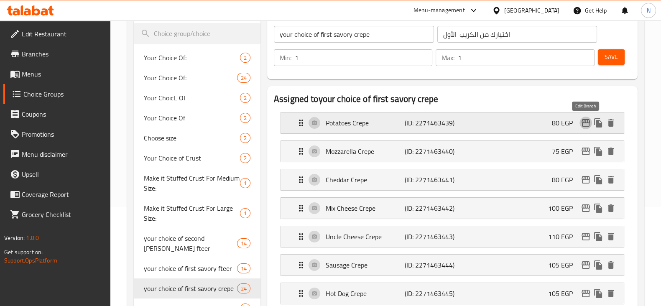
click at [585, 118] on icon "edit" at bounding box center [586, 123] width 10 height 10
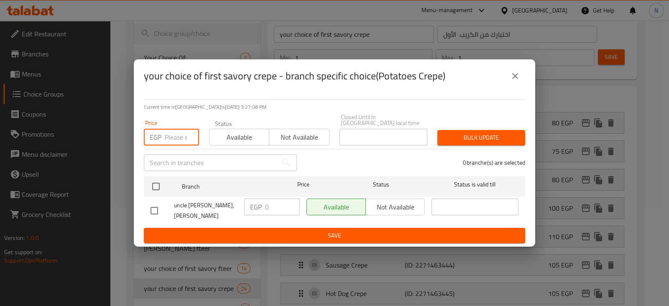
click at [172, 132] on input "number" at bounding box center [182, 137] width 34 height 17
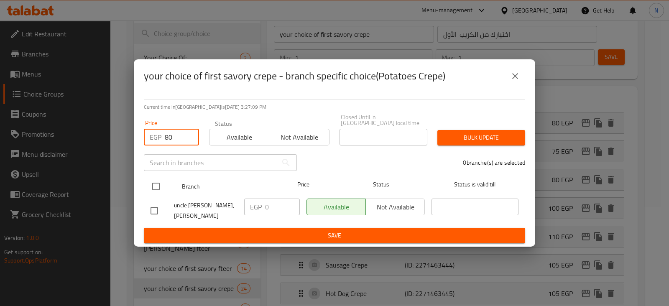
type input "80"
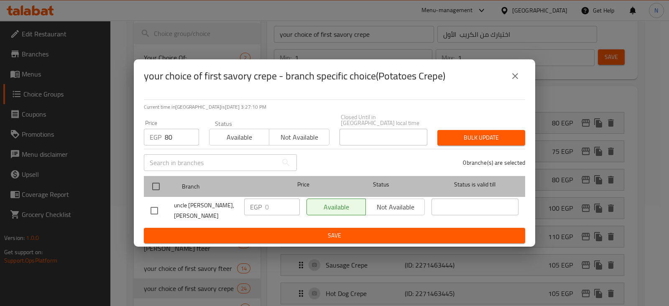
click at [153, 174] on div at bounding box center [162, 186] width 31 height 24
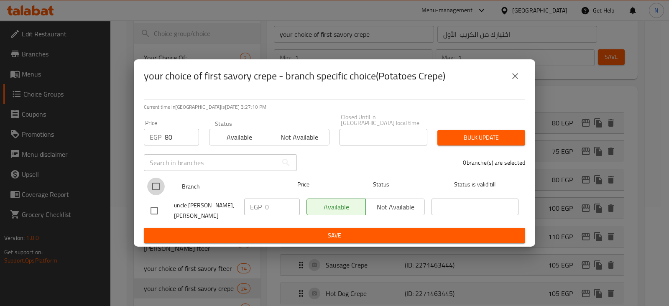
click at [163, 179] on input "checkbox" at bounding box center [156, 187] width 18 height 18
checkbox input "true"
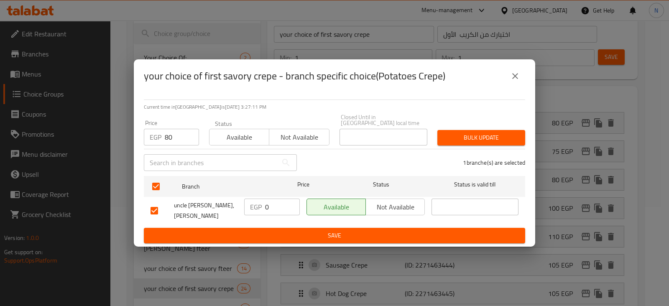
click at [467, 133] on span "Bulk update" at bounding box center [481, 138] width 74 height 10
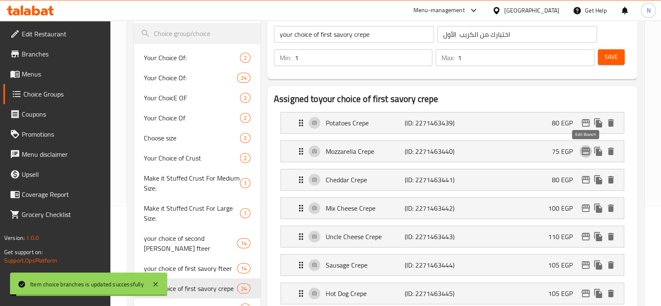
click at [582, 151] on icon "edit" at bounding box center [586, 152] width 8 height 8
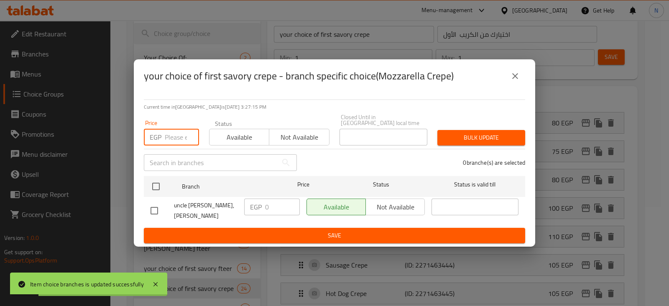
click at [169, 140] on input "number" at bounding box center [182, 137] width 34 height 17
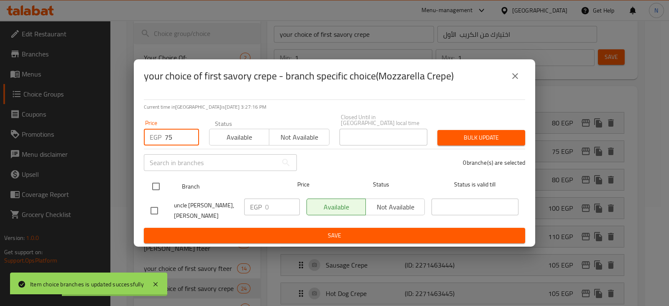
type input "75"
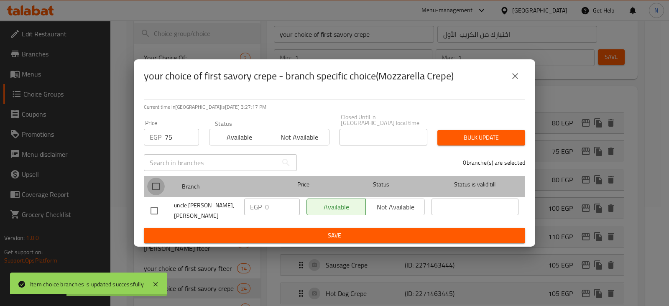
click at [153, 180] on input "checkbox" at bounding box center [156, 187] width 18 height 18
checkbox input "true"
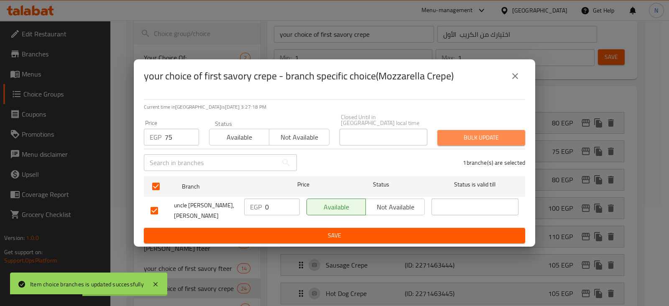
click at [481, 133] on span "Bulk update" at bounding box center [481, 138] width 74 height 10
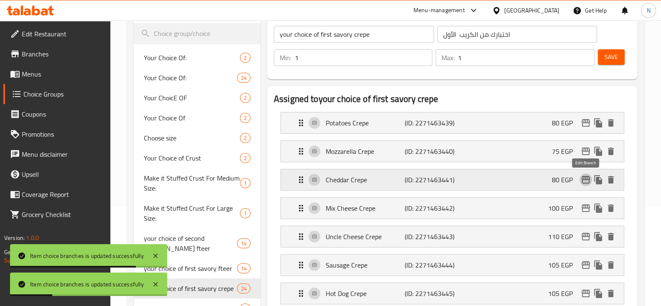
click at [585, 183] on icon "edit" at bounding box center [586, 180] width 10 height 10
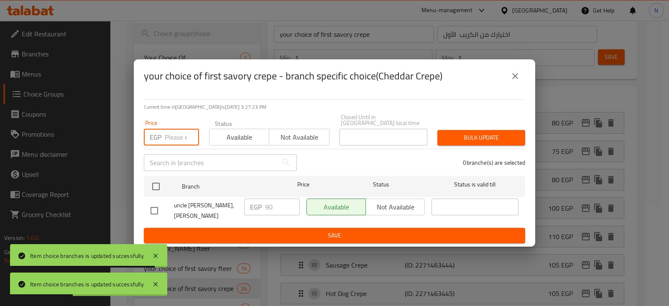
click at [180, 130] on input "number" at bounding box center [182, 137] width 34 height 17
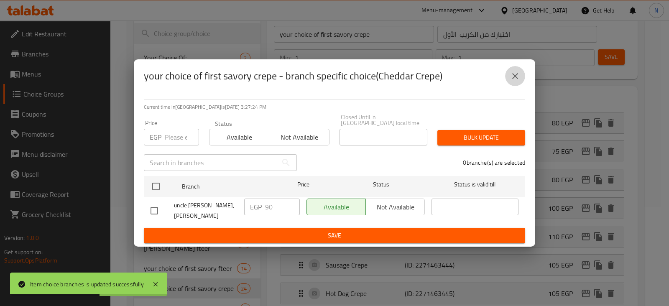
click at [510, 72] on button "close" at bounding box center [515, 76] width 20 height 20
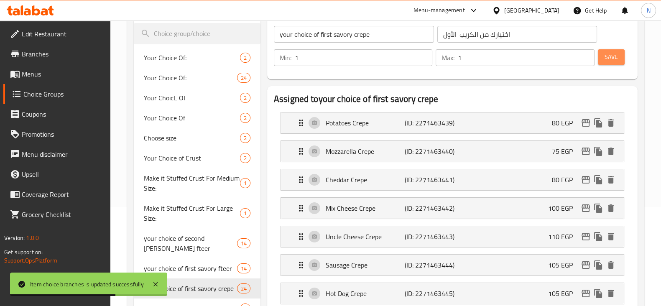
click at [605, 58] on span "Save" at bounding box center [611, 57] width 13 height 10
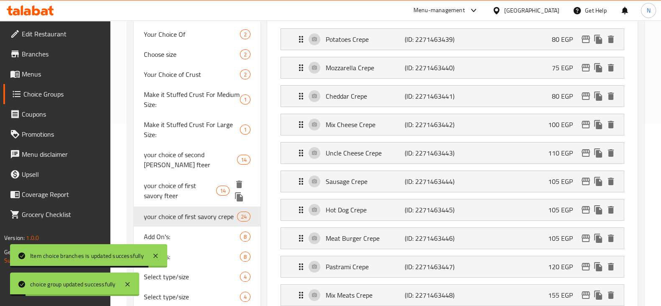
scroll to position [184, 0]
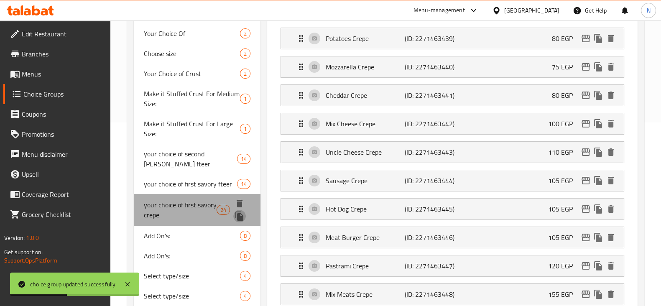
click at [240, 220] on icon "duplicate" at bounding box center [239, 216] width 8 height 9
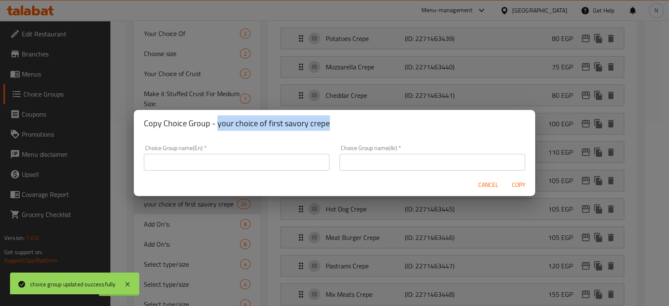
drag, startPoint x: 332, startPoint y: 119, endPoint x: 217, endPoint y: 120, distance: 115.8
click at [217, 120] on h2 "Copy Choice Group - your choice of first savory crepe" at bounding box center [334, 123] width 381 height 13
copy h2 "your choice of first savory crepe"
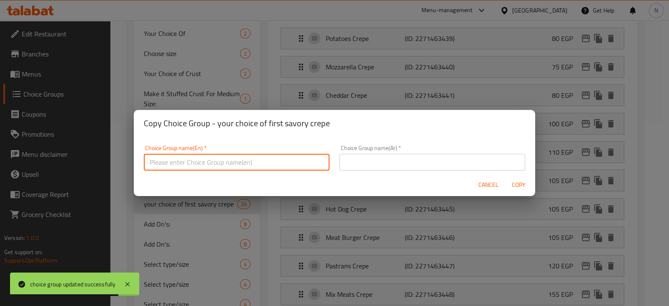
click at [237, 168] on input "text" at bounding box center [237, 162] width 186 height 17
paste input "your choice of first savory crepe"
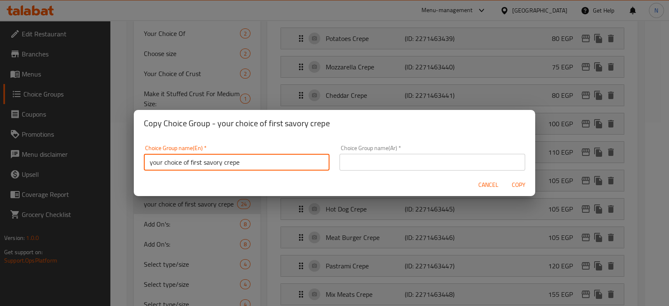
click at [202, 162] on input "your choice of first savory crepe" at bounding box center [237, 162] width 186 height 17
drag, startPoint x: 259, startPoint y: 162, endPoint x: 126, endPoint y: 165, distance: 133.0
click at [126, 165] on div "Copy Choice Group - your choice of first savory crepe Choice Group name(En)   *…" at bounding box center [334, 153] width 669 height 306
type input "your choice of second savory crepe"
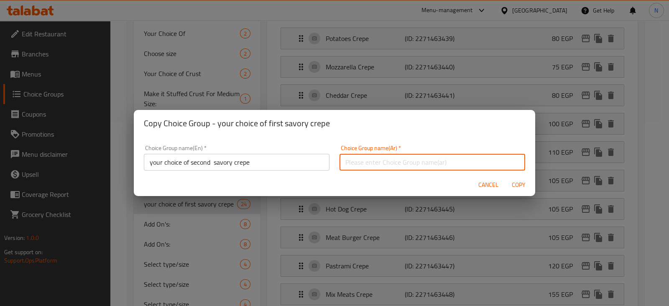
paste input "اختيارك من الكريب اللذيذ الثاني"
click at [423, 159] on input "اختيارك من الكريب اللذيذ الثاني" at bounding box center [433, 162] width 186 height 17
type input "اختيارك من الكريب اللذيذ الثاني"
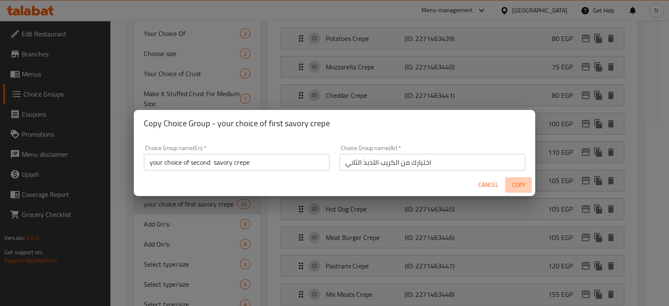
click at [523, 187] on span "Copy" at bounding box center [518, 185] width 20 height 10
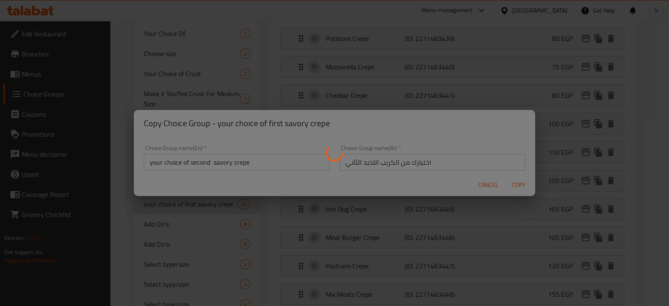
type input "your choice of second savory crepe"
type input "اختيارك من الكريب اللذيذ الثاني"
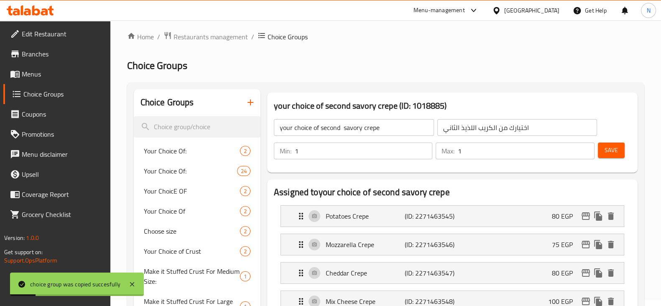
scroll to position [0, 0]
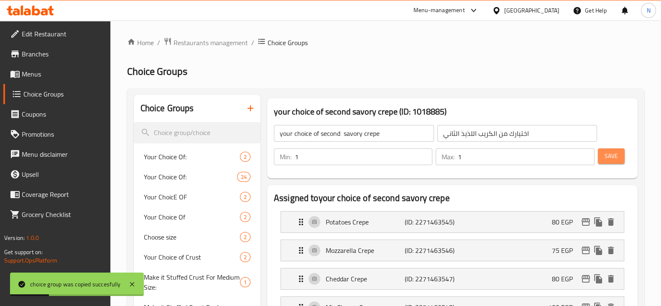
click at [606, 162] on button "Save" at bounding box center [611, 155] width 27 height 15
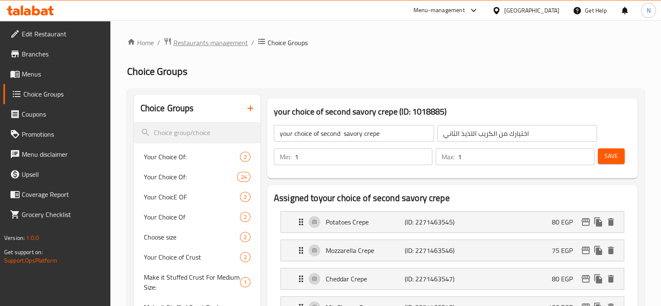
scroll to position [508, 0]
click at [197, 42] on span "Restaurants management" at bounding box center [211, 43] width 74 height 10
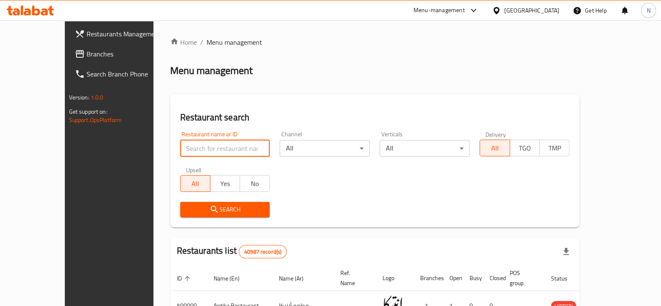
click at [186, 151] on input "search" at bounding box center [225, 148] width 90 height 17
paste input "HRSW8E"
type input "H"
paste input "774379"
type input "774379"
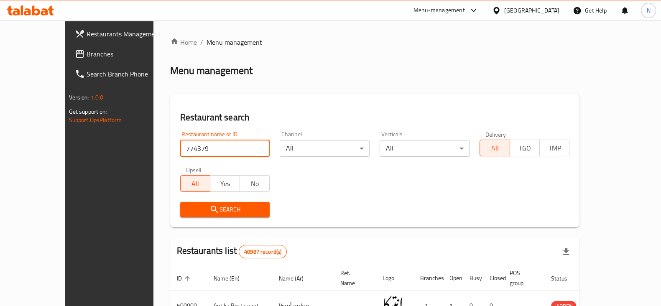
click button "Search" at bounding box center [225, 209] width 90 height 15
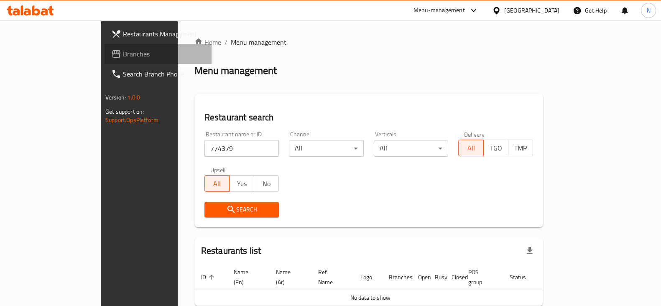
click at [123, 53] on span "Branches" at bounding box center [164, 54] width 82 height 10
